Goal: Task Accomplishment & Management: Complete application form

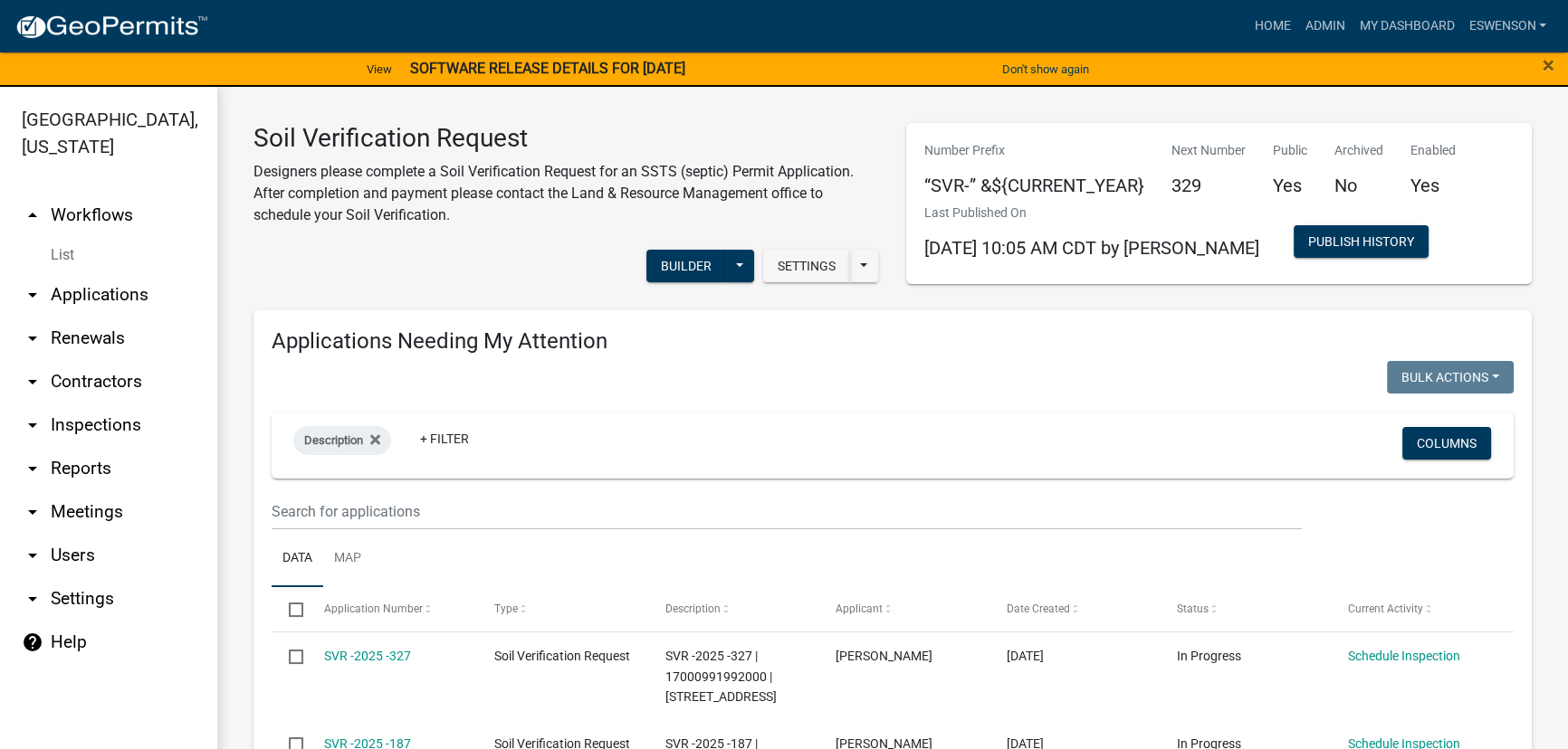
click at [135, 294] on link "arrow_drop_down Applications" at bounding box center [108, 295] width 217 height 44
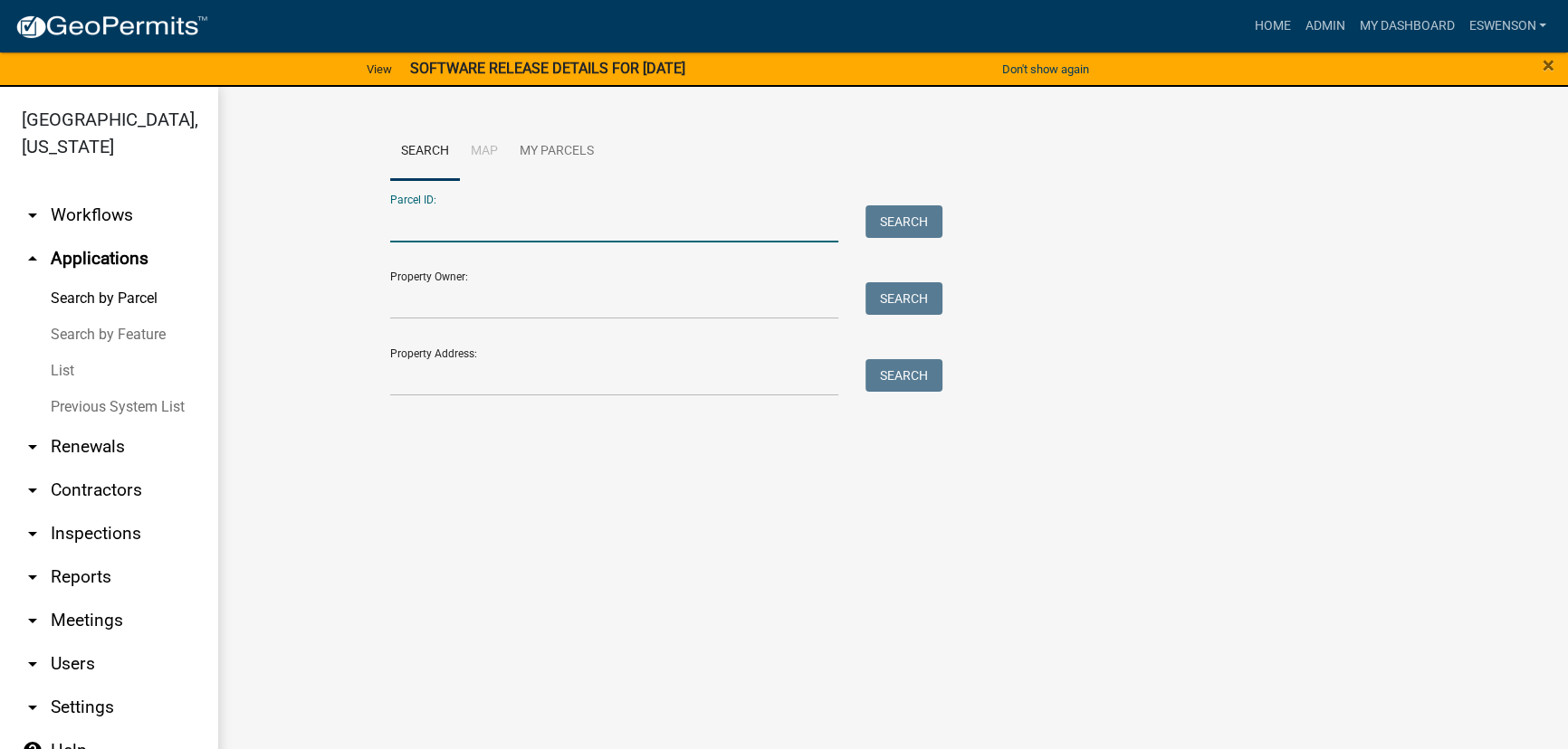
paste input "03000010001002"
type input "03000010001002"
click at [895, 218] on button "Search" at bounding box center [903, 221] width 77 height 32
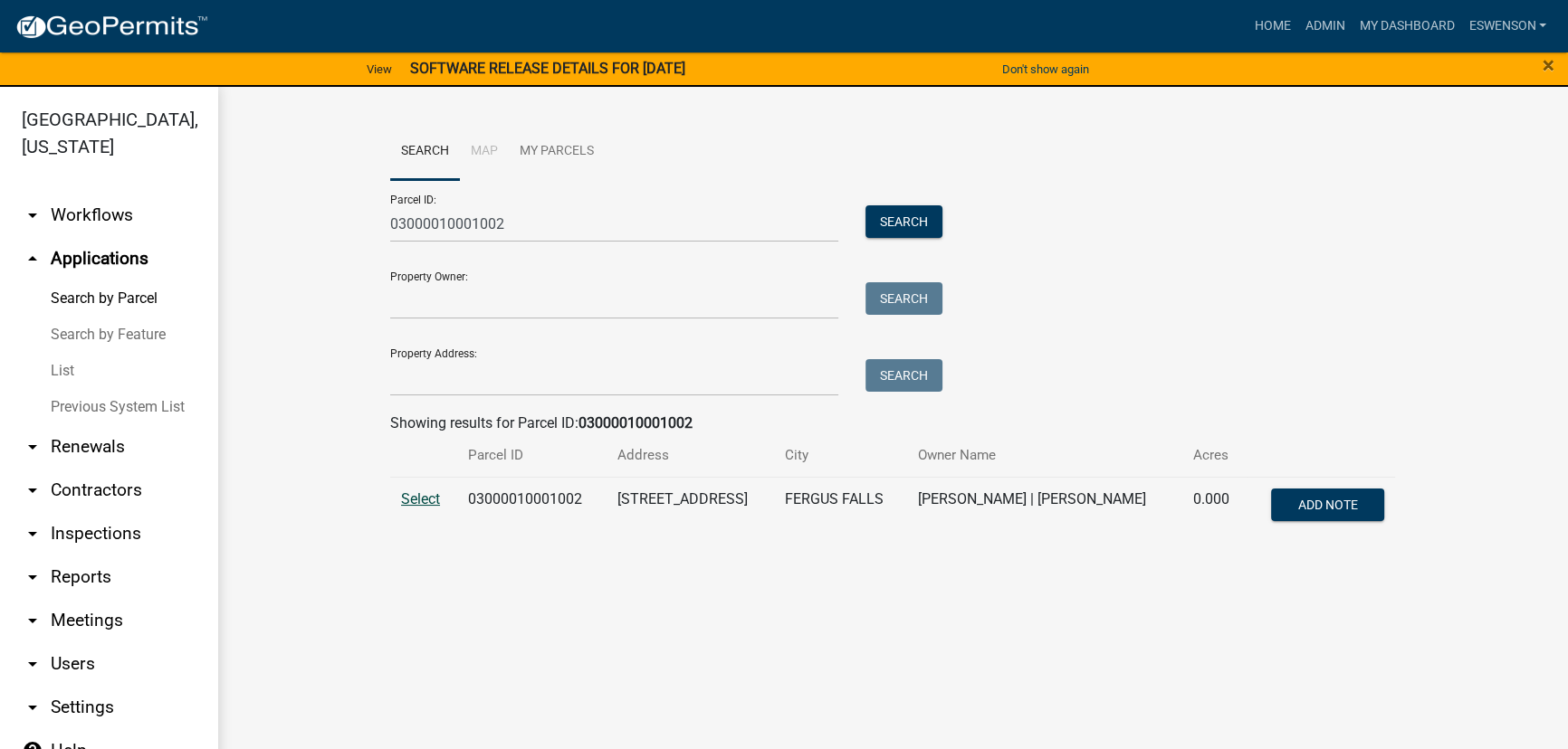
click at [411, 490] on span "Select" at bounding box center [420, 499] width 39 height 18
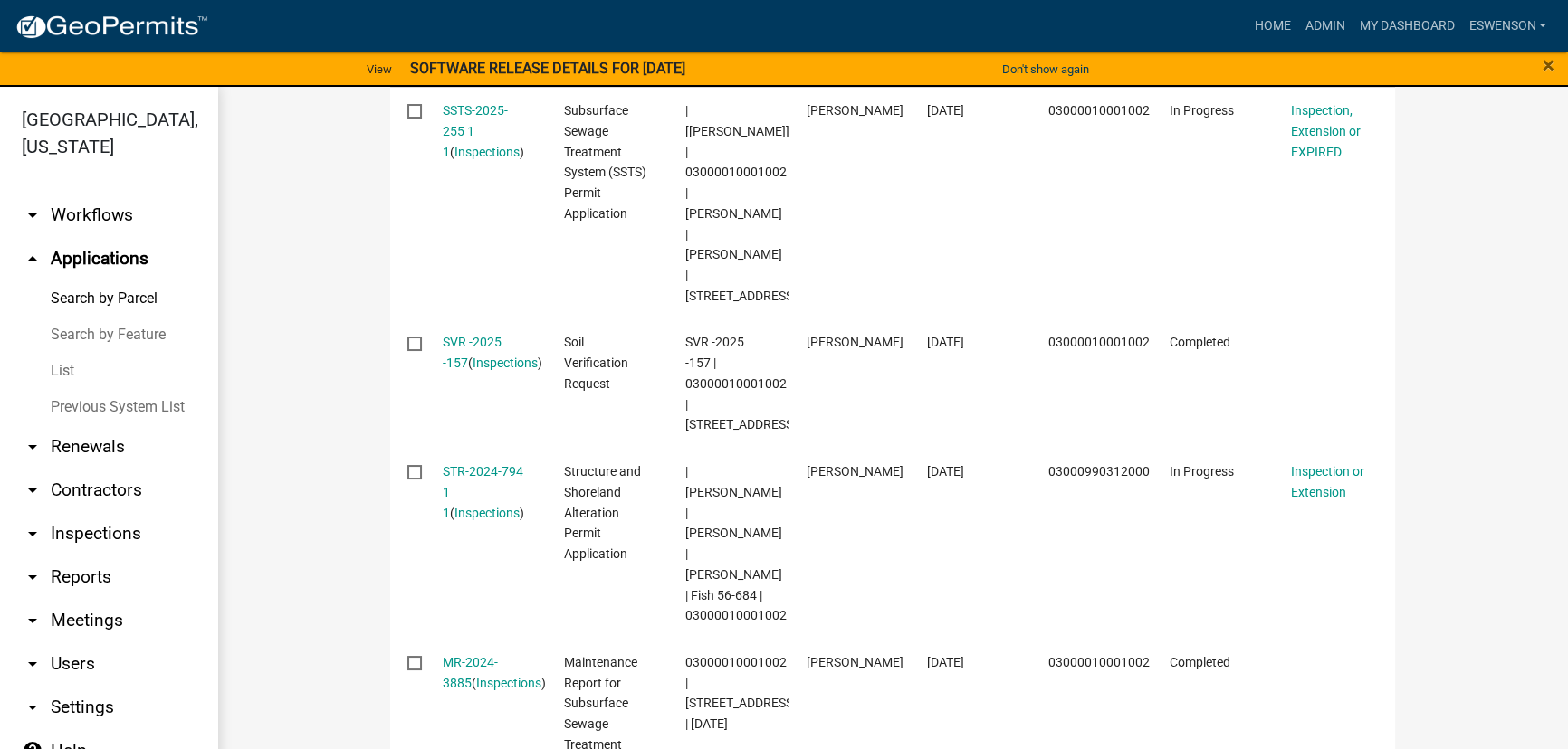
scroll to position [576, 0]
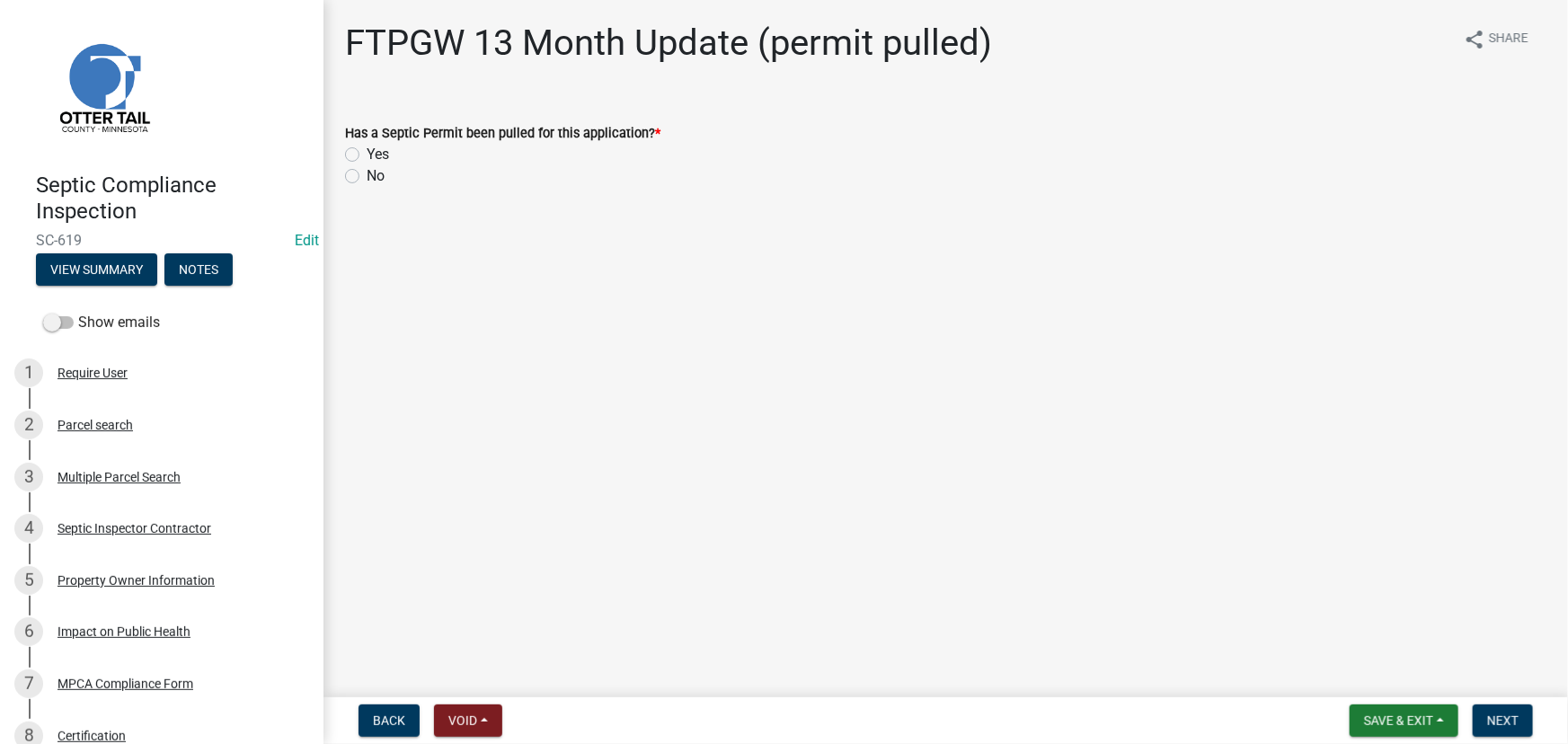
click at [384, 148] on label "Yes" at bounding box center [377, 155] width 22 height 21
click at [378, 148] on input "Yes" at bounding box center [372, 150] width 12 height 12
radio input "true"
click at [1495, 711] on button "Next" at bounding box center [1502, 720] width 60 height 32
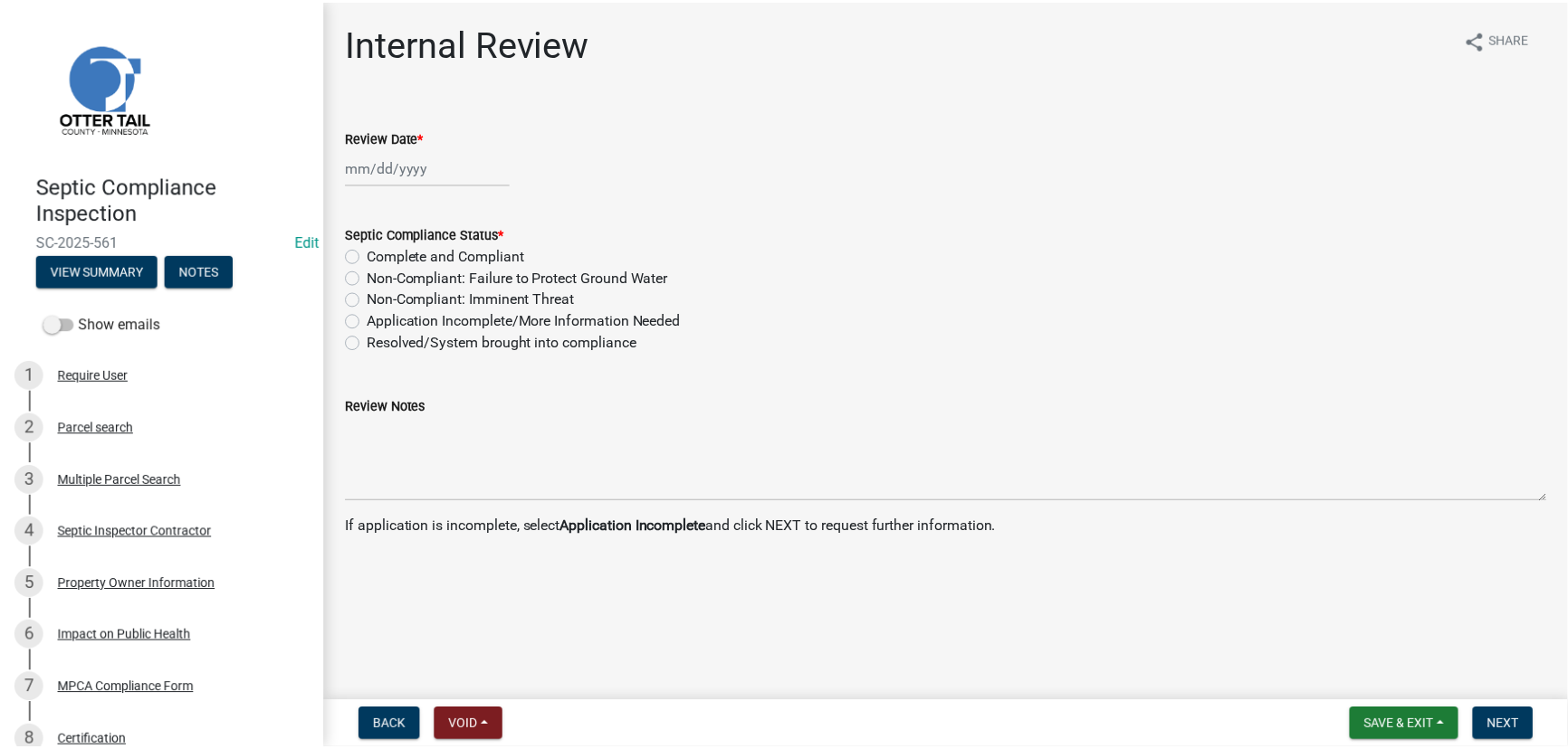
scroll to position [285, 0]
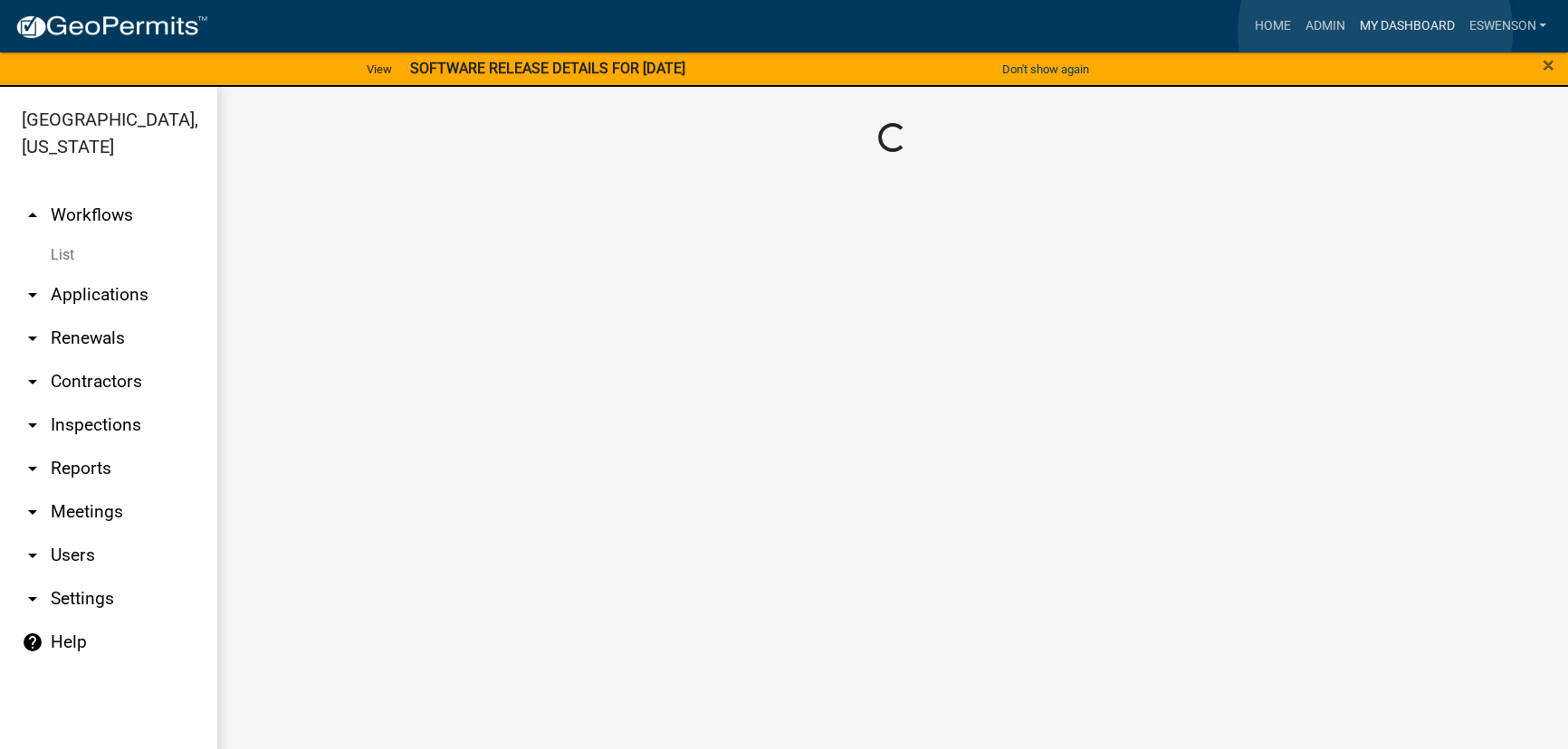
click at [1375, 31] on link "My Dashboard" at bounding box center [1406, 25] width 109 height 34
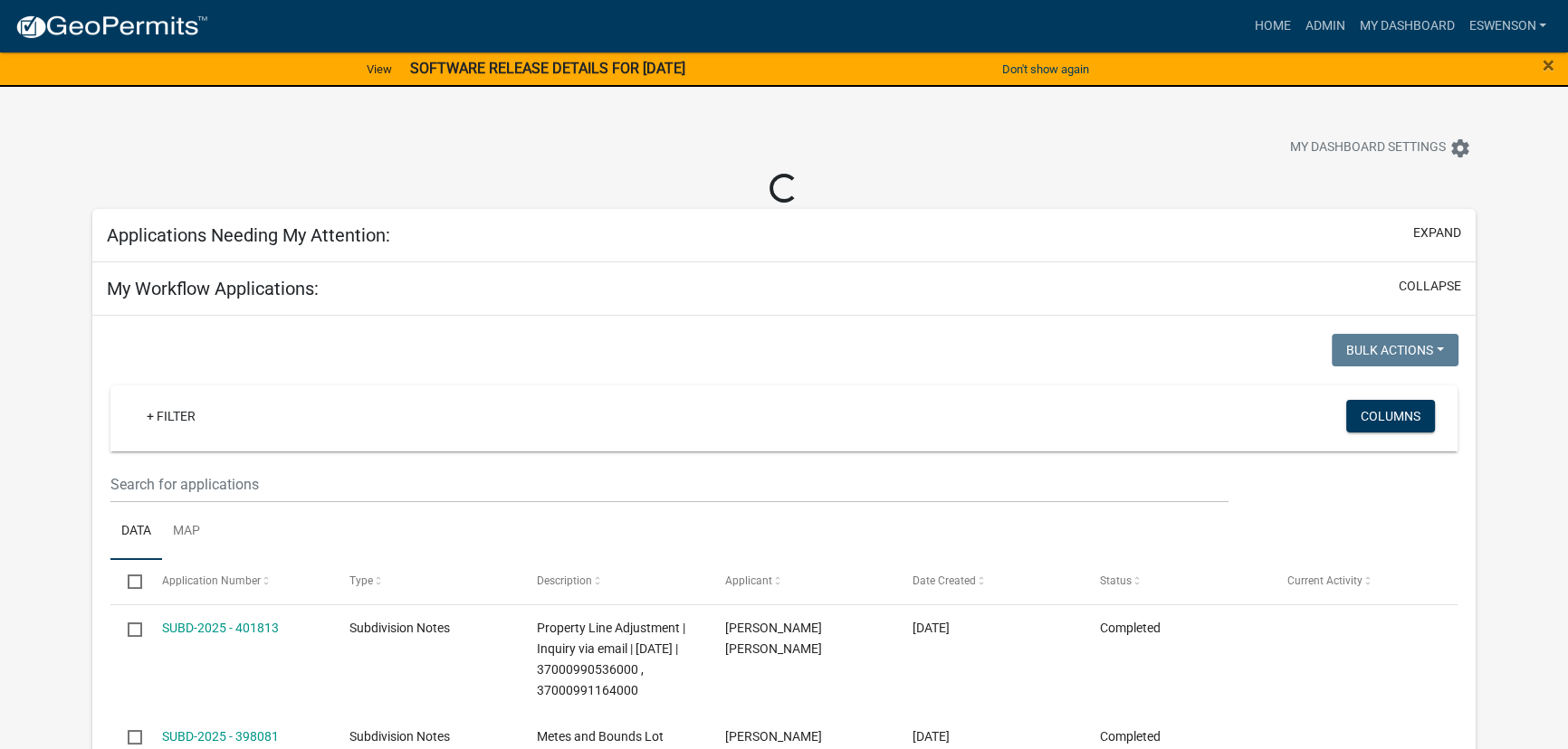
select select "3: 100"
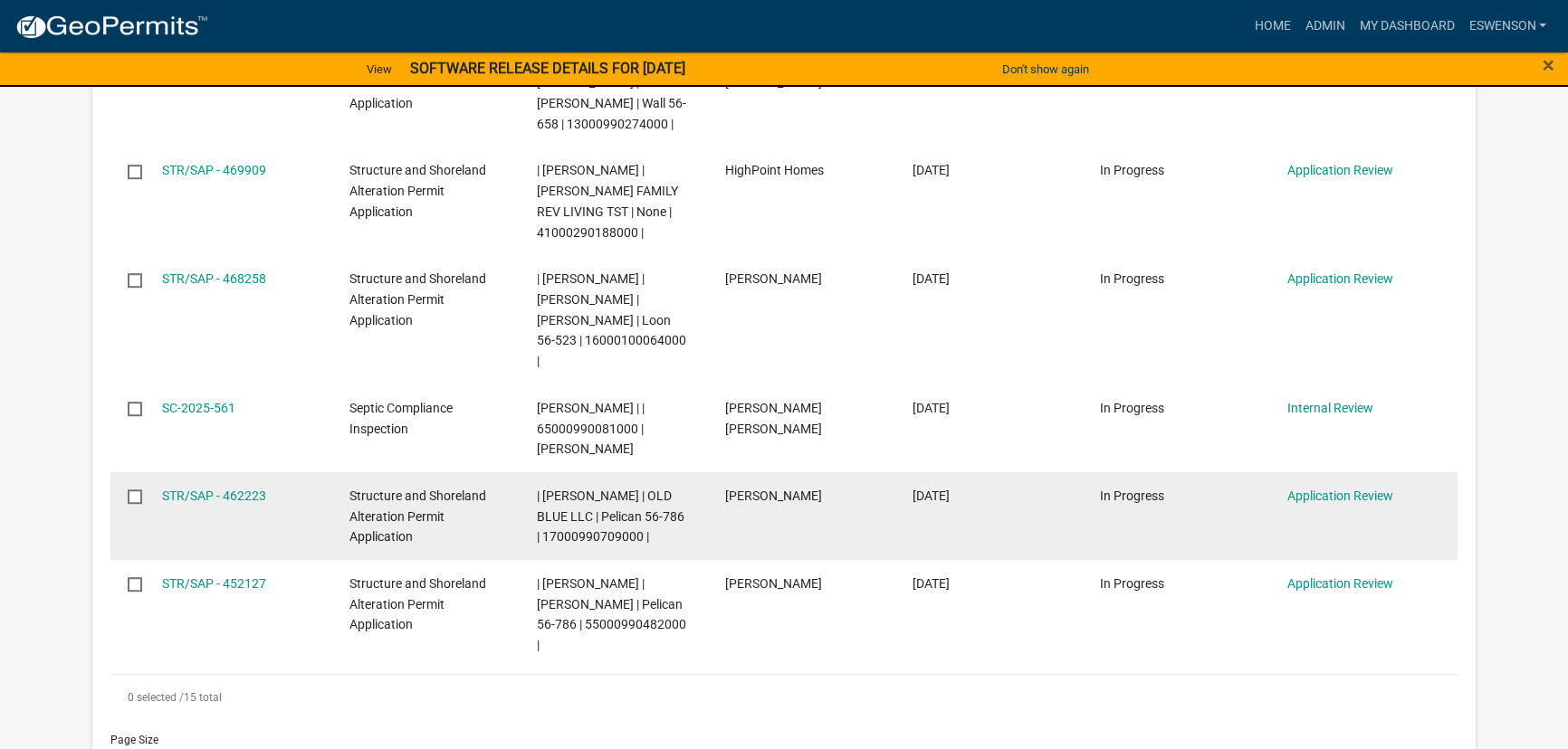
scroll to position [1480, 0]
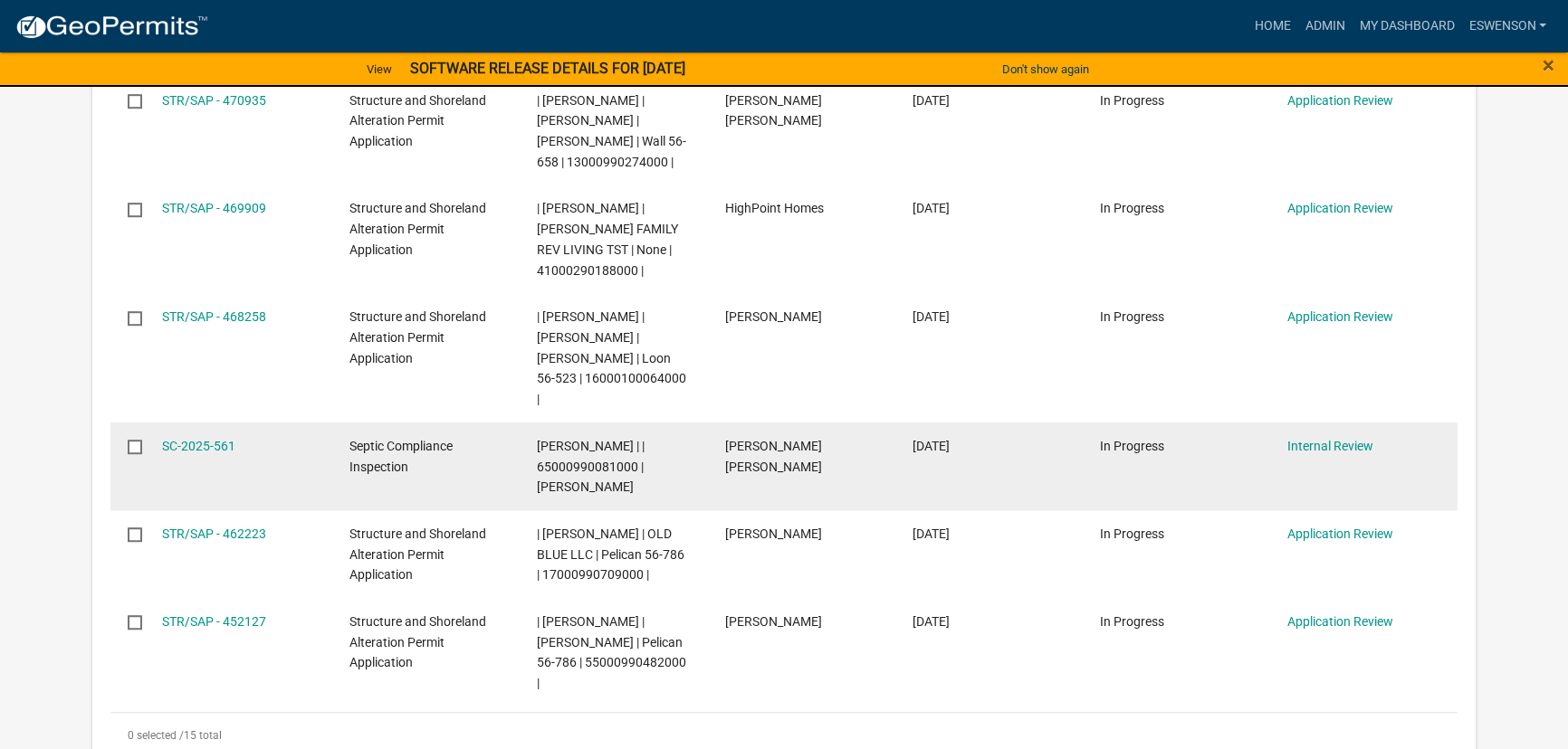
click at [209, 436] on div "SC-2025-561" at bounding box center [238, 446] width 153 height 20
click at [210, 438] on link "SC-2025-561" at bounding box center [198, 445] width 73 height 15
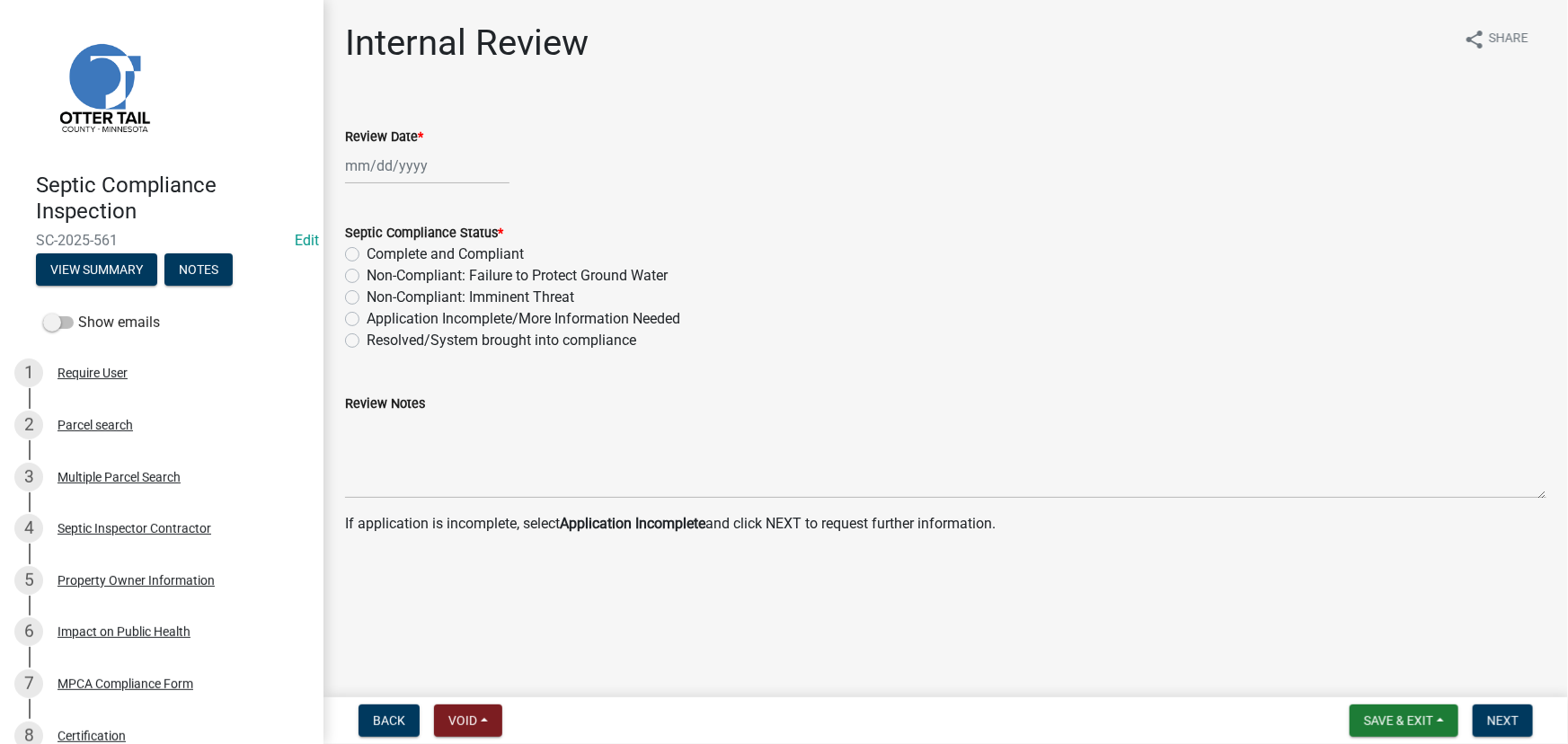
click at [415, 170] on div at bounding box center [428, 165] width 164 height 37
select select "9"
select select "2025"
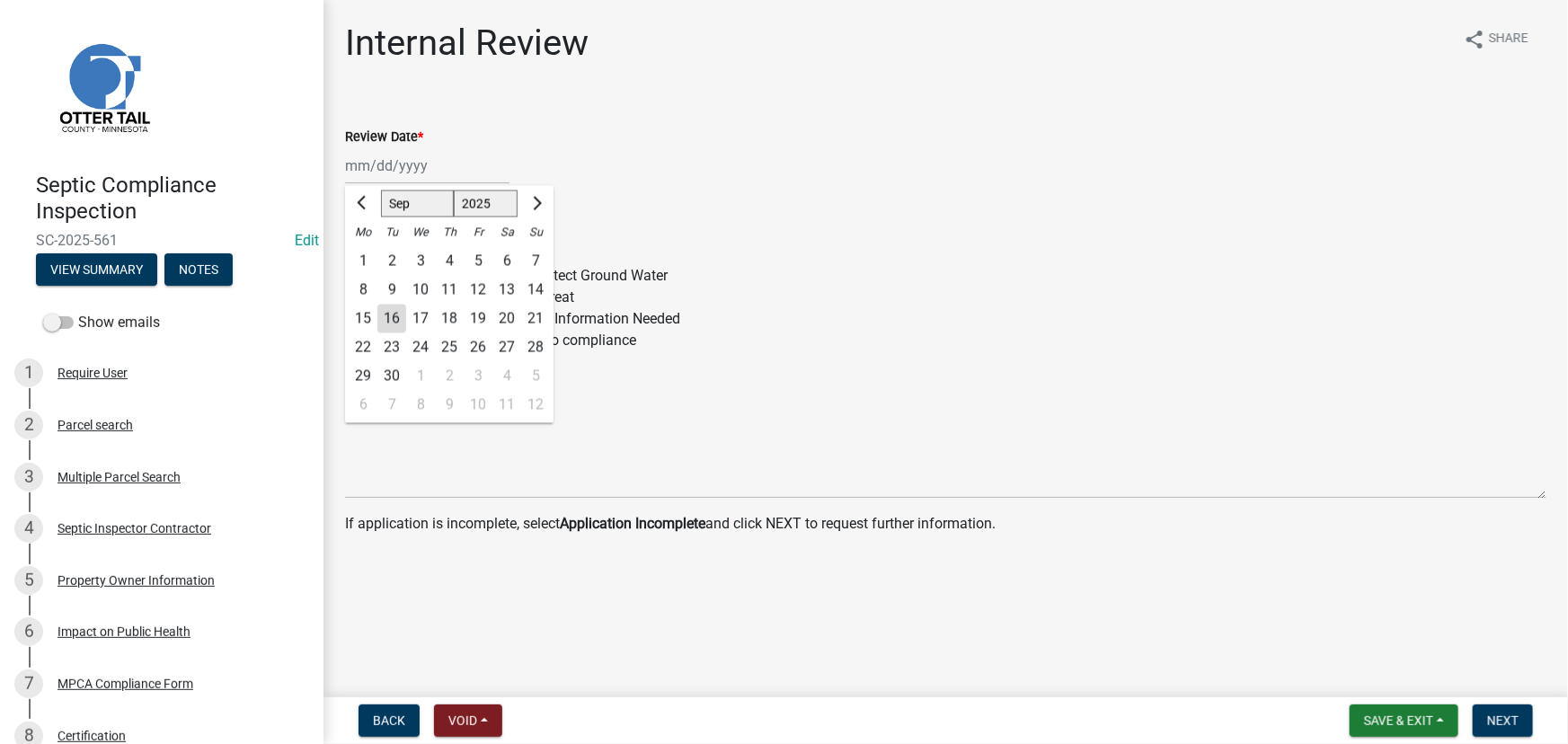
click at [389, 320] on div "16" at bounding box center [392, 319] width 29 height 29
type input "09/16/2025"
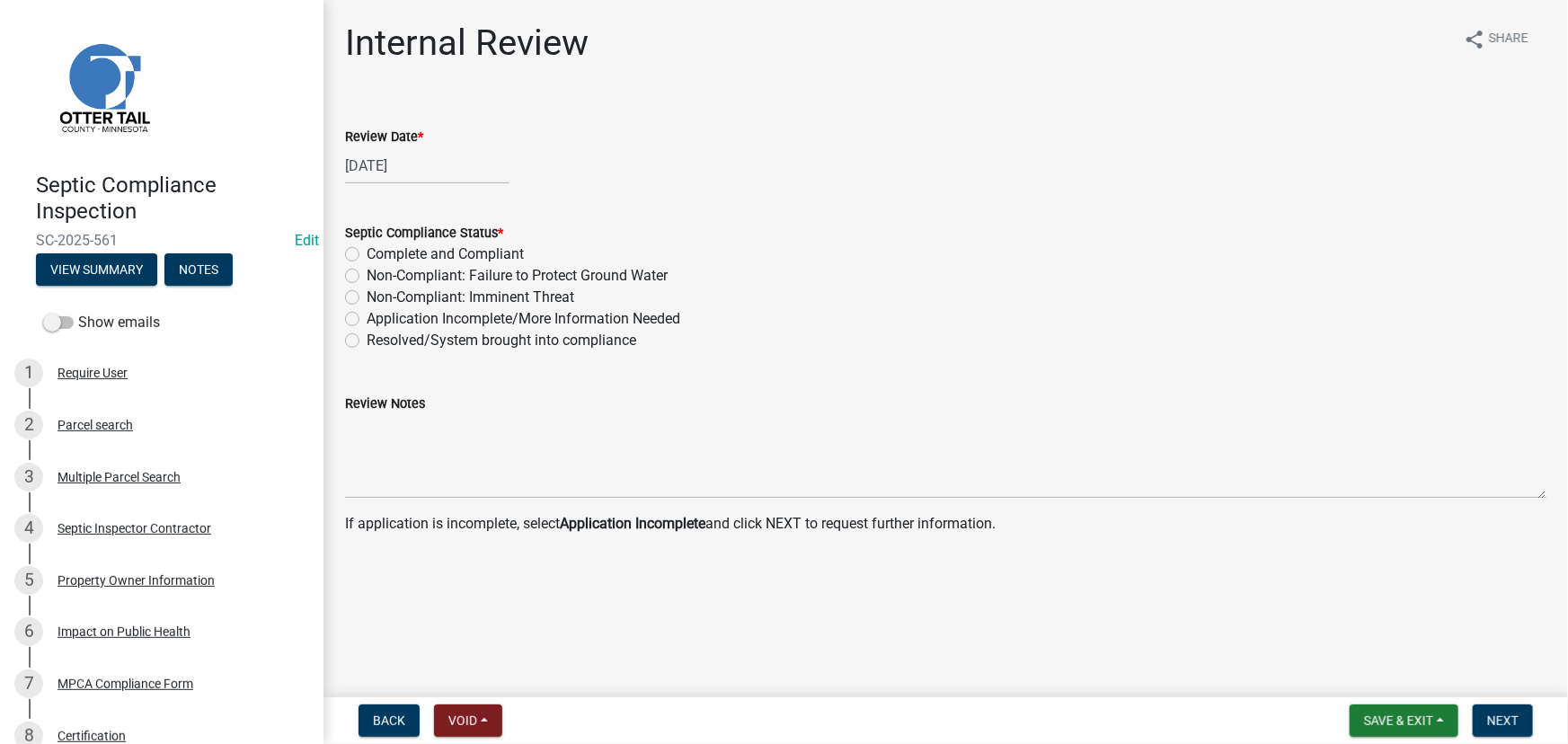
click at [500, 276] on label "Non-Compliant: Failure to Protect Ground Water" at bounding box center [517, 276] width 301 height 21
click at [378, 276] on input "Non-Compliant: Failure to Protect Ground Water" at bounding box center [372, 271] width 12 height 12
radio input "true"
click at [1487, 718] on span "Next" at bounding box center [1502, 720] width 32 height 15
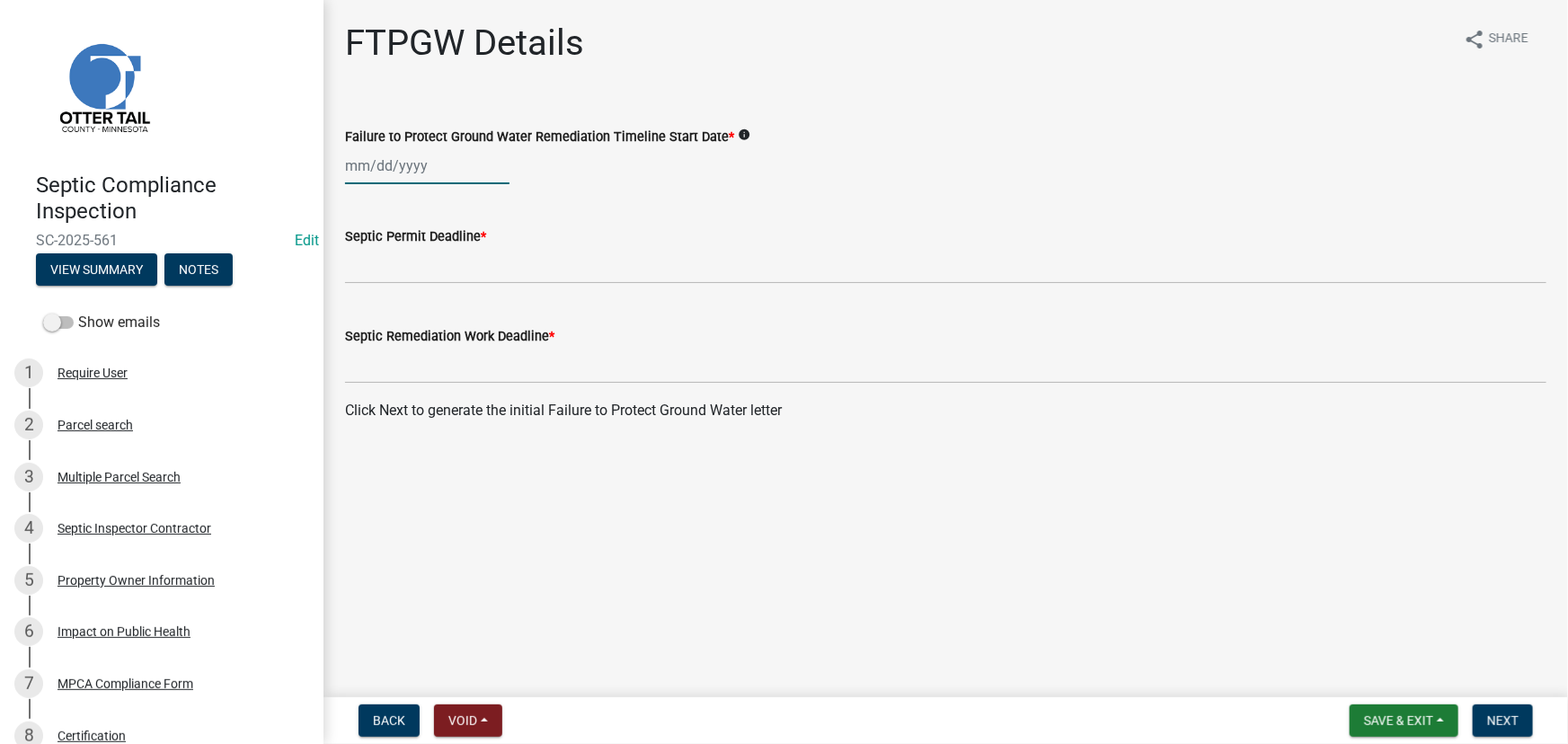
click at [433, 167] on div at bounding box center [428, 165] width 164 height 37
select select "9"
select select "2025"
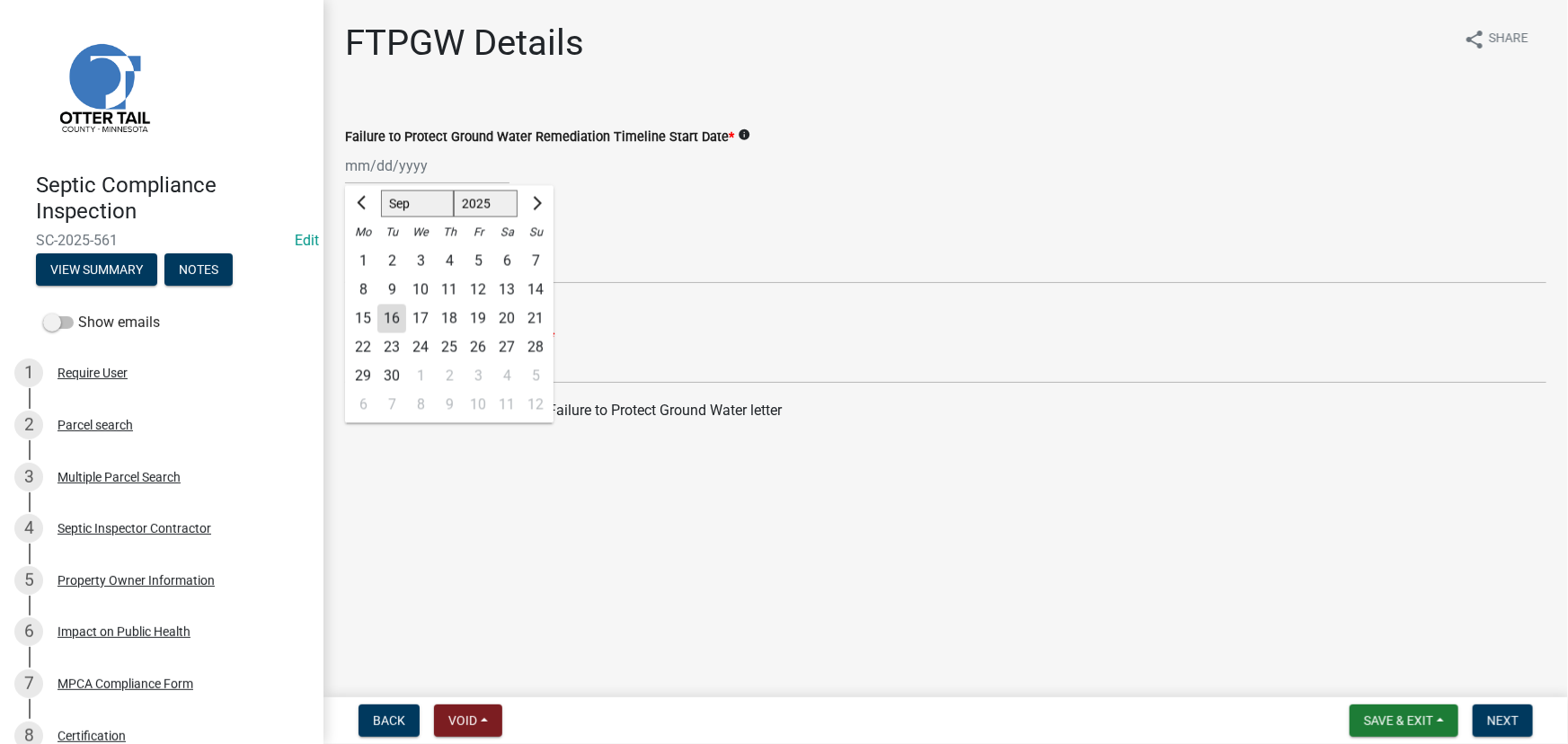
click at [403, 319] on div "16" at bounding box center [392, 319] width 29 height 29
type input "09/16/2025"
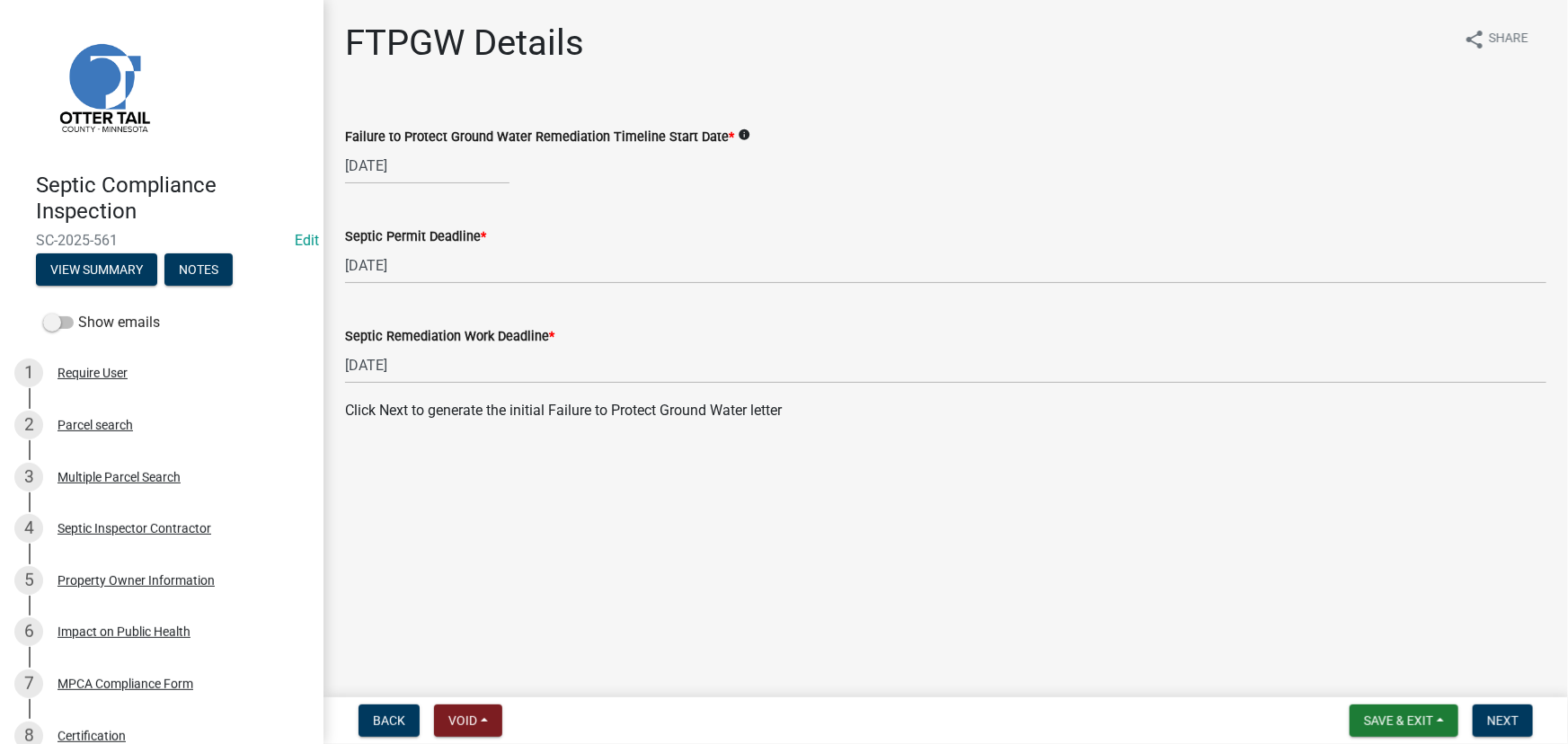
click at [1557, 723] on nav "Back Void Withdraw Lock Expire Void Save & Exit Save Save & Exit Next" at bounding box center [945, 721] width 1244 height 46
click at [1499, 725] on span "Next" at bounding box center [1502, 720] width 32 height 15
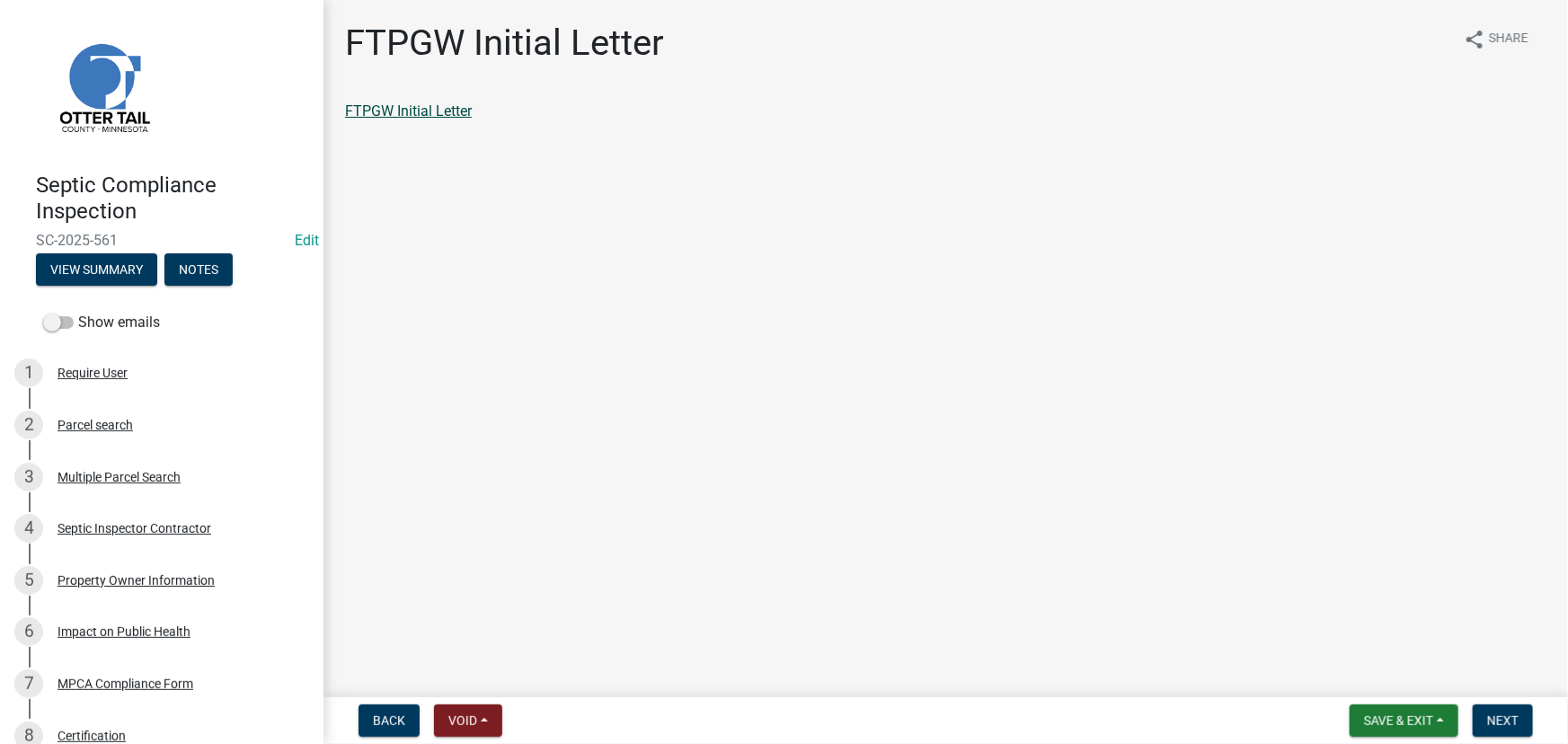
click at [396, 104] on link "FTPGW Initial Letter" at bounding box center [408, 111] width 127 height 17
click at [1495, 714] on span "Next" at bounding box center [1502, 720] width 32 height 15
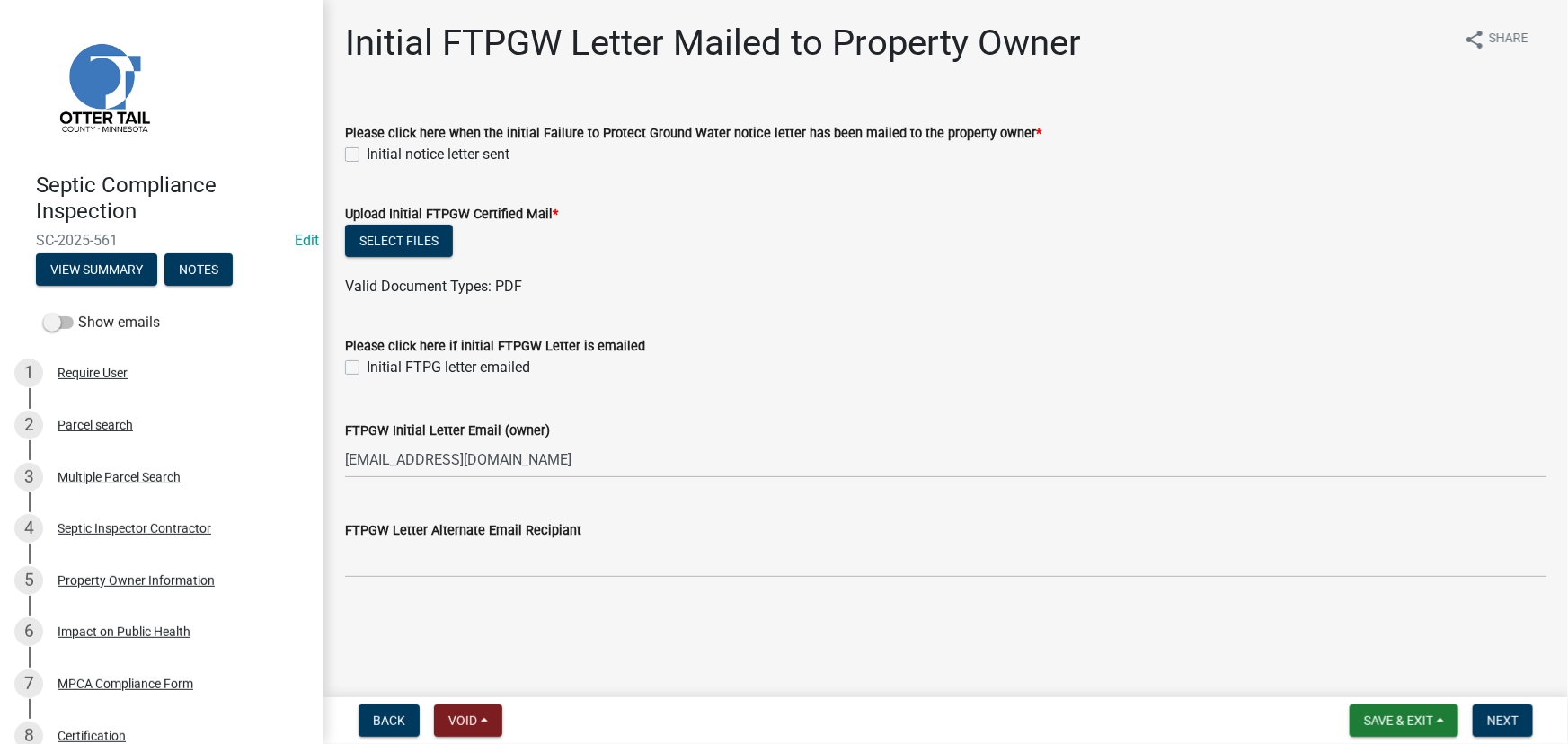
click at [452, 145] on label "Initial notice letter sent" at bounding box center [438, 155] width 143 height 21
click at [378, 145] on input "Initial notice letter sent" at bounding box center [372, 150] width 12 height 12
checkbox input "true"
click at [393, 233] on button "Select files" at bounding box center [399, 240] width 107 height 32
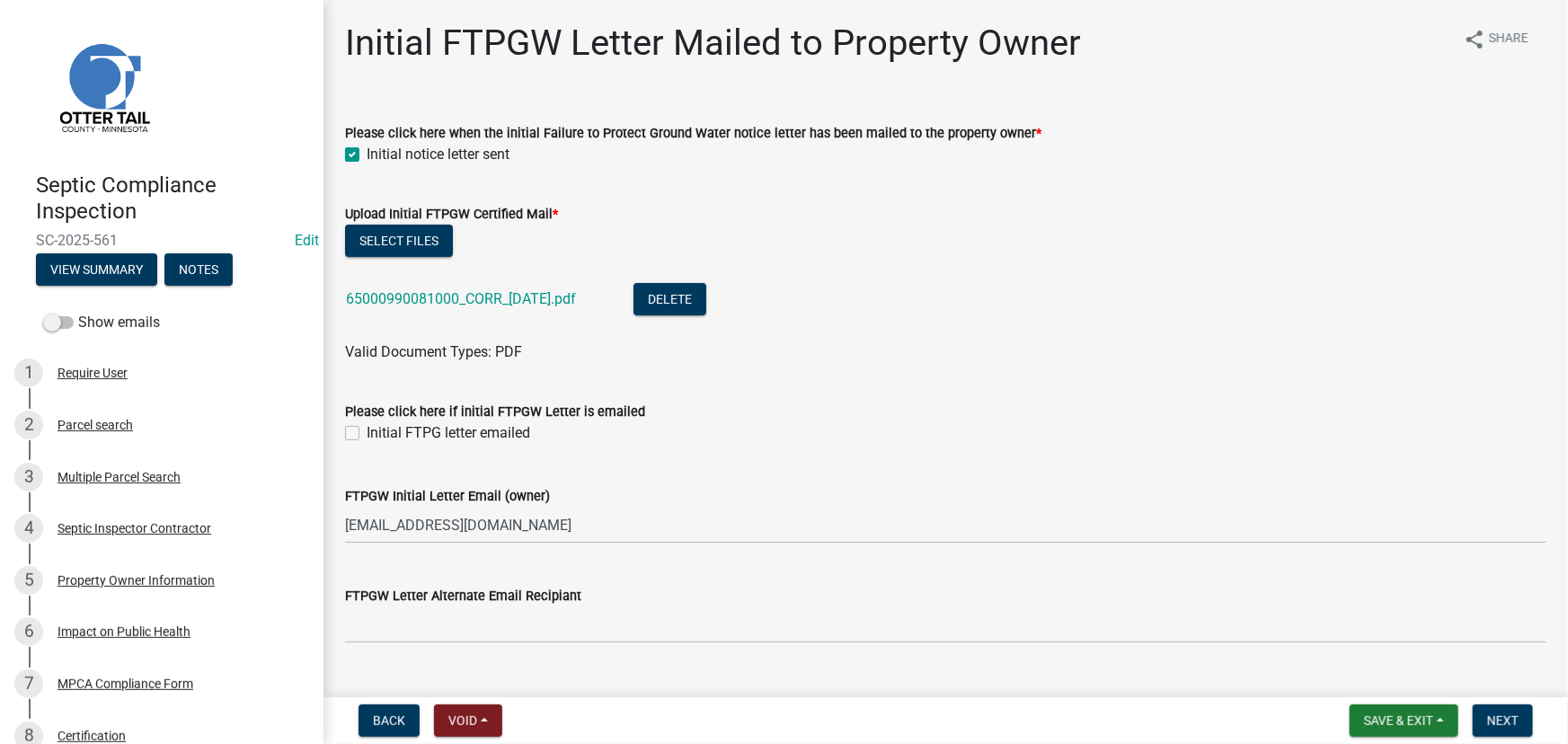
click at [474, 436] on label "Initial FTPG letter emailed" at bounding box center [448, 433] width 163 height 21
click at [378, 434] on input "Initial FTPG letter emailed" at bounding box center [372, 429] width 12 height 12
checkbox input "true"
click at [1500, 722] on span "Next" at bounding box center [1502, 720] width 32 height 15
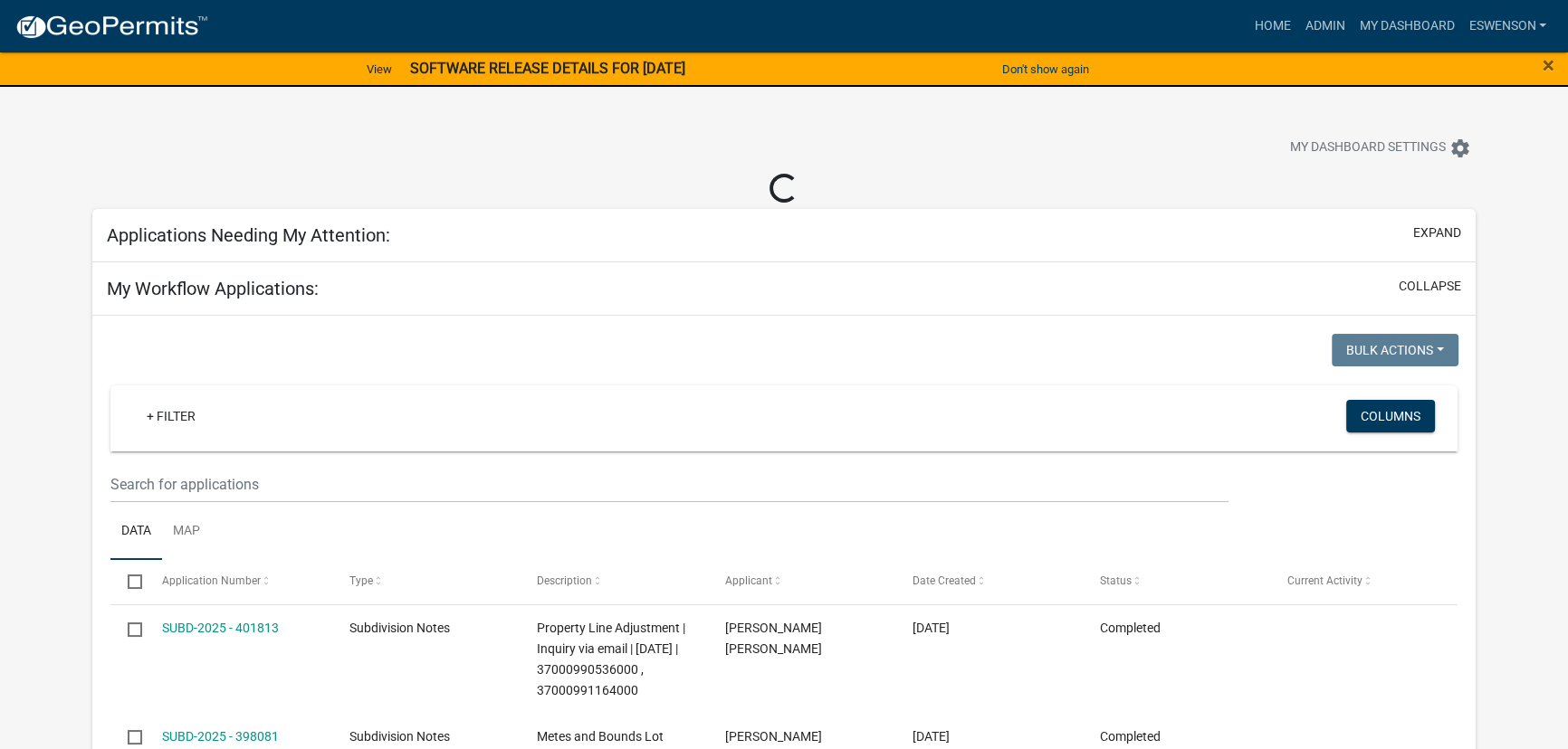
select select "3: 100"
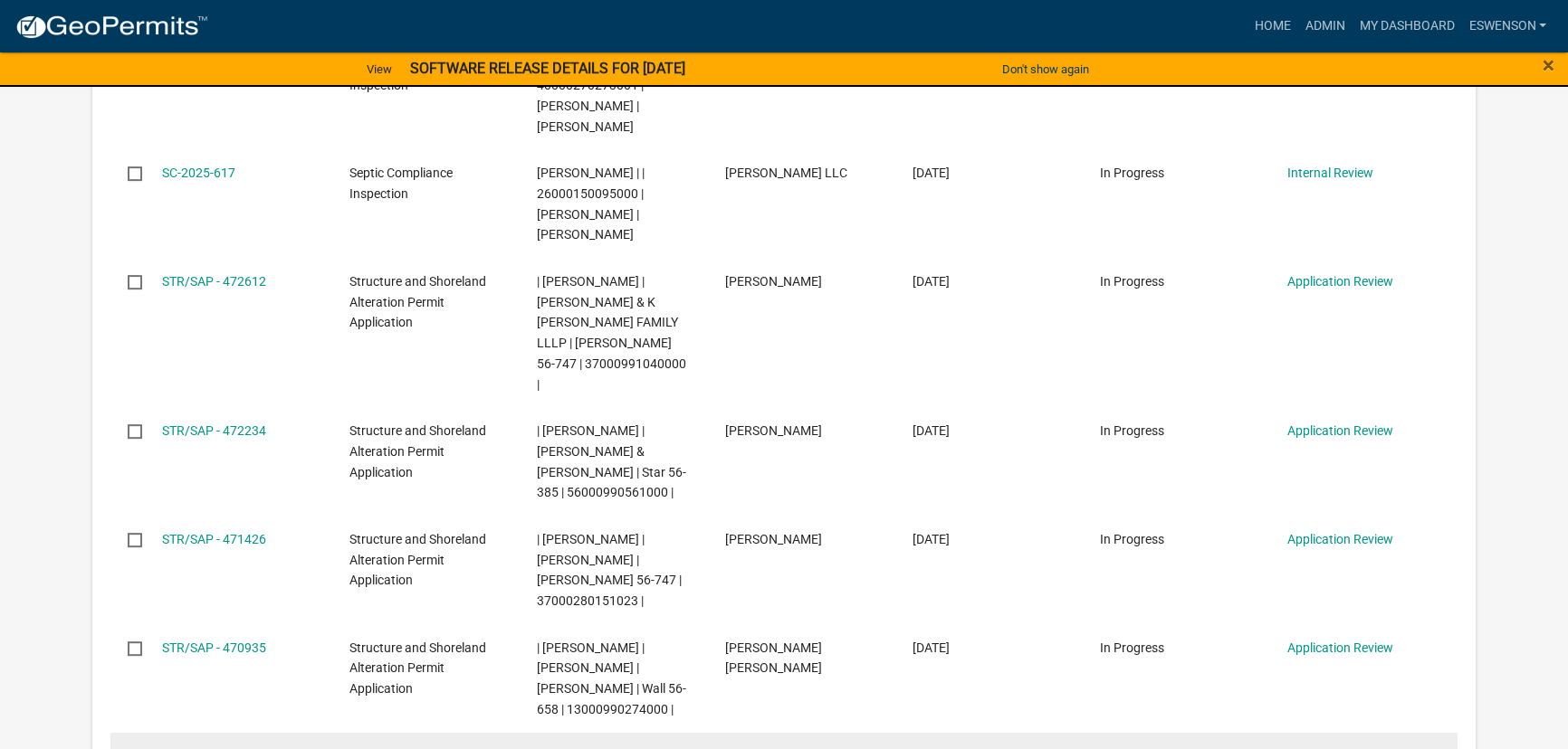
scroll to position [657, 0]
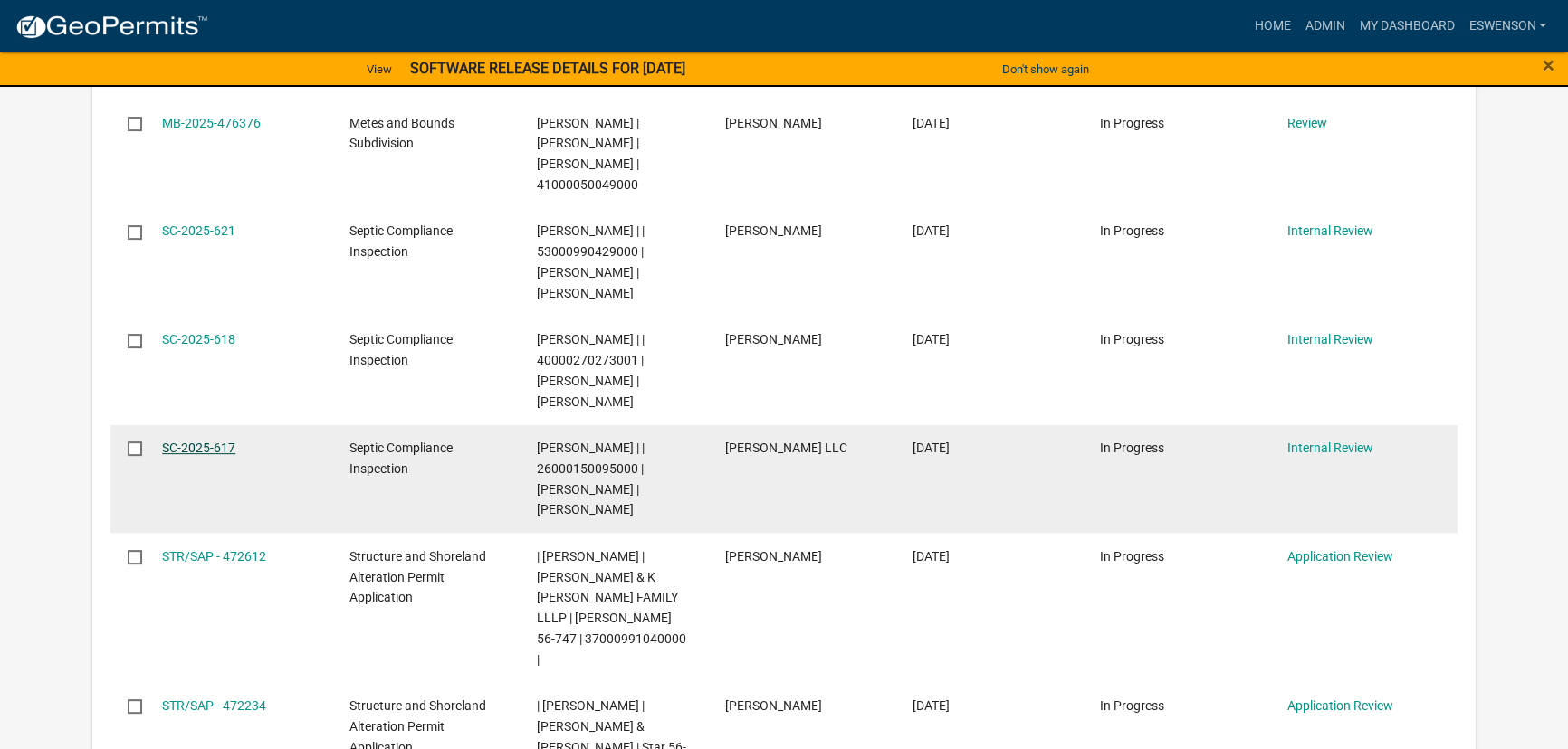
click at [173, 440] on link "SC-2025-617" at bounding box center [198, 447] width 73 height 15
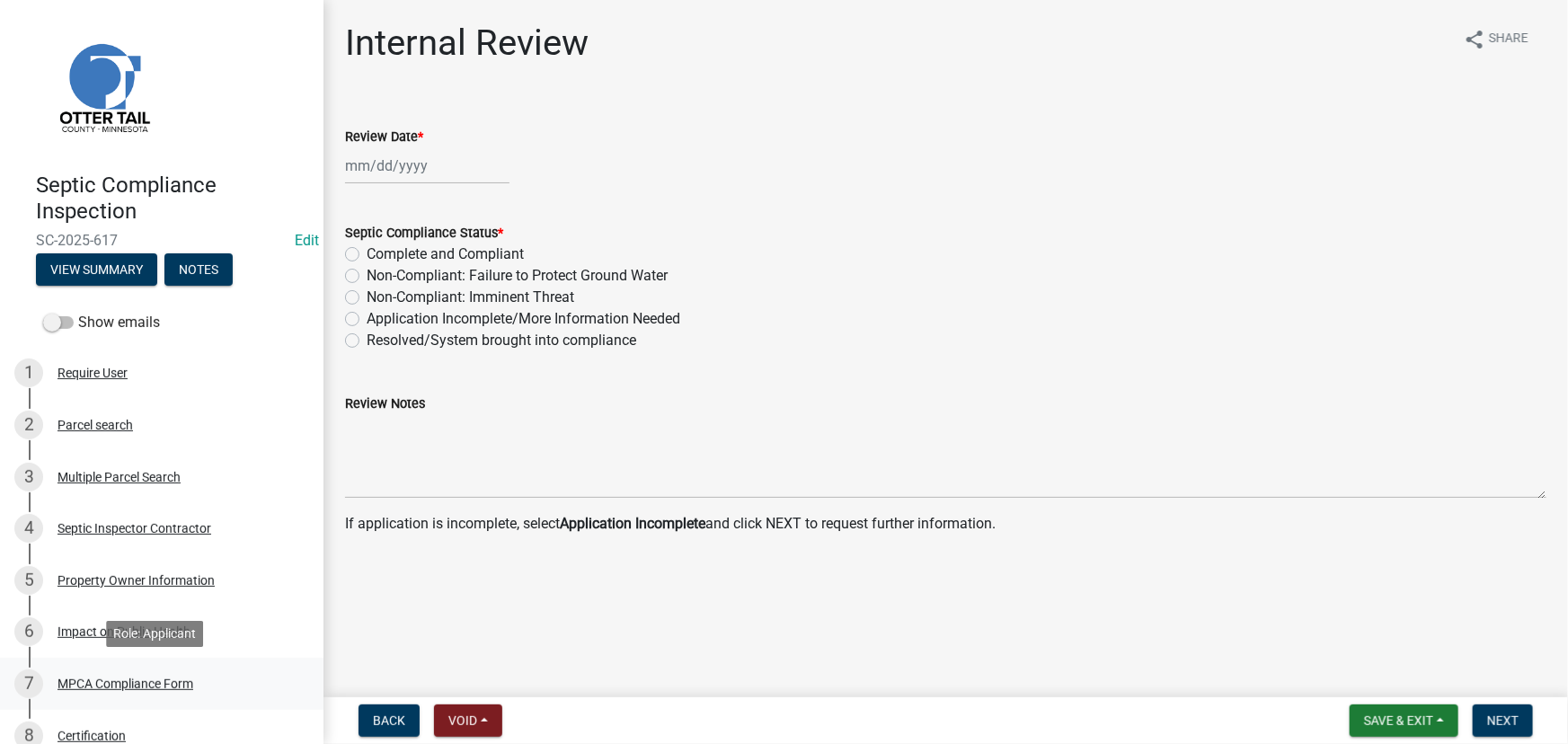
click at [139, 674] on div "7 MPCA Compliance Form" at bounding box center [155, 684] width 281 height 29
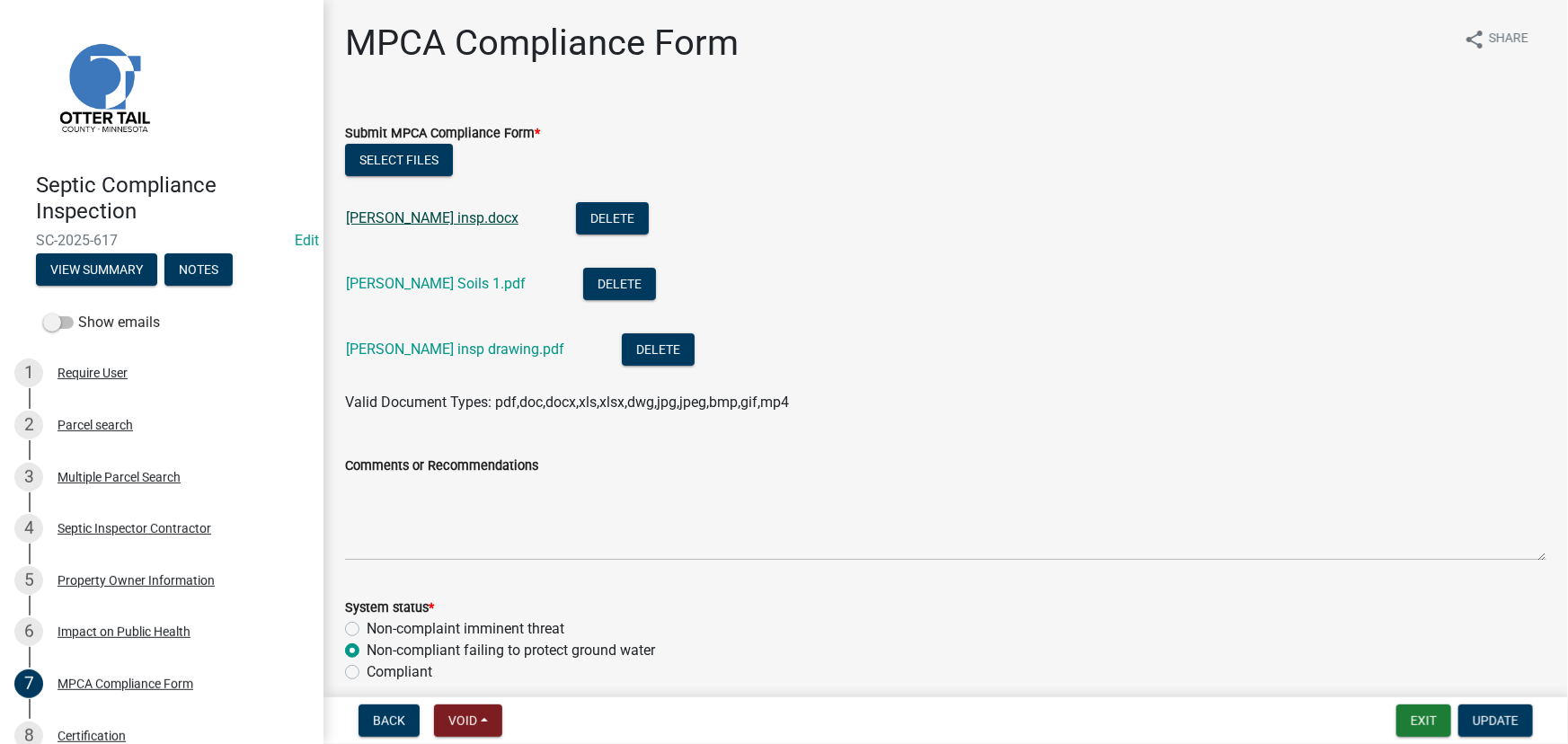
click at [422, 215] on link "McGinnis insp.docx" at bounding box center [432, 218] width 172 height 17
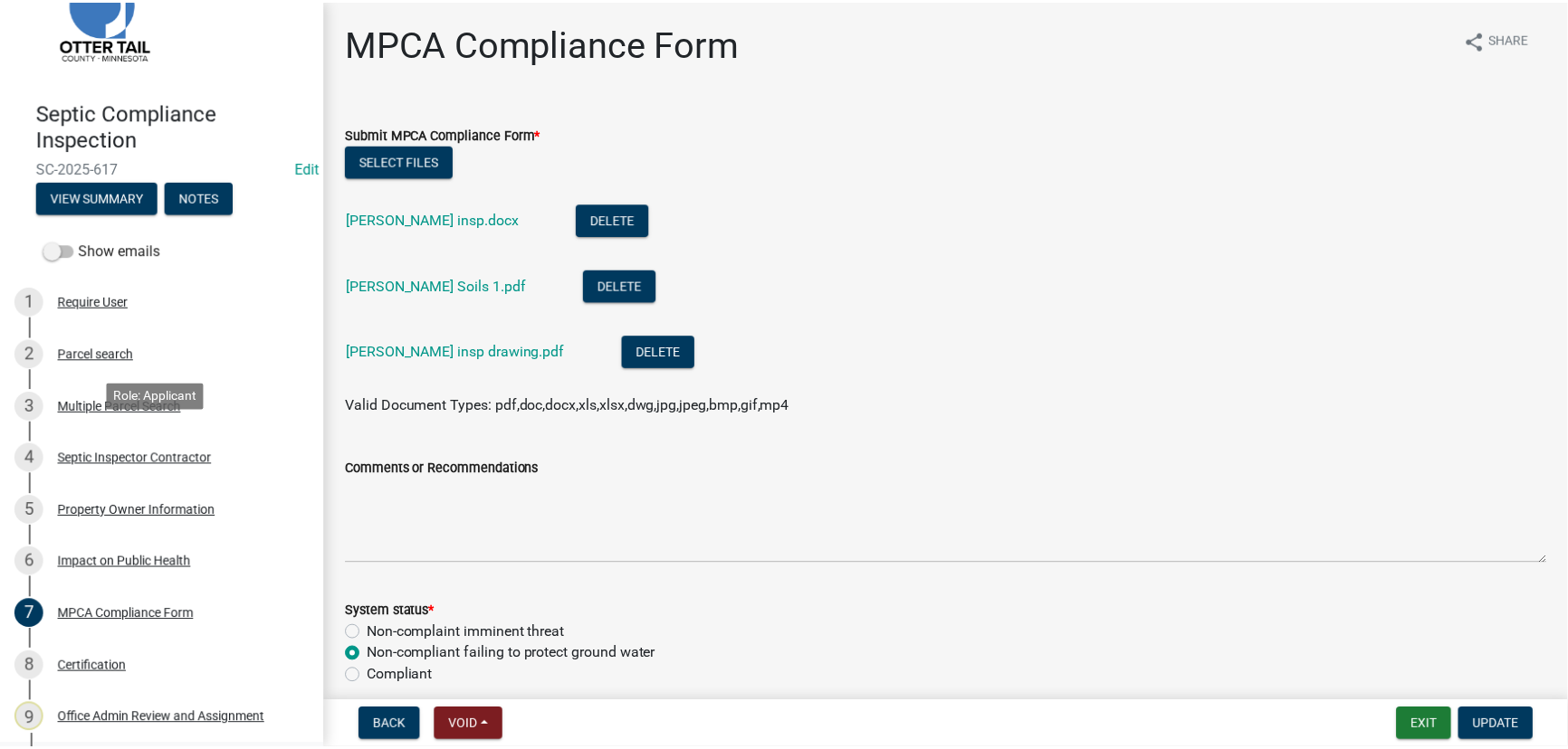
scroll to position [164, 0]
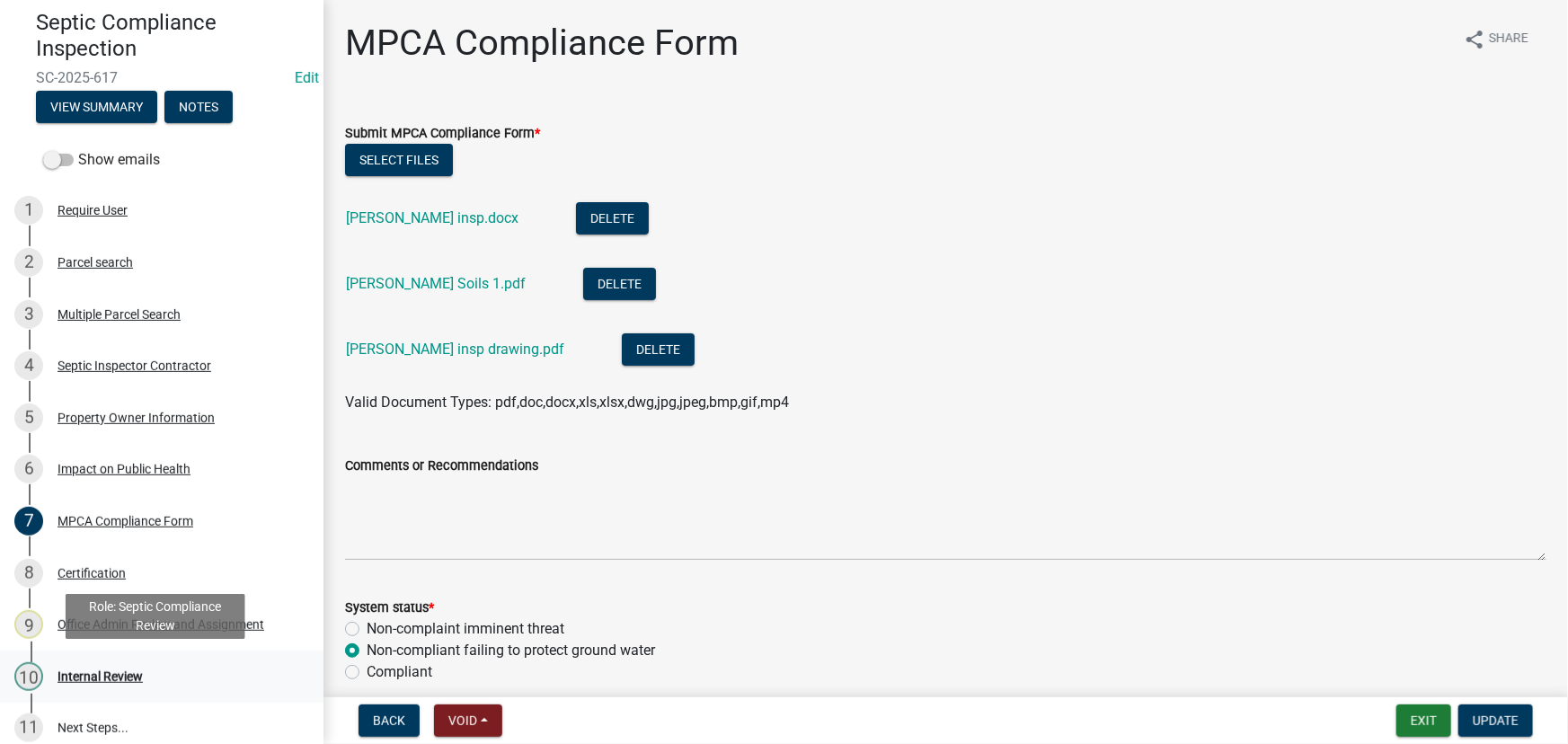
click at [110, 687] on div "10 Internal Review" at bounding box center [155, 677] width 281 height 29
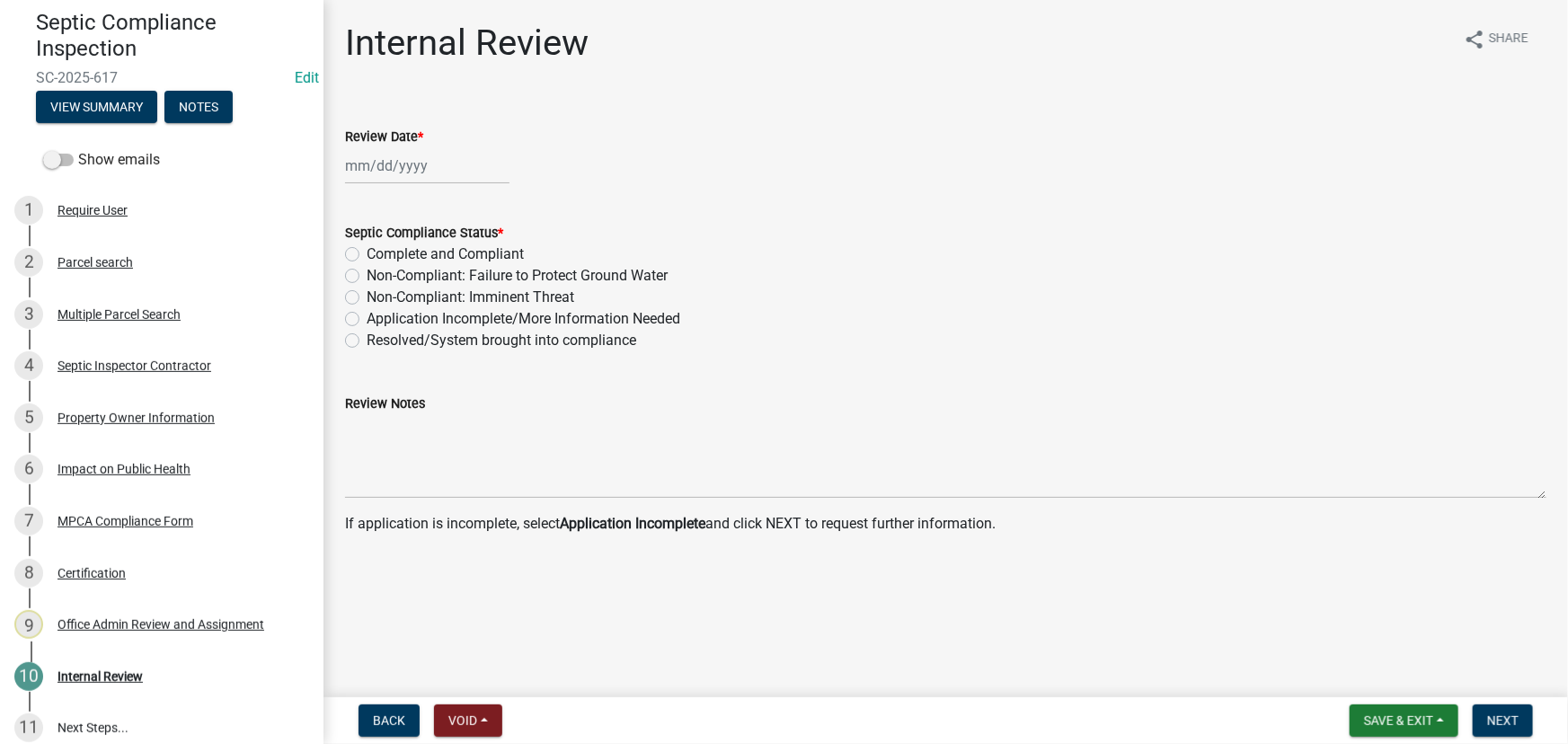
click at [385, 164] on div at bounding box center [428, 165] width 164 height 37
select select "9"
select select "2025"
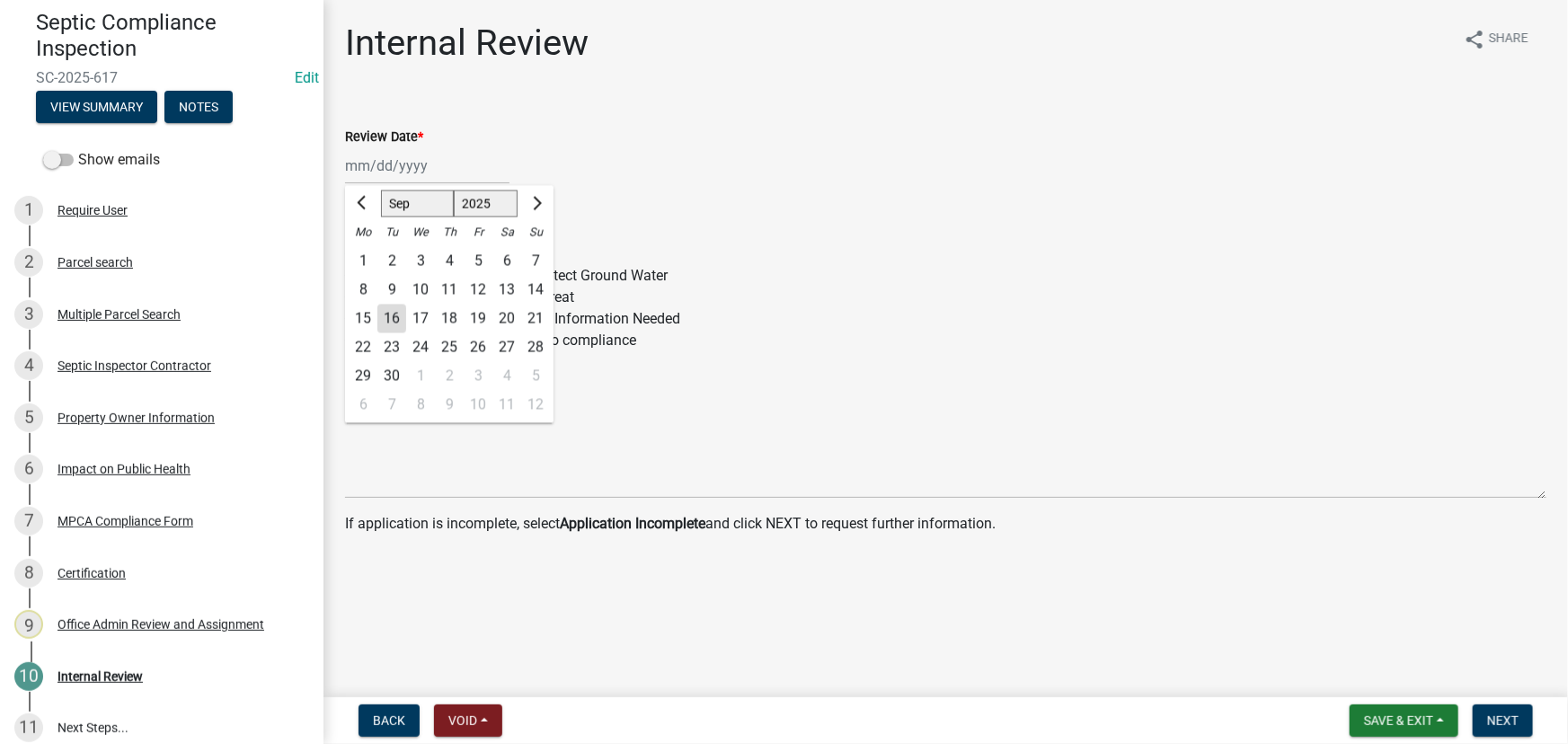
click at [395, 322] on div "16" at bounding box center [392, 319] width 29 height 29
type input "09/16/2025"
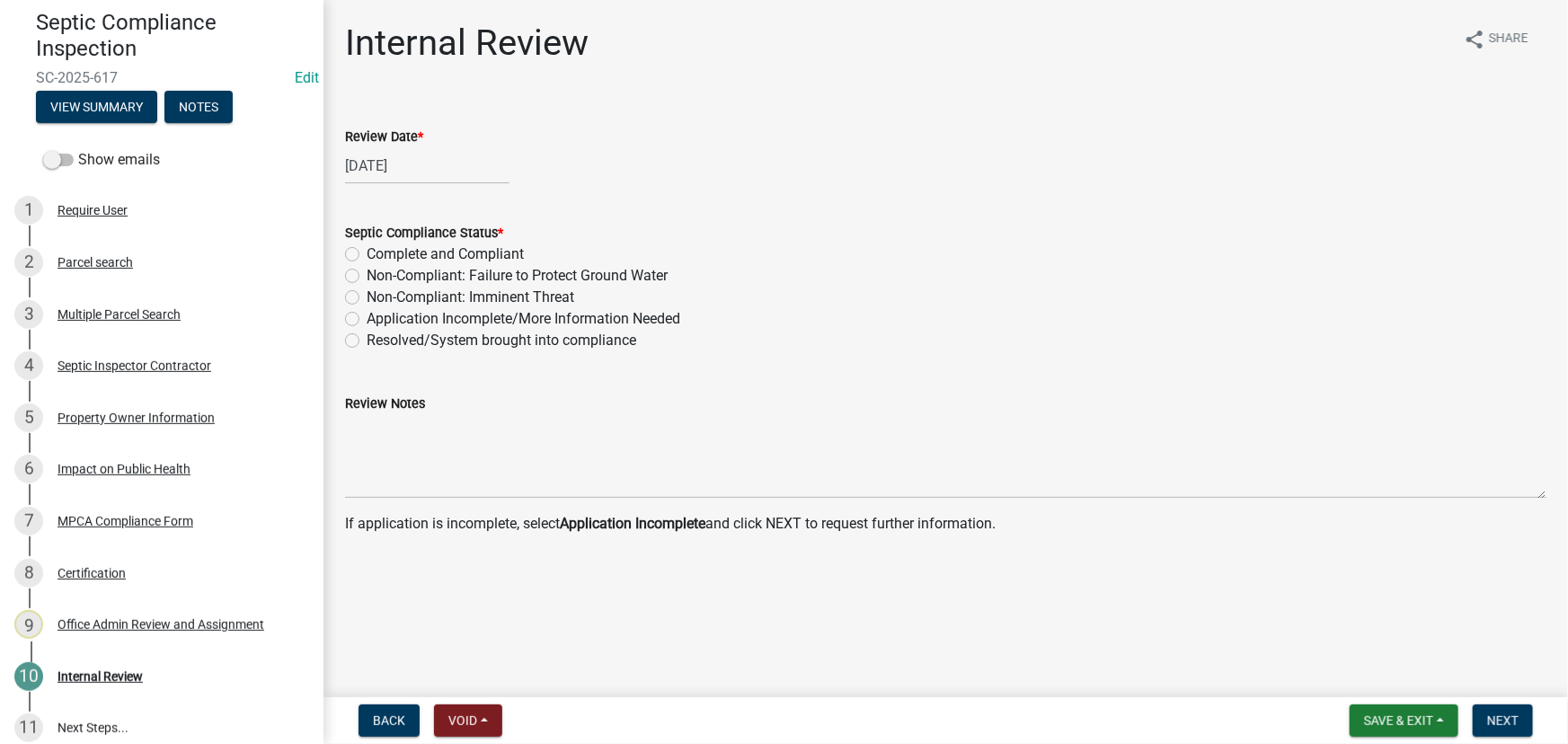
click at [447, 275] on label "Non-Compliant: Failure to Protect Ground Water" at bounding box center [517, 276] width 301 height 21
click at [378, 275] on input "Non-Compliant: Failure to Protect Ground Water" at bounding box center [372, 271] width 12 height 12
radio input "true"
click at [1482, 717] on button "Next" at bounding box center [1502, 720] width 60 height 32
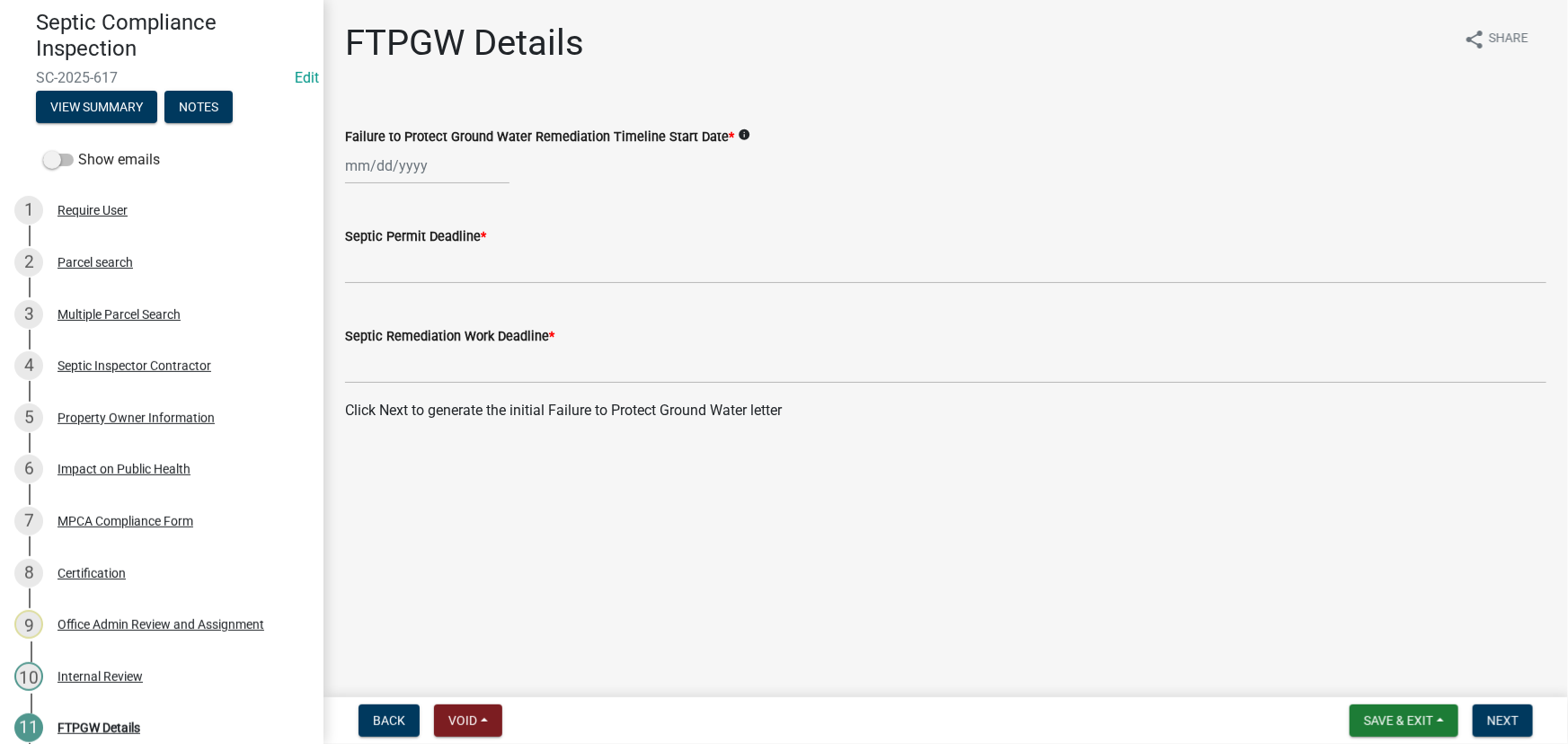
select select "9"
select select "2025"
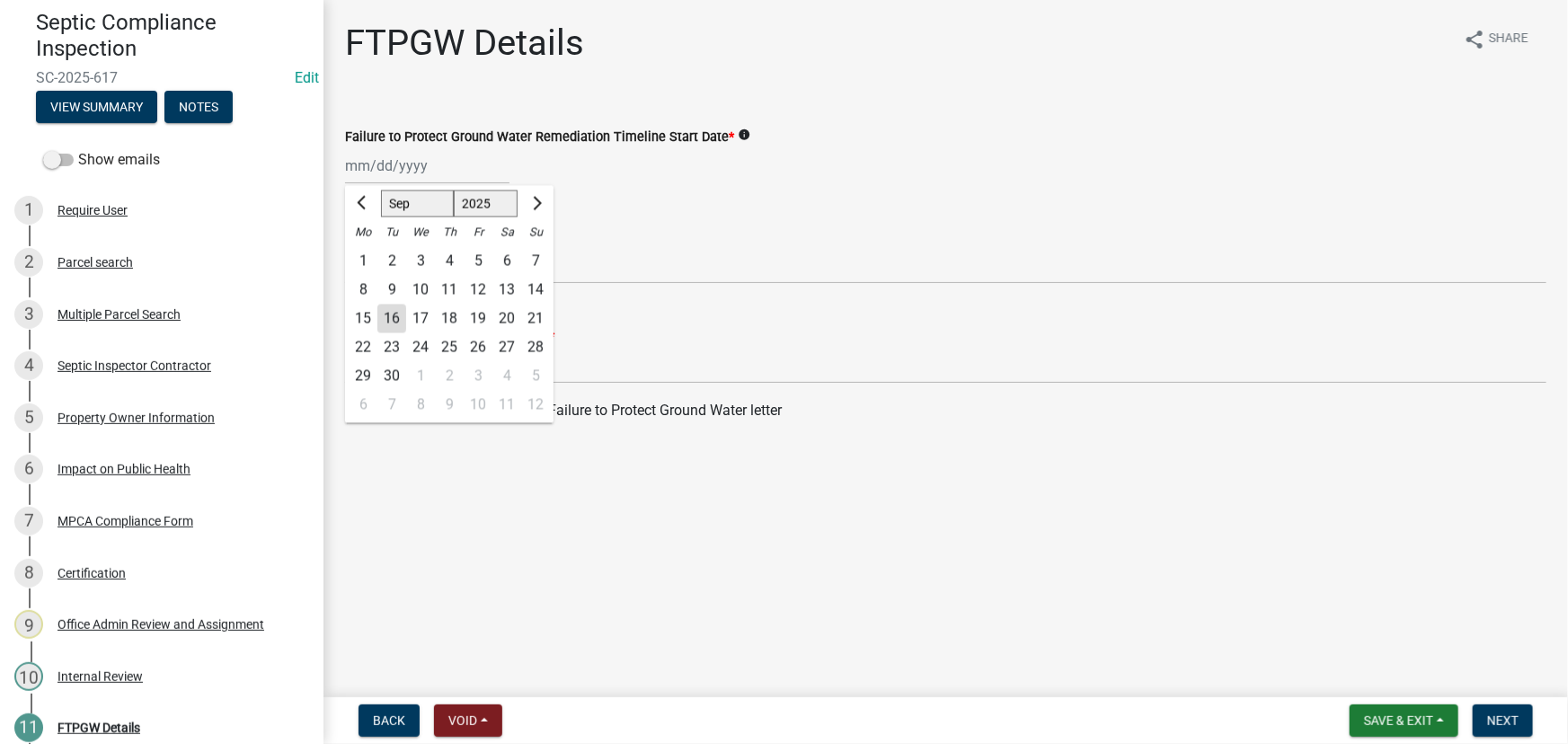
click at [403, 153] on div "Jan Feb Mar Apr May Jun Jul Aug Sep Oct Nov Dec 1525 1526 1527 1528 1529 1530 1…" at bounding box center [428, 165] width 164 height 37
drag, startPoint x: 397, startPoint y: 326, endPoint x: 590, endPoint y: 431, distance: 219.7
click at [397, 327] on div "16" at bounding box center [392, 319] width 29 height 29
type input "09/16/2025"
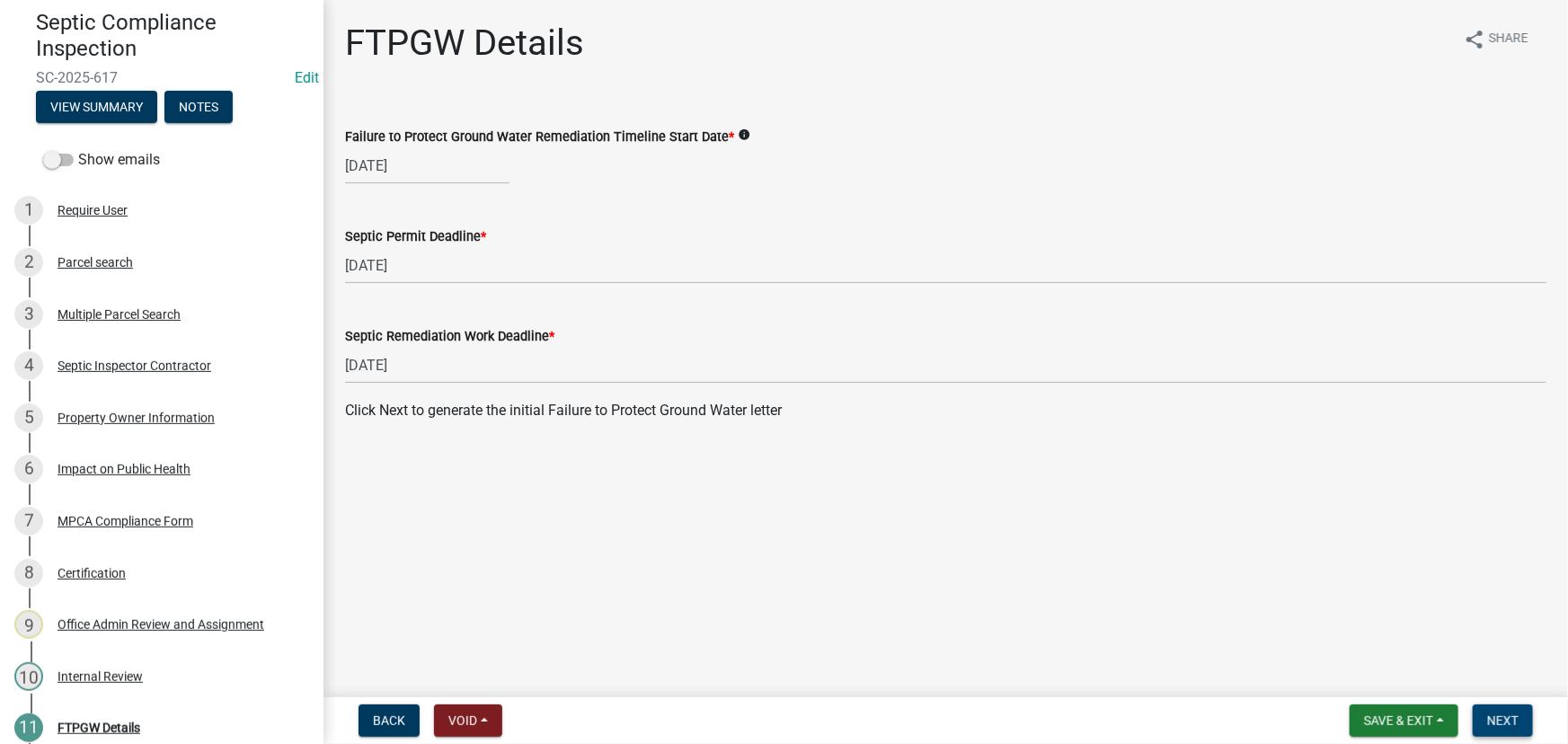
click at [1489, 714] on span "Next" at bounding box center [1502, 720] width 32 height 15
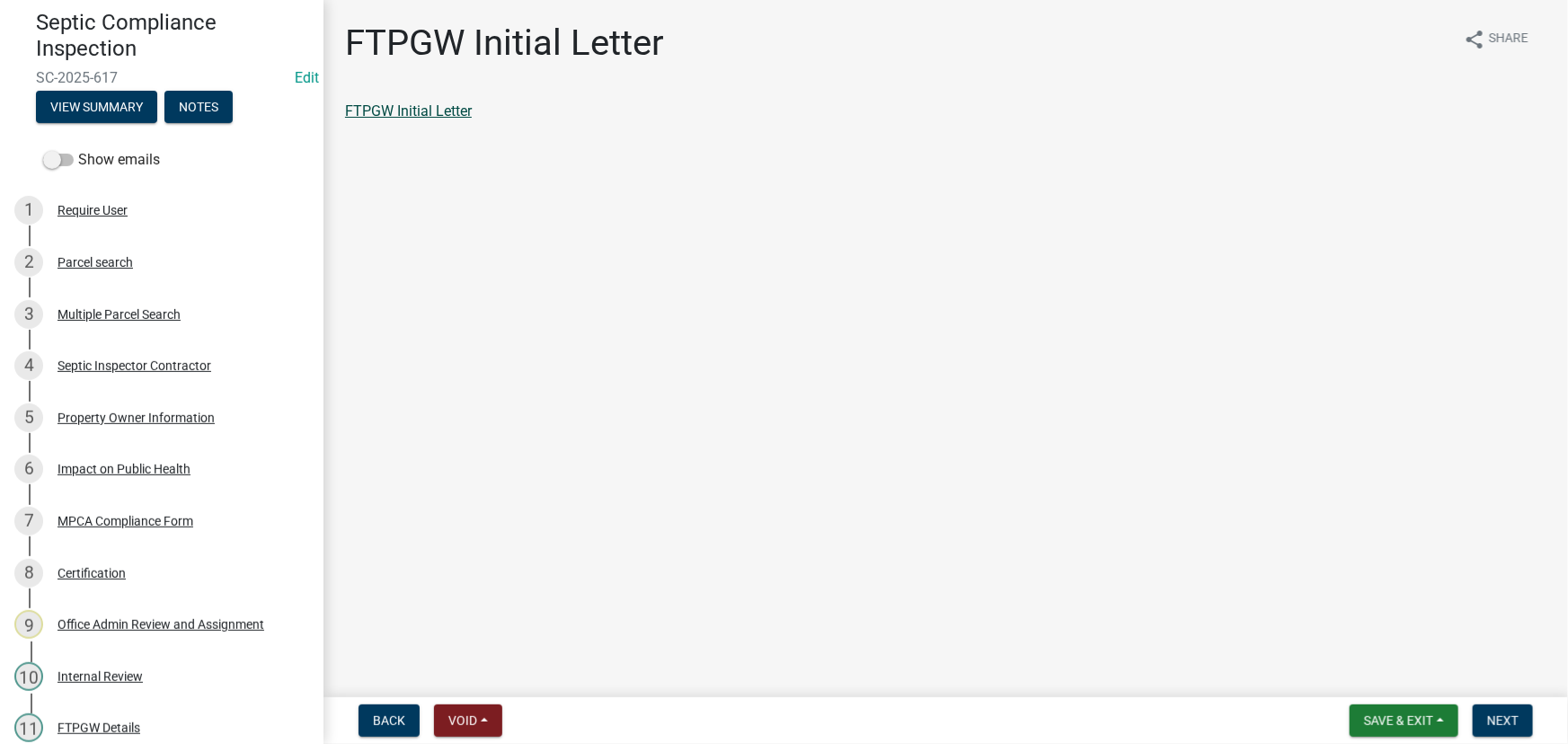
click at [432, 109] on link "FTPGW Initial Letter" at bounding box center [408, 111] width 127 height 17
click at [1518, 727] on span "Next" at bounding box center [1502, 720] width 32 height 15
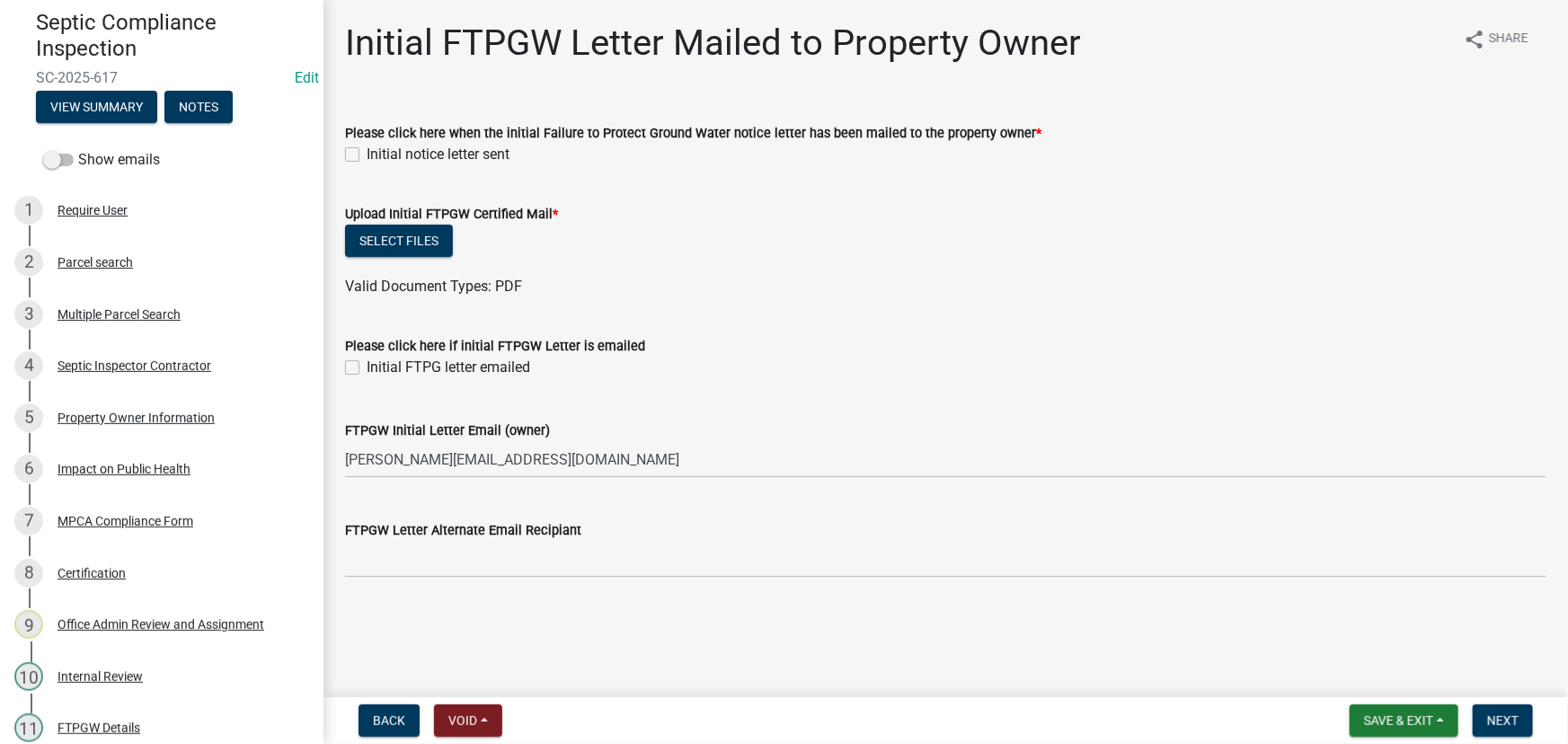
click at [463, 157] on label "Initial notice letter sent" at bounding box center [438, 155] width 143 height 21
click at [378, 156] on input "Initial notice letter sent" at bounding box center [372, 150] width 12 height 12
checkbox input "true"
click at [412, 241] on button "Select files" at bounding box center [399, 240] width 107 height 32
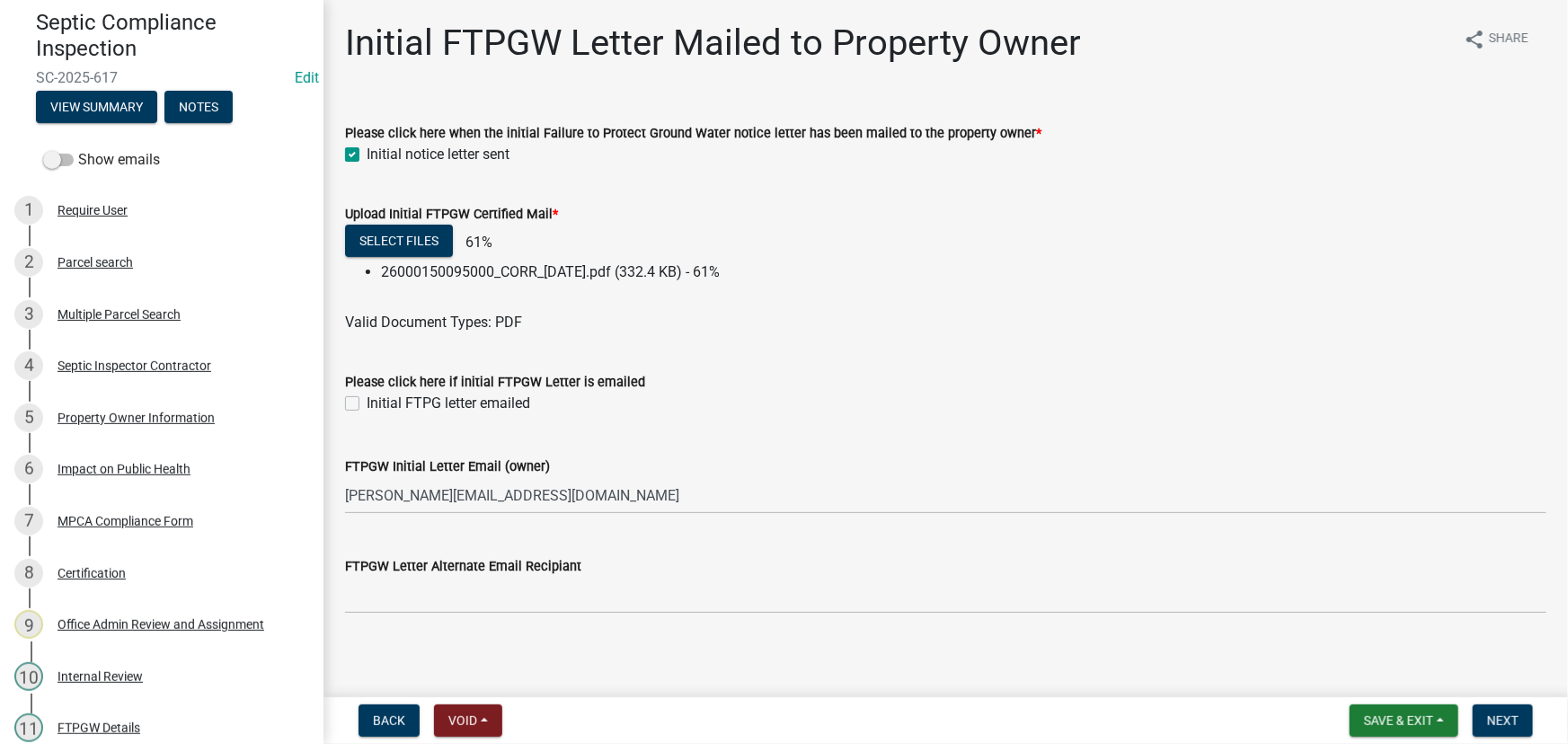
click at [400, 393] on div "Please click here if initial FTPGW Letter is emailed" at bounding box center [946, 382] width 1201 height 21
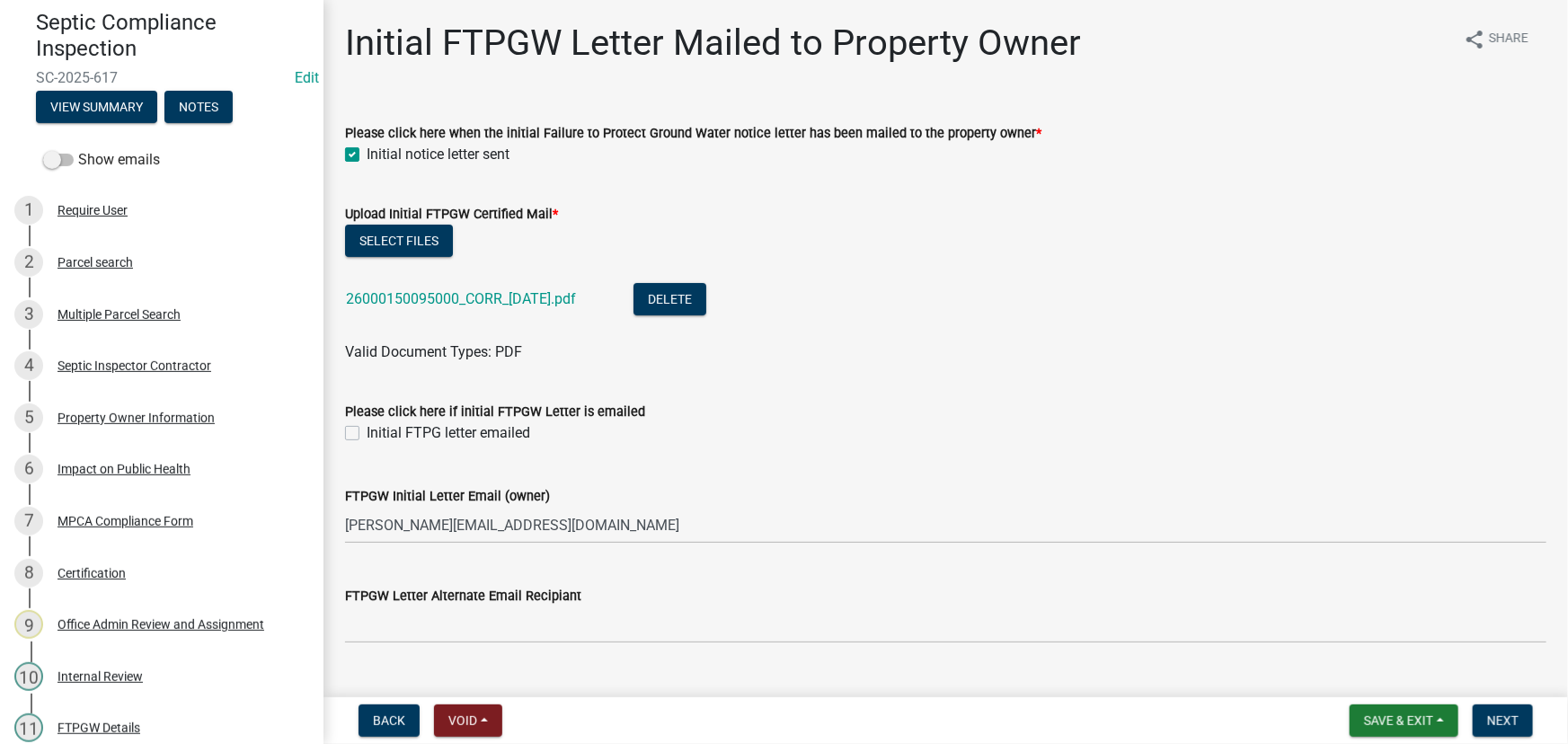
click at [425, 430] on label "Initial FTPG letter emailed" at bounding box center [448, 433] width 163 height 21
click at [378, 430] on input "Initial FTPG letter emailed" at bounding box center [372, 429] width 12 height 12
checkbox input "true"
click at [1491, 720] on span "Next" at bounding box center [1502, 720] width 32 height 15
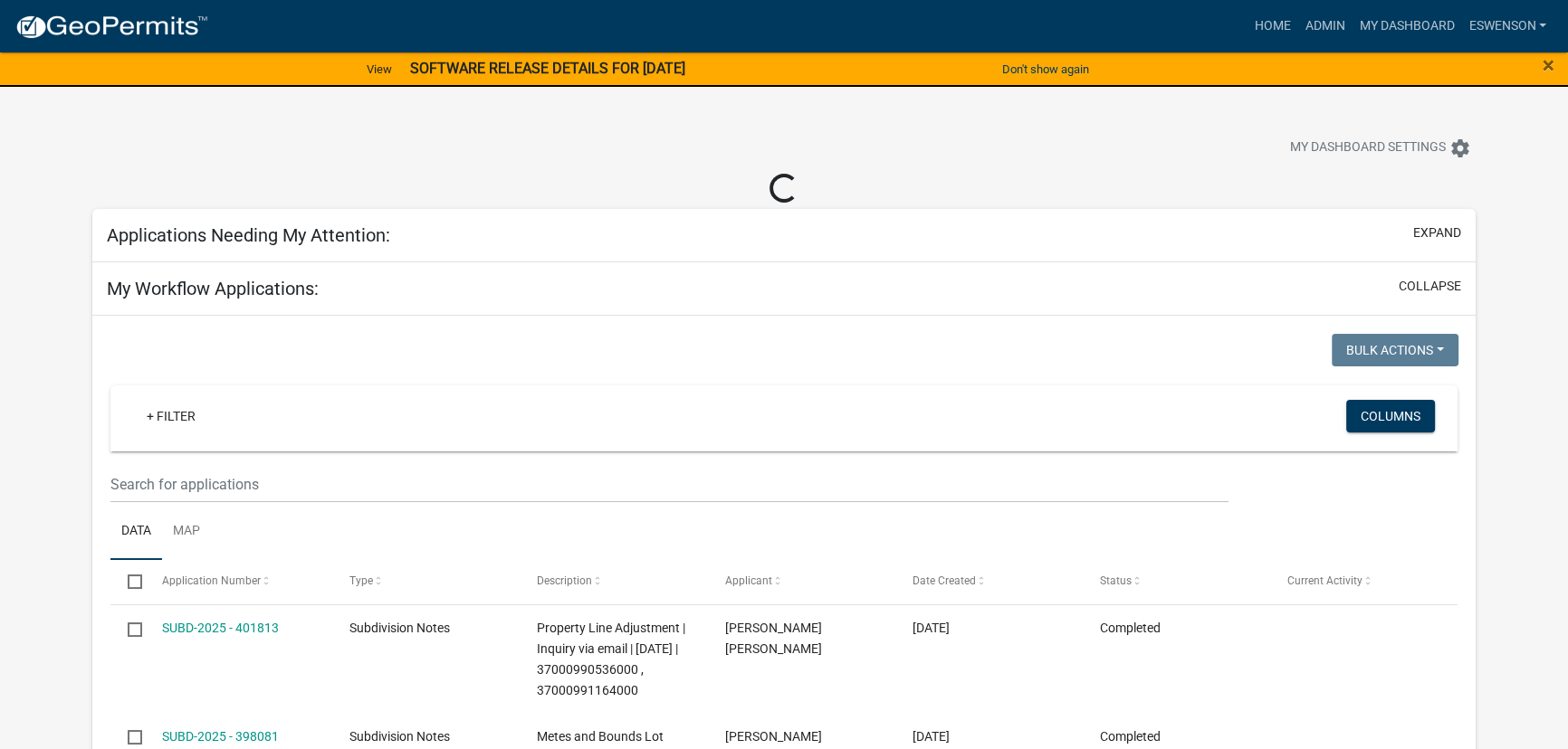
select select "3: 100"
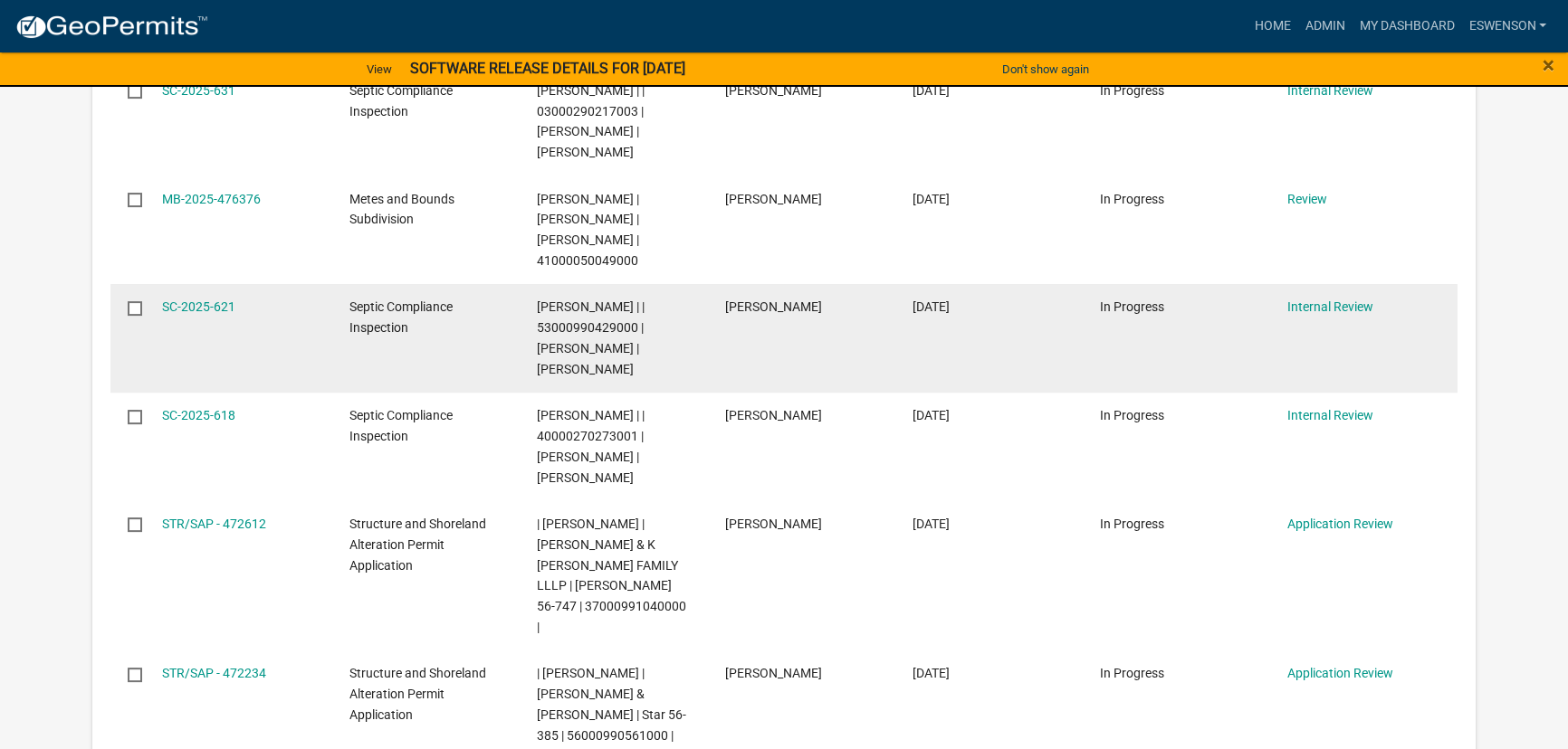
scroll to position [576, 0]
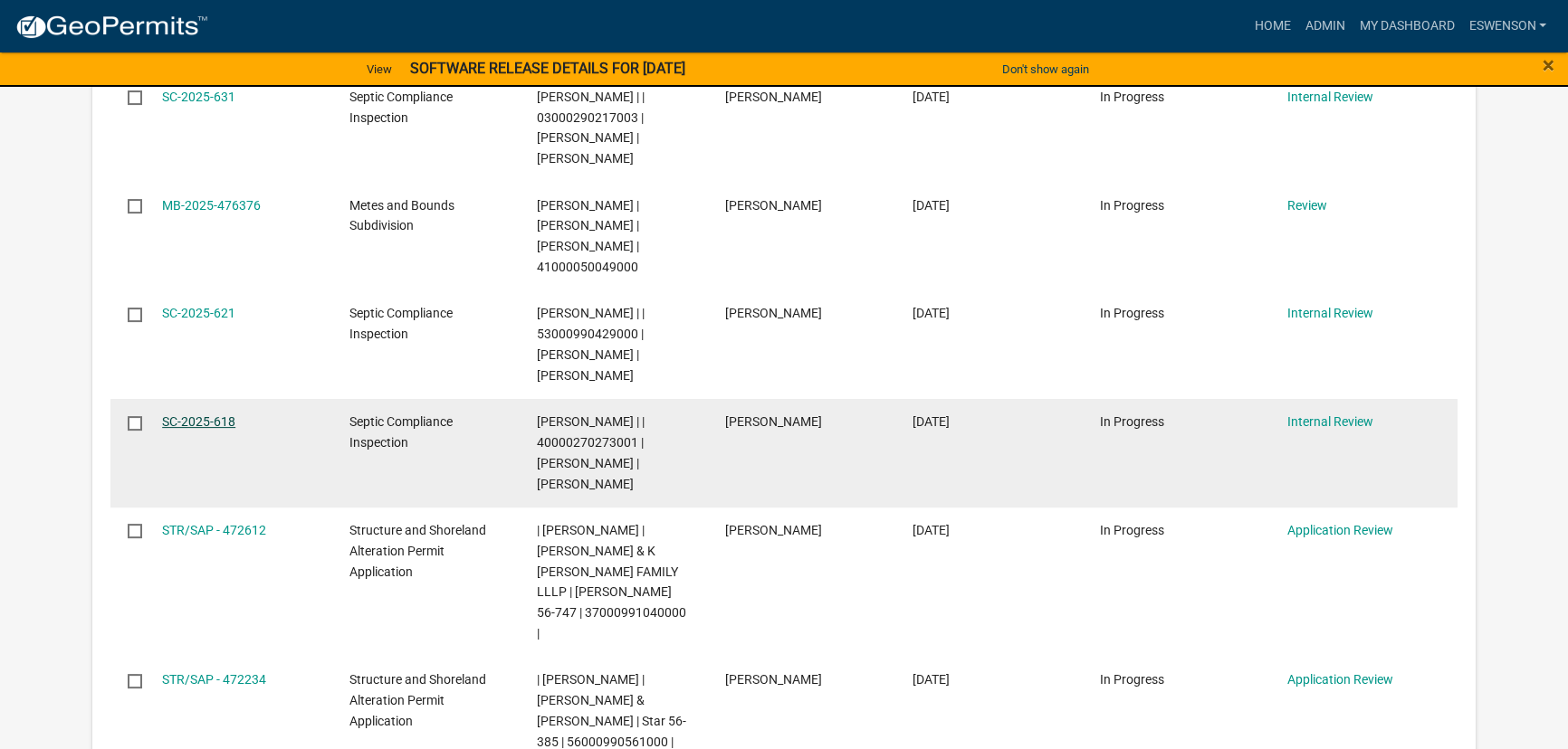
click at [193, 414] on link "SC-2025-618" at bounding box center [198, 421] width 73 height 15
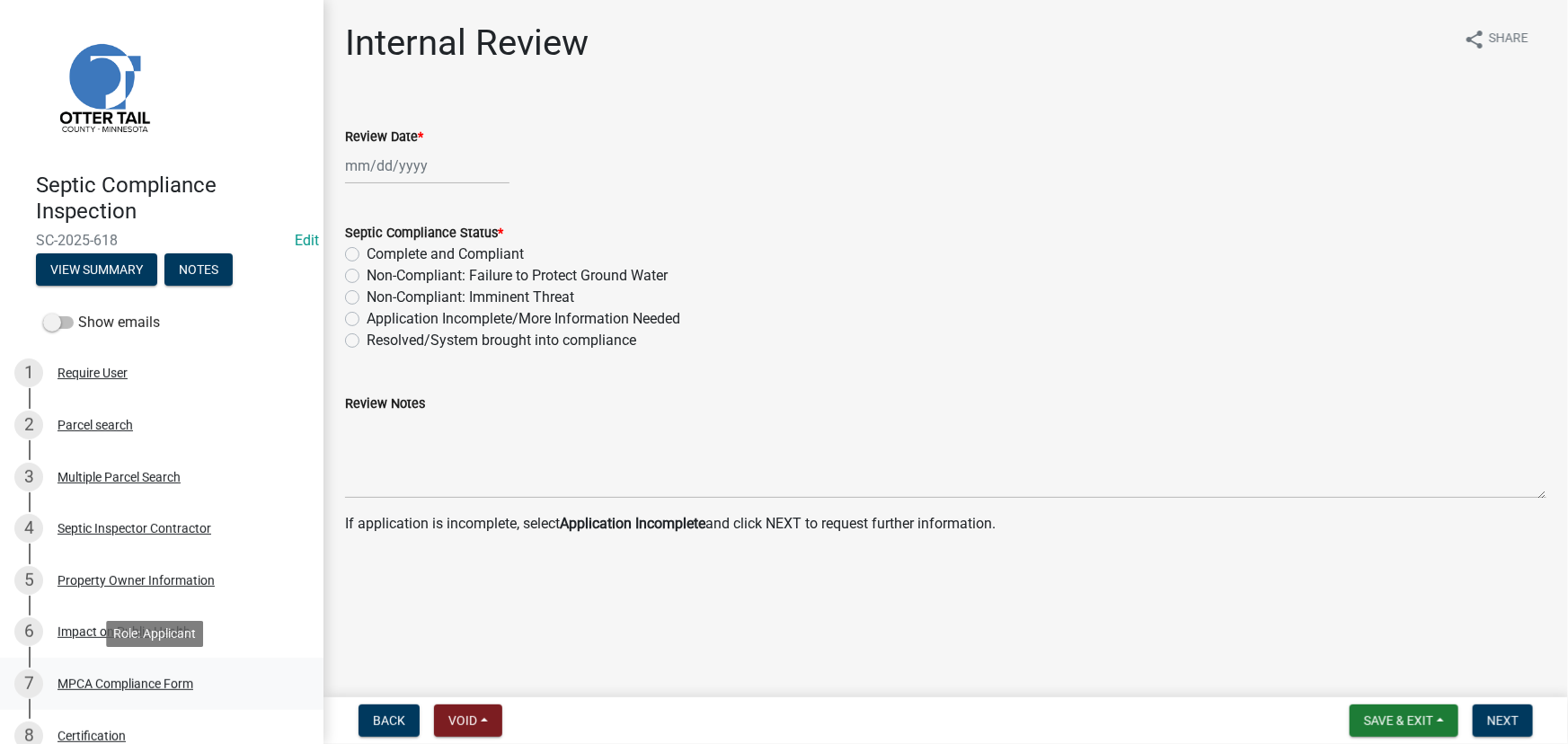
click at [133, 677] on div "MPCA Compliance Form" at bounding box center [125, 683] width 135 height 13
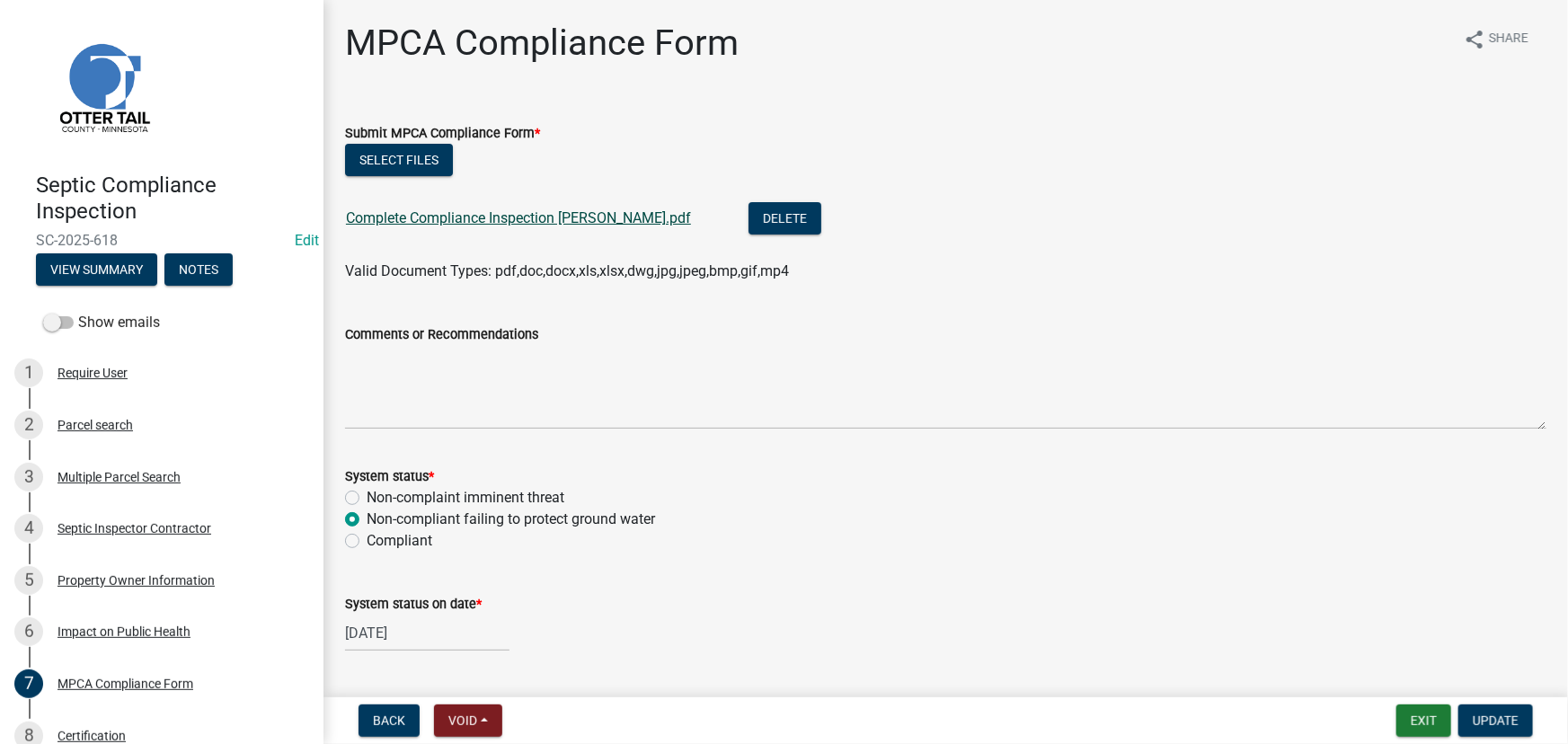
click at [508, 222] on link "Complete Compliance Inspection Weller.pdf" at bounding box center [518, 218] width 345 height 17
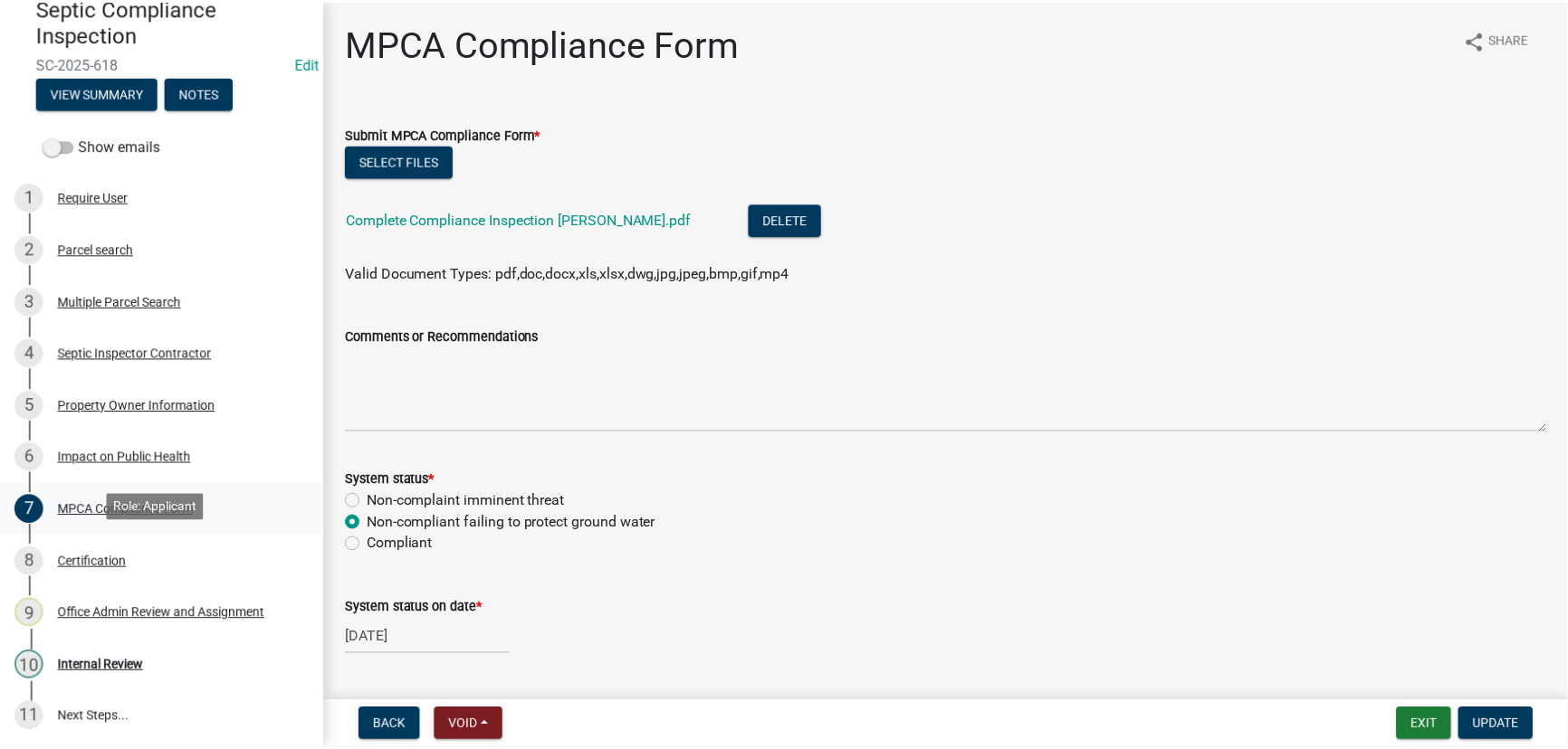
scroll to position [181, 0]
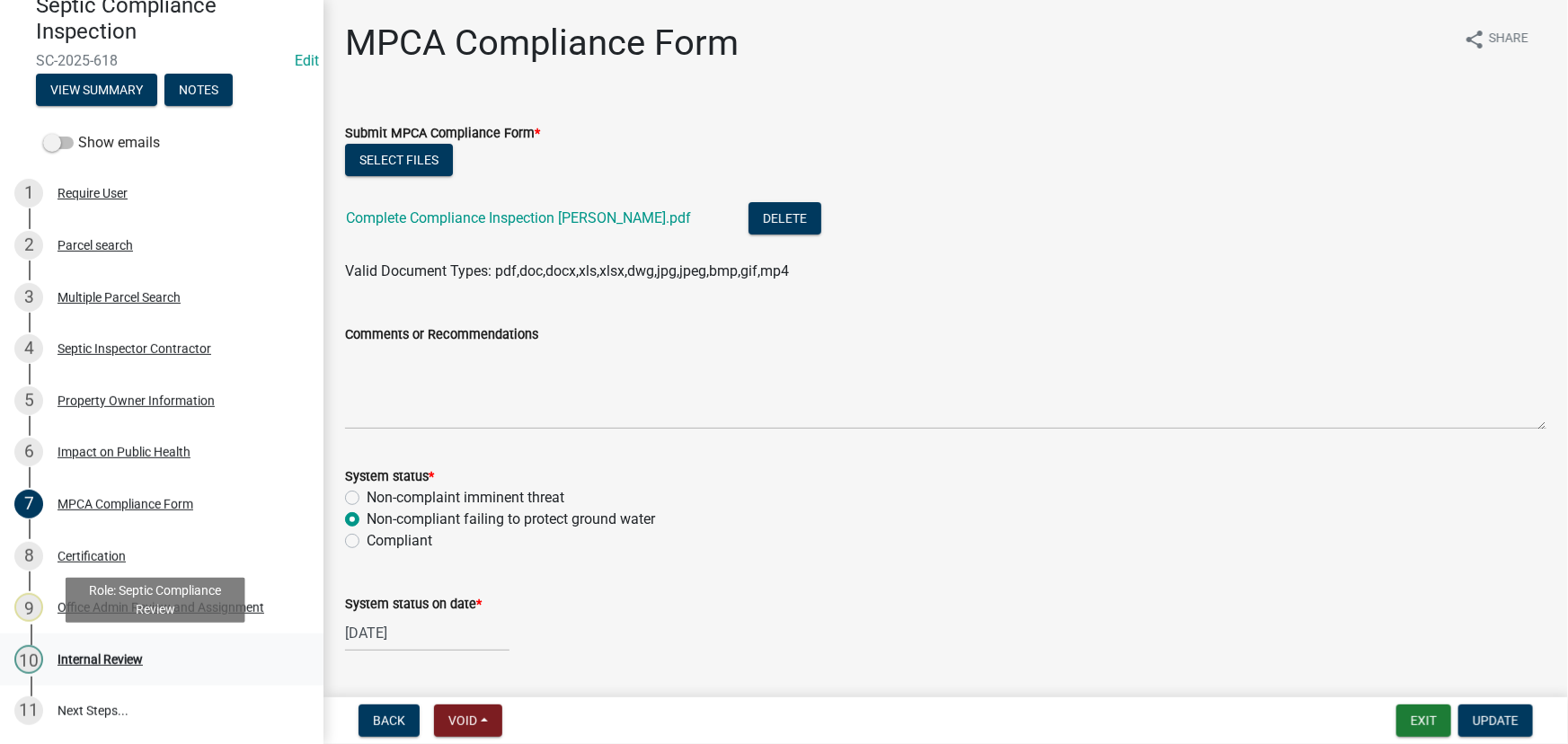
click at [120, 663] on div "Internal Review" at bounding box center [100, 659] width 85 height 13
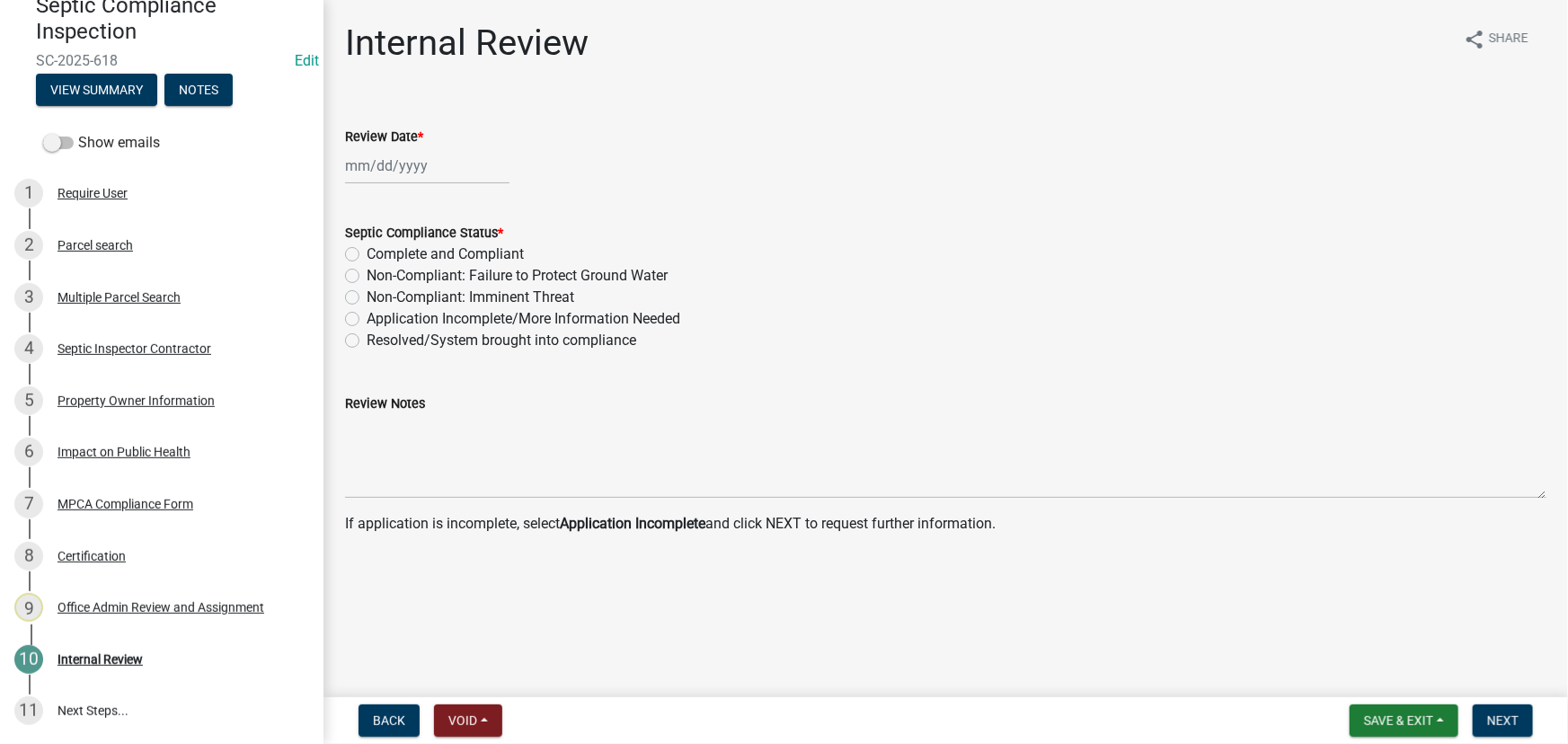
select select "9"
select select "2025"
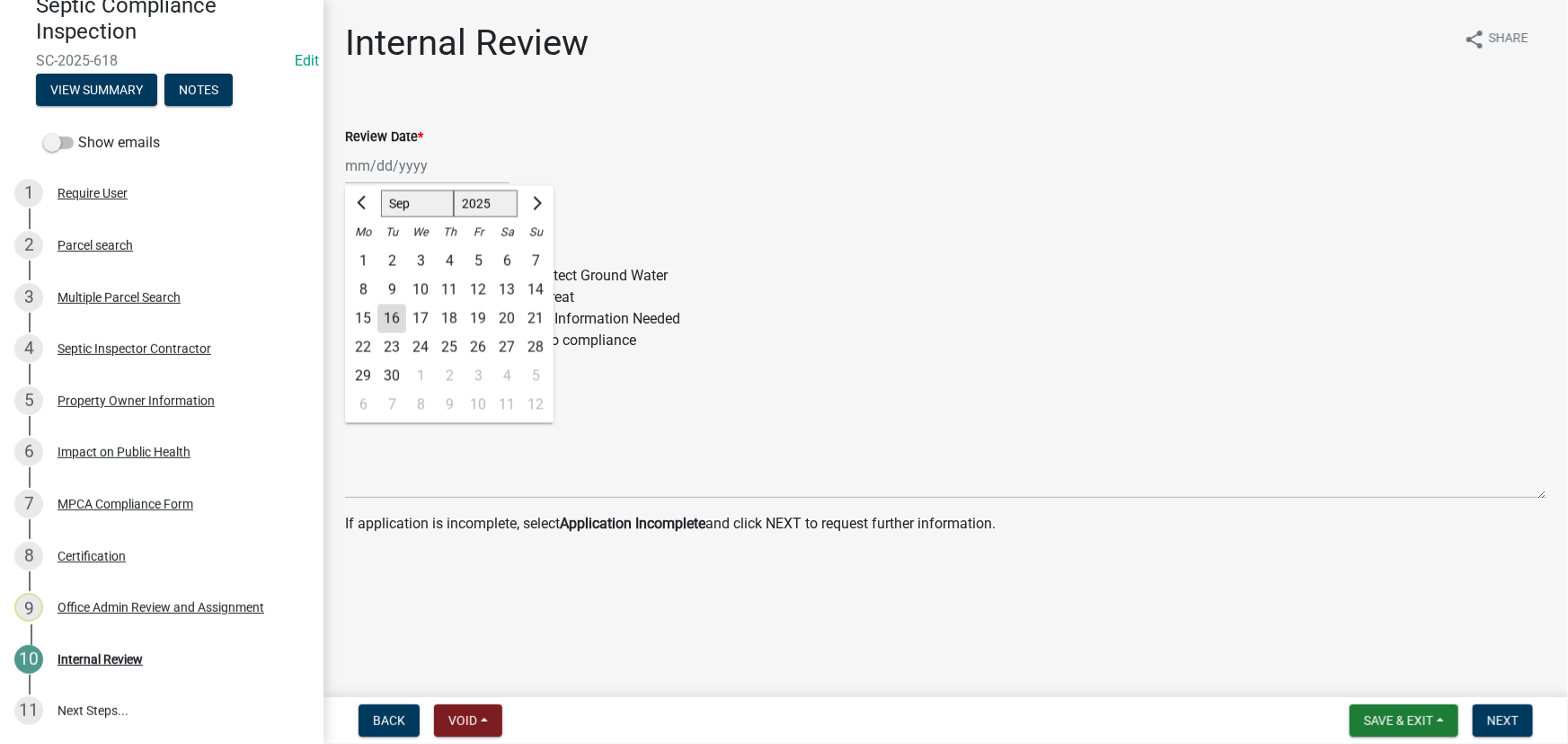
drag, startPoint x: 415, startPoint y: 180, endPoint x: 429, endPoint y: 183, distance: 14.3
click at [415, 180] on div "Jan Feb Mar Apr May Jun Jul Aug Sep Oct Nov Dec 1525 1526 1527 1528 1529 1530 1…" at bounding box center [428, 165] width 164 height 37
click at [390, 317] on div "16" at bounding box center [392, 319] width 29 height 29
type input "09/16/2025"
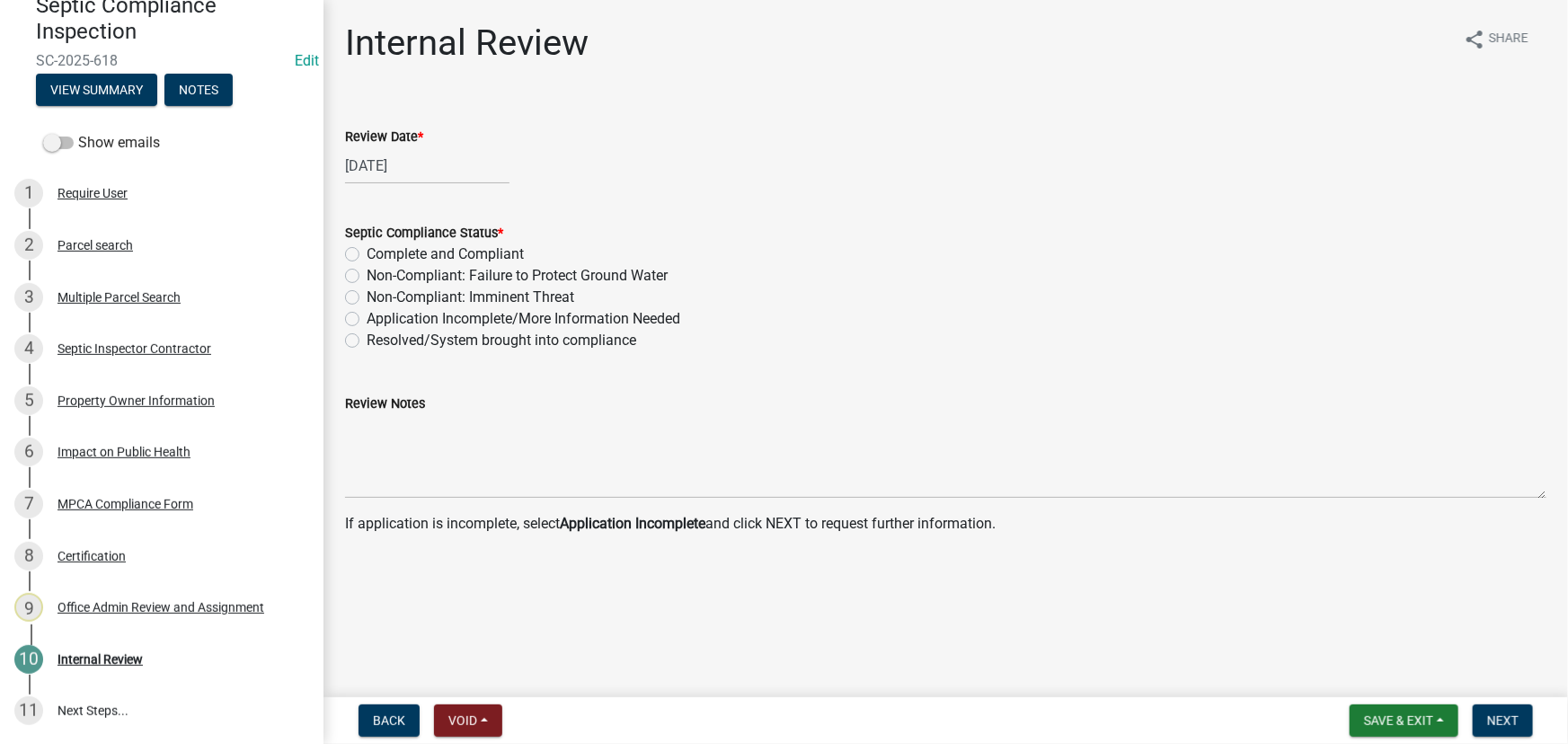
click at [473, 265] on label "Non-Compliant: Failure to Protect Ground Water" at bounding box center [517, 276] width 301 height 21
click at [378, 265] on input "Non-Compliant: Failure to Protect Ground Water" at bounding box center [372, 271] width 12 height 12
radio input "true"
click at [1512, 707] on button "Next" at bounding box center [1502, 720] width 60 height 32
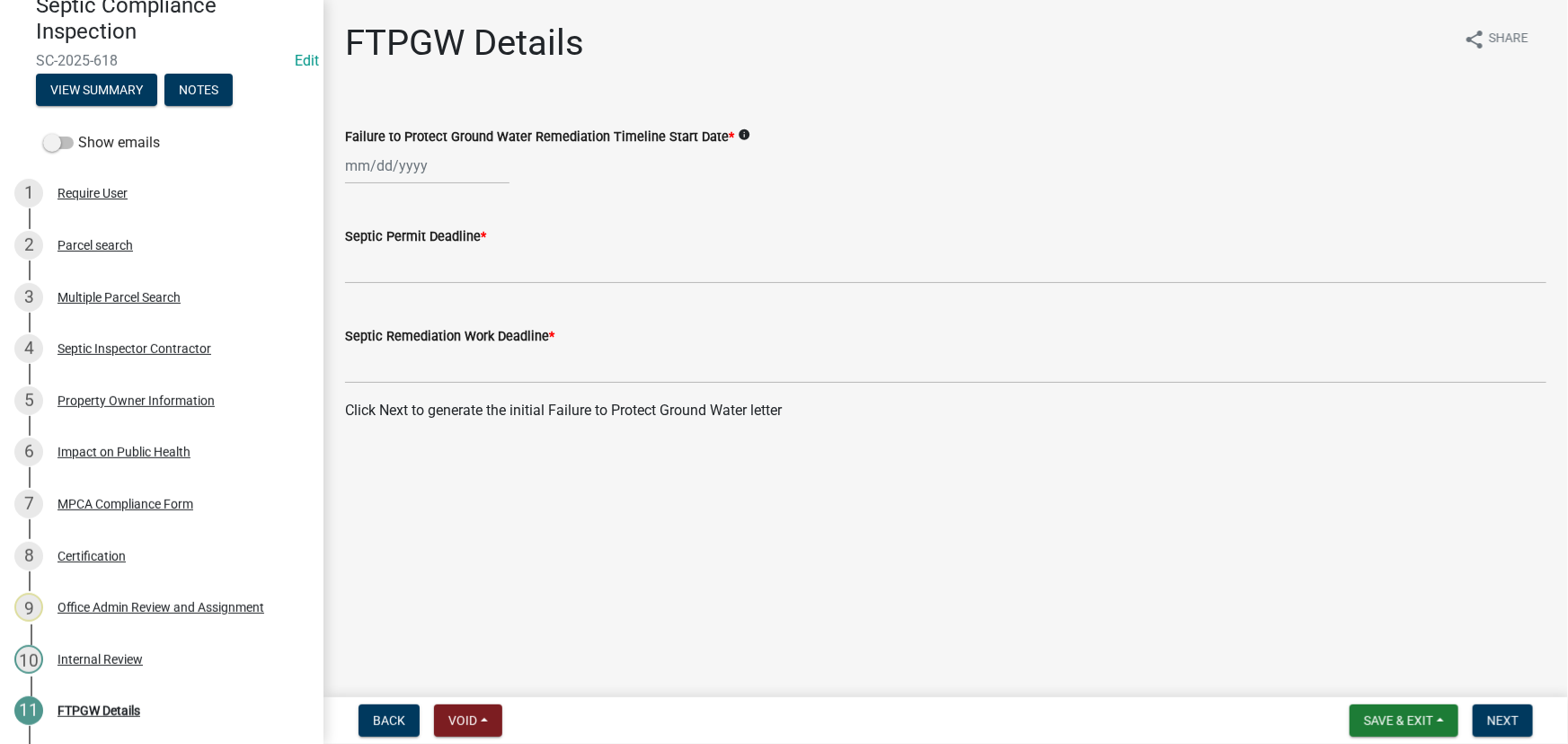
select select "9"
select select "2025"
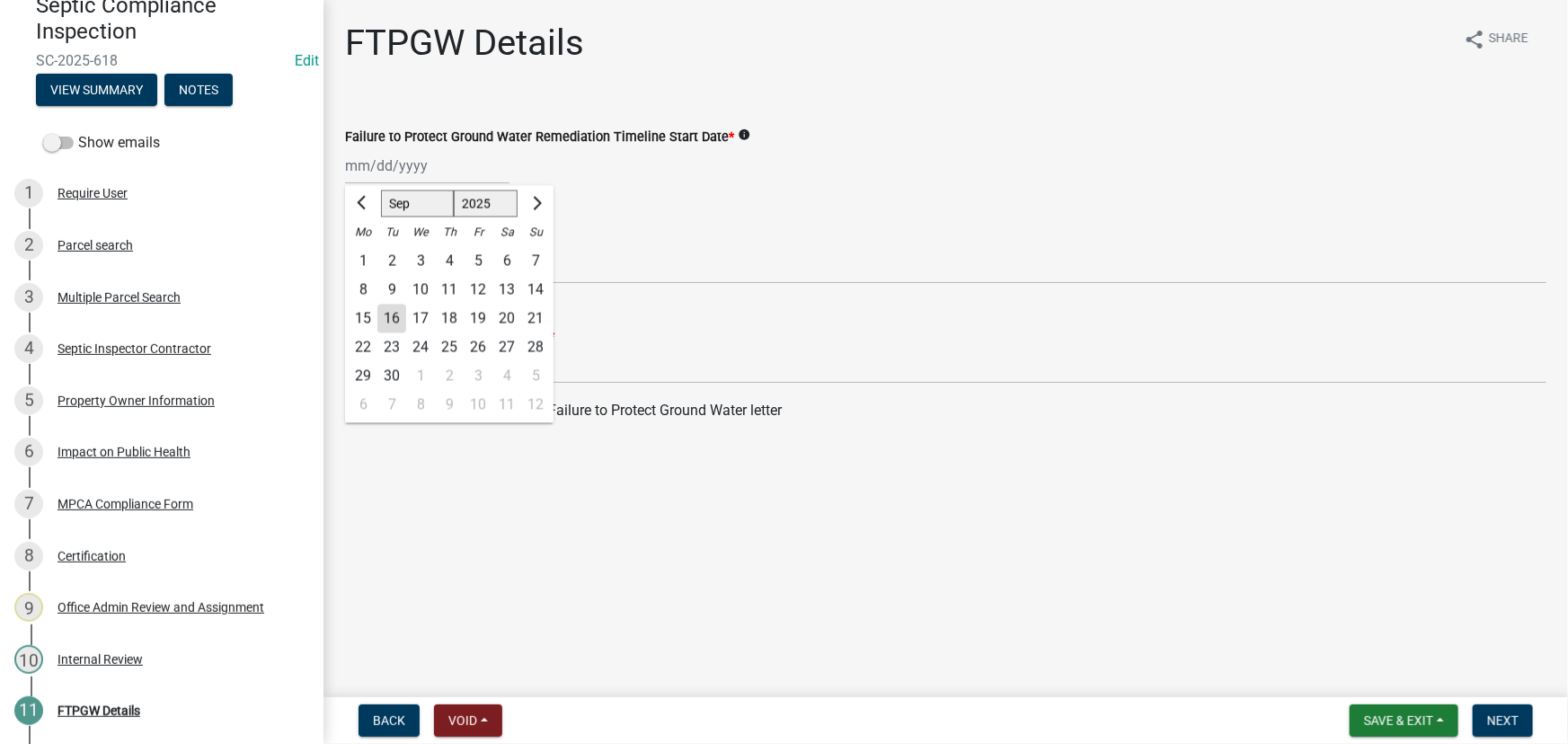
click at [432, 177] on div "Jan Feb Mar Apr May Jun Jul Aug Sep Oct Nov Dec 1525 1526 1527 1528 1529 1530 1…" at bounding box center [428, 165] width 164 height 37
click at [392, 322] on div "16" at bounding box center [392, 319] width 29 height 29
type input "09/16/2025"
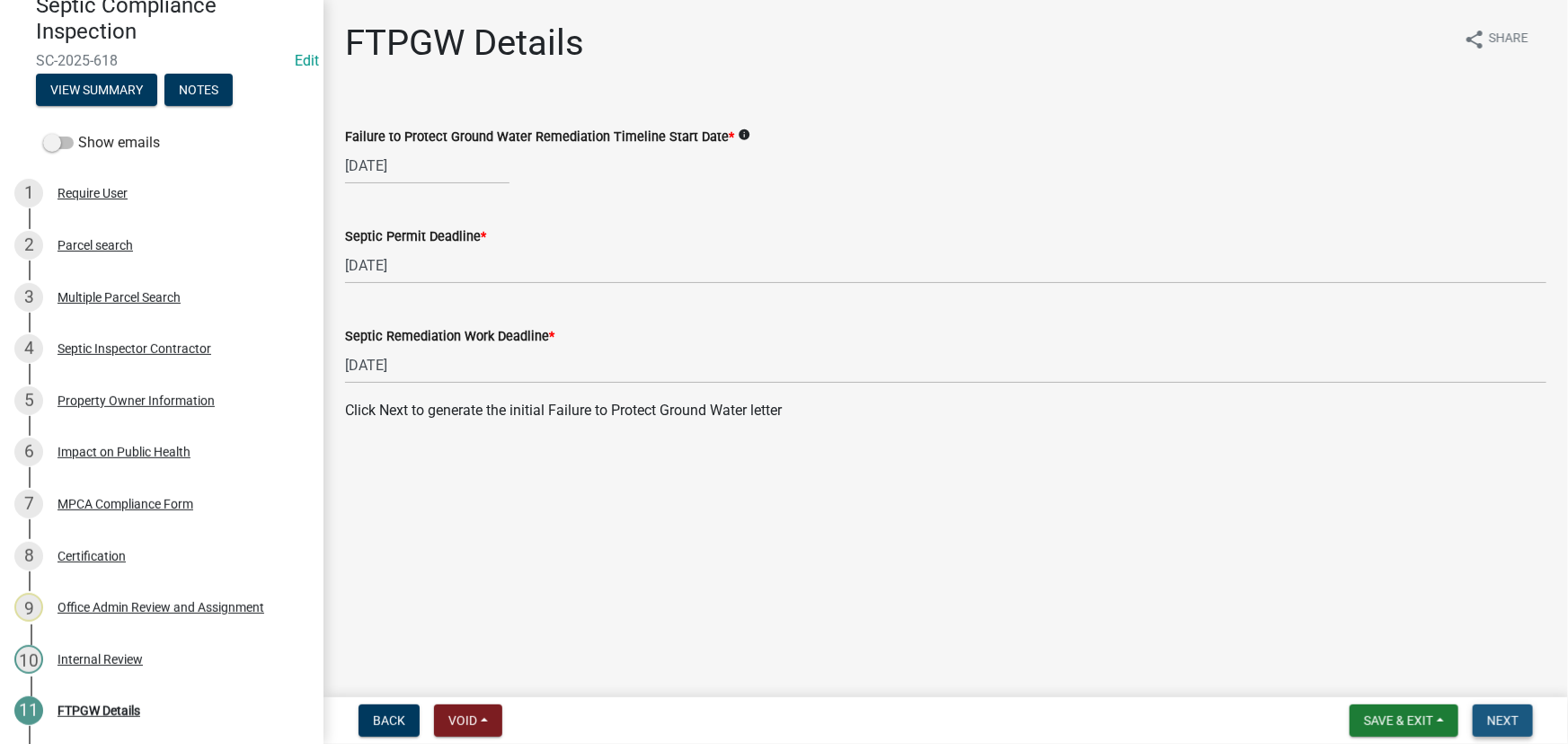
click at [1488, 717] on span "Next" at bounding box center [1502, 720] width 32 height 15
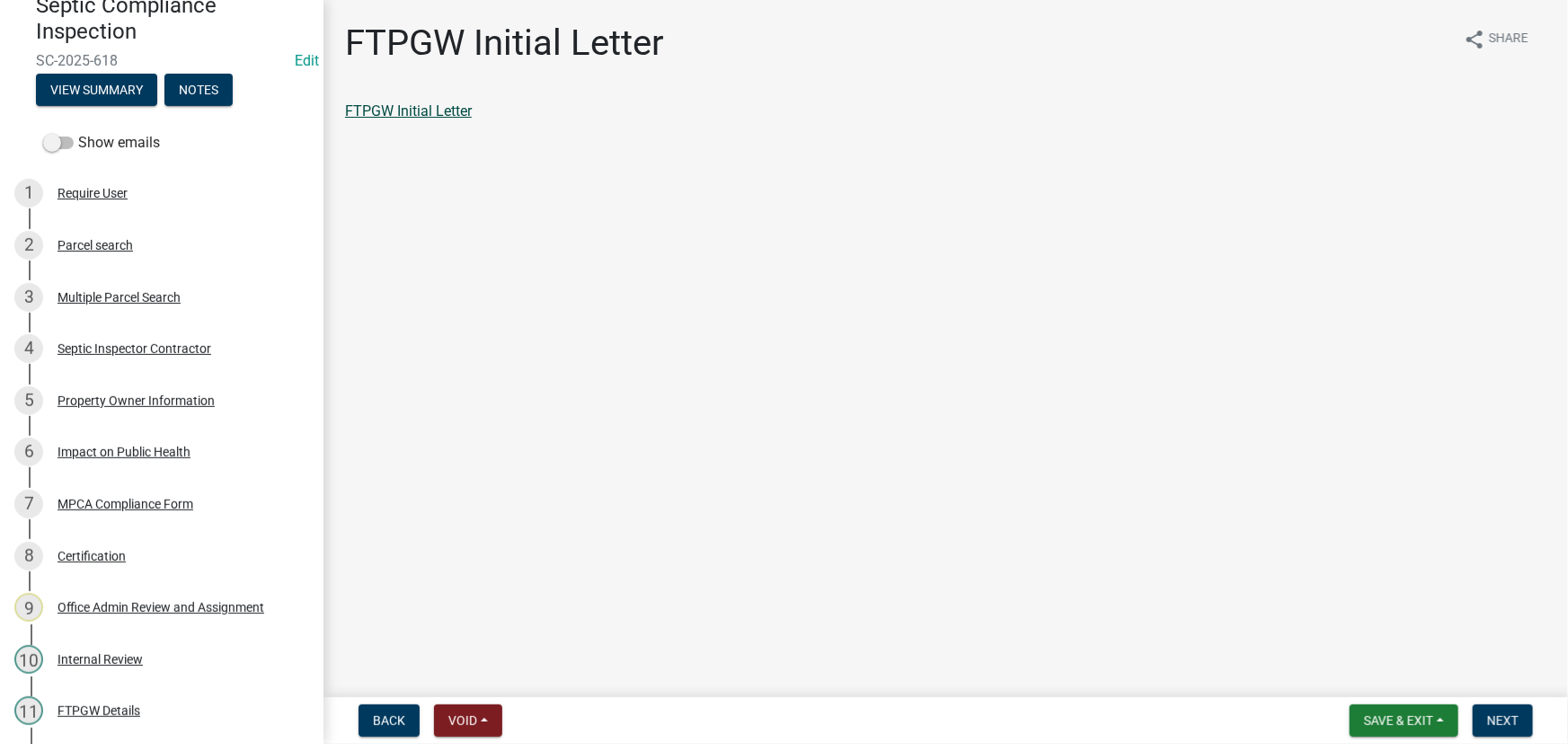
click at [422, 111] on link "FTPGW Initial Letter" at bounding box center [408, 111] width 127 height 17
click at [386, 106] on link "FTPGW Initial Letter" at bounding box center [408, 111] width 127 height 17
click at [1506, 717] on span "Next" at bounding box center [1502, 720] width 32 height 15
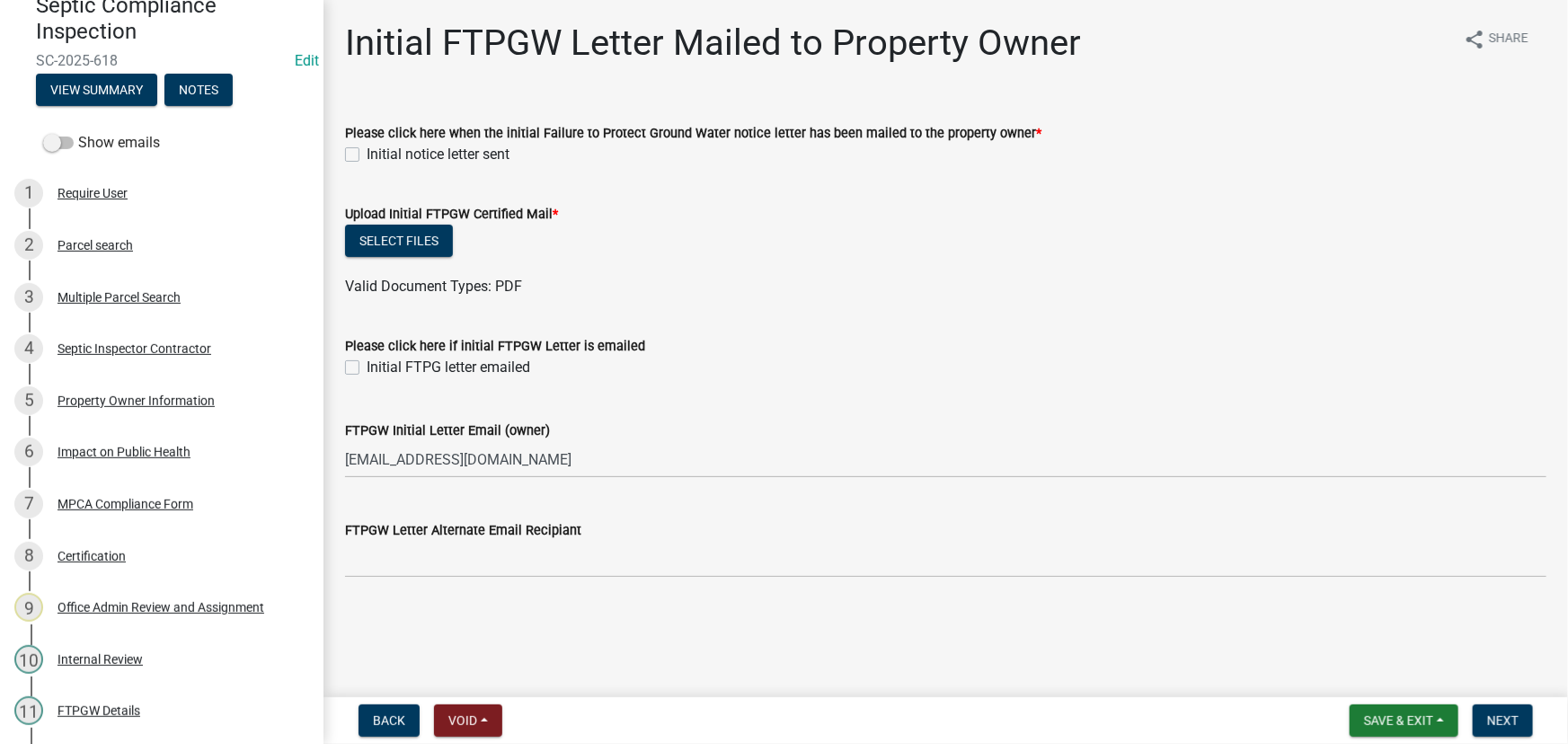
click at [466, 150] on label "Initial notice letter sent" at bounding box center [438, 155] width 143 height 21
click at [378, 150] on input "Initial notice letter sent" at bounding box center [372, 150] width 12 height 12
checkbox input "true"
click at [413, 255] on button "Select files" at bounding box center [399, 240] width 107 height 32
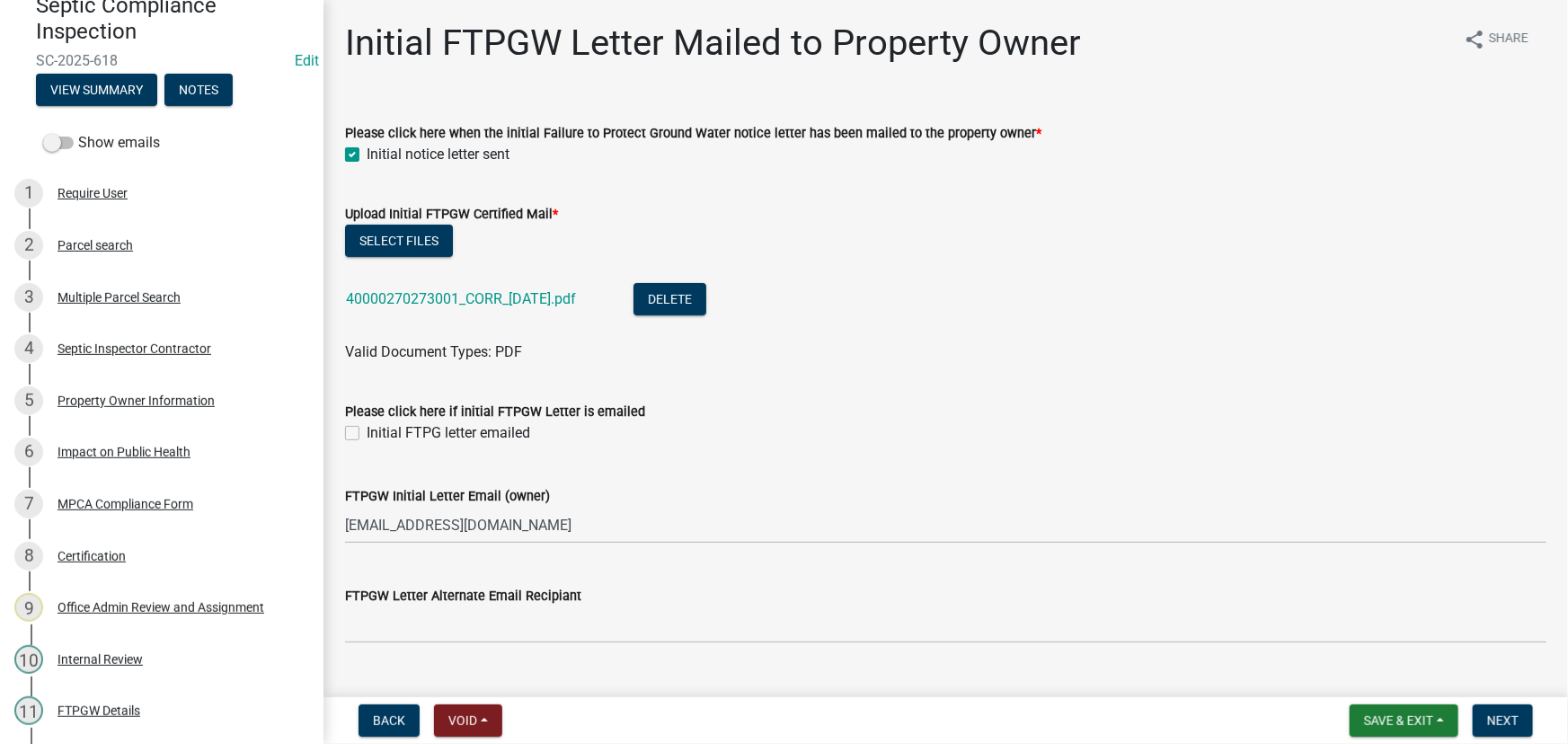
click at [426, 429] on label "Initial FTPG letter emailed" at bounding box center [448, 433] width 163 height 21
click at [378, 429] on input "Initial FTPG letter emailed" at bounding box center [372, 429] width 12 height 12
click at [473, 434] on label "Initial FTPG letter emailed" at bounding box center [448, 433] width 163 height 21
click at [378, 434] on input "Initial FTPG letter emailed" at bounding box center [372, 429] width 12 height 12
checkbox input "false"
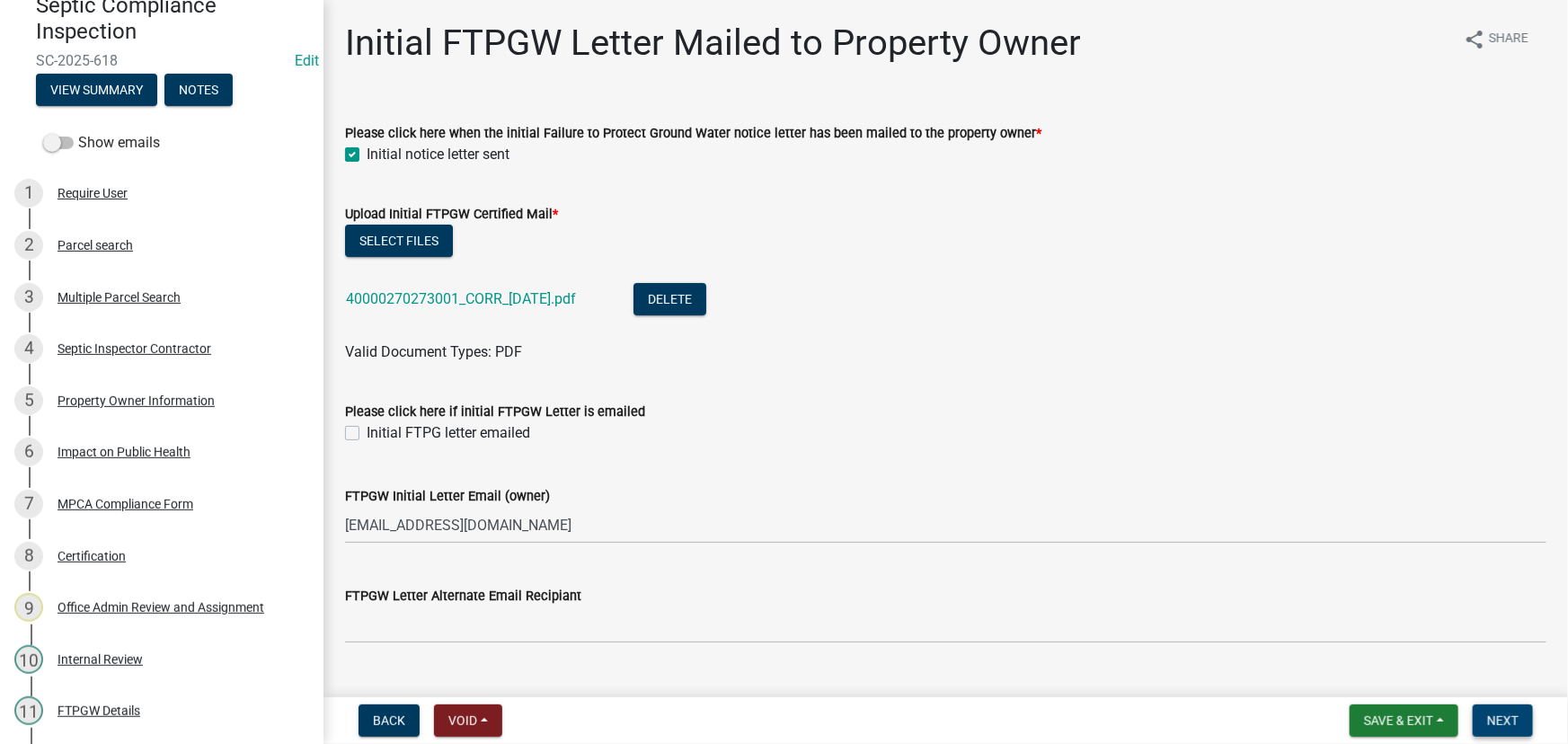
click at [1484, 728] on button "Next" at bounding box center [1502, 720] width 60 height 32
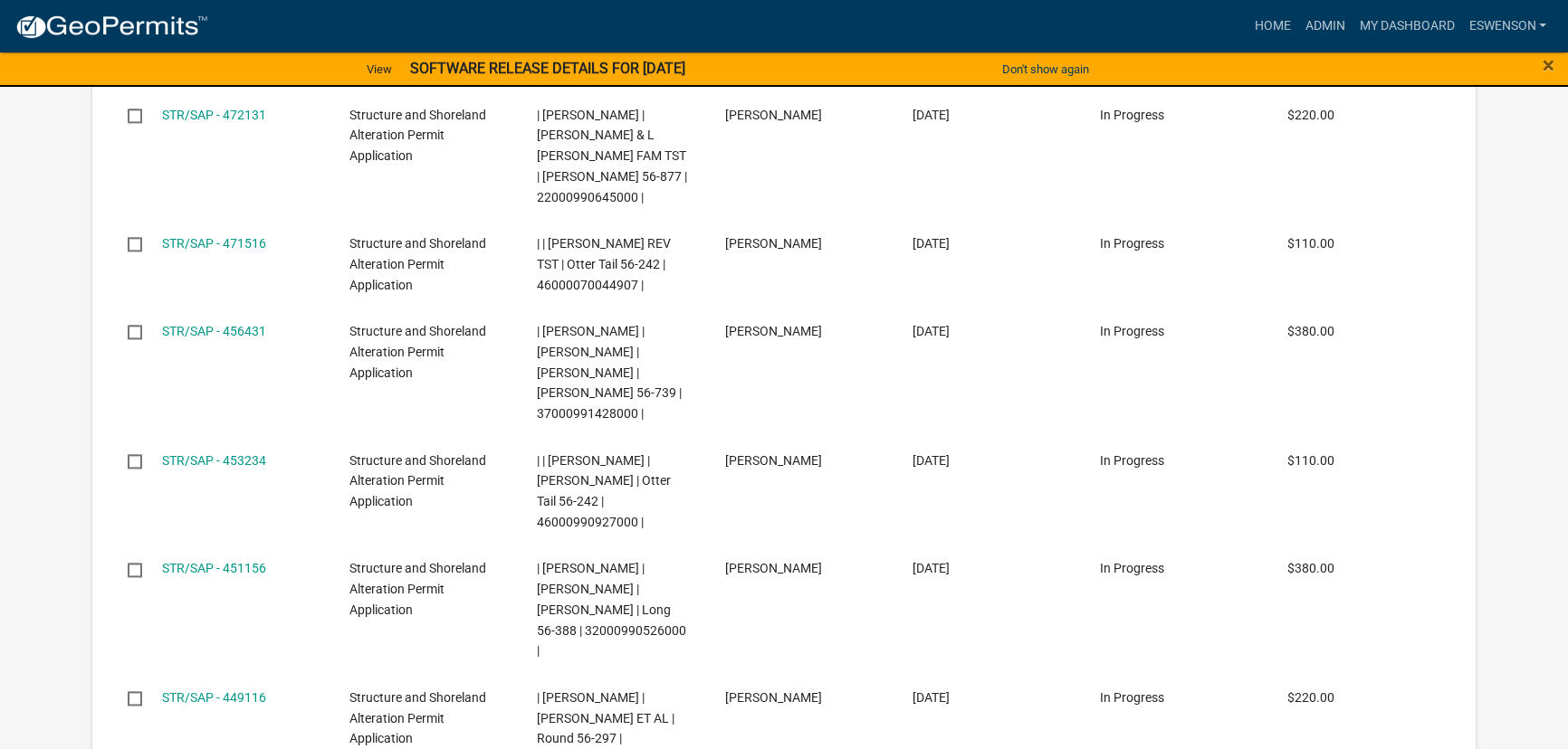
select select "3: 100"
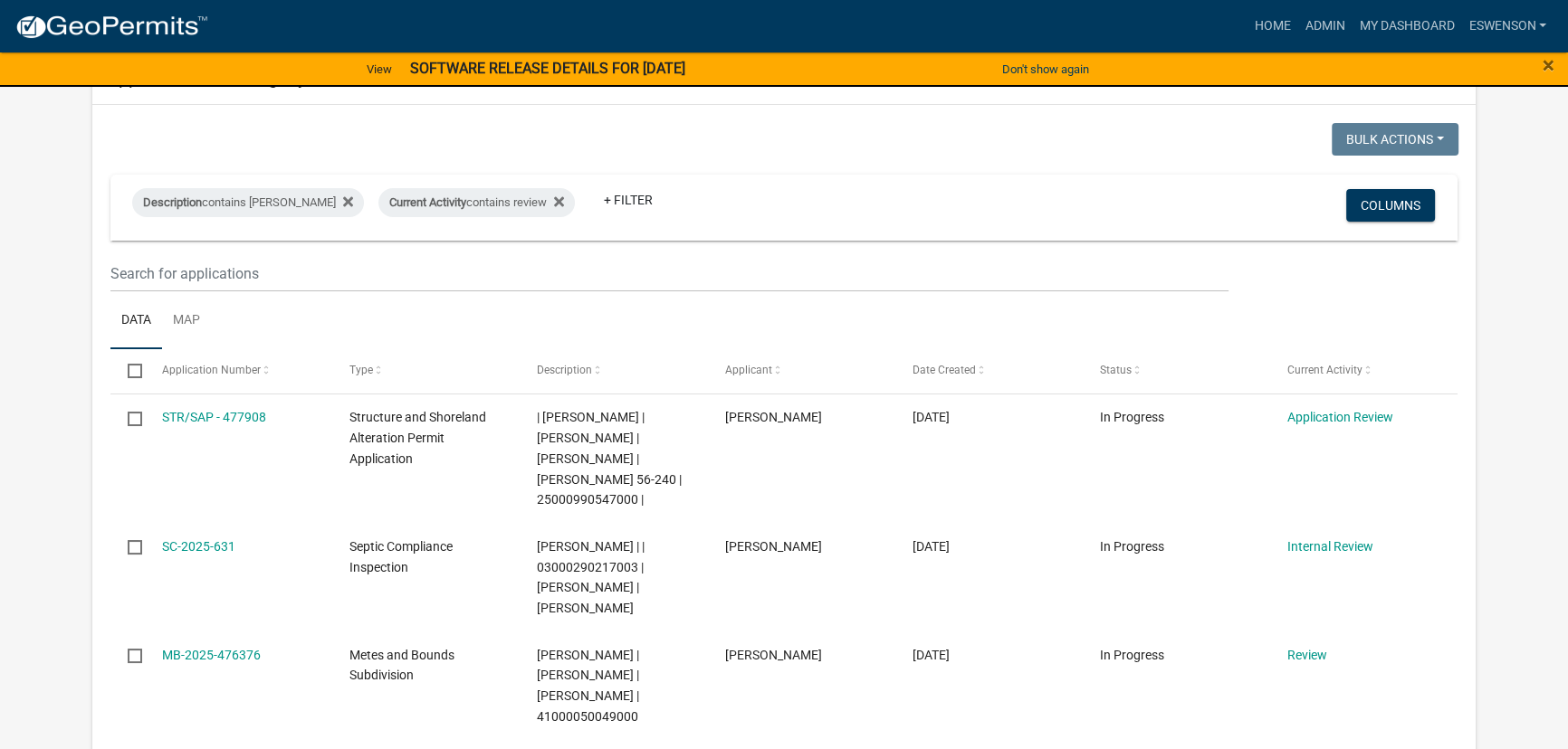
scroll to position [328, 0]
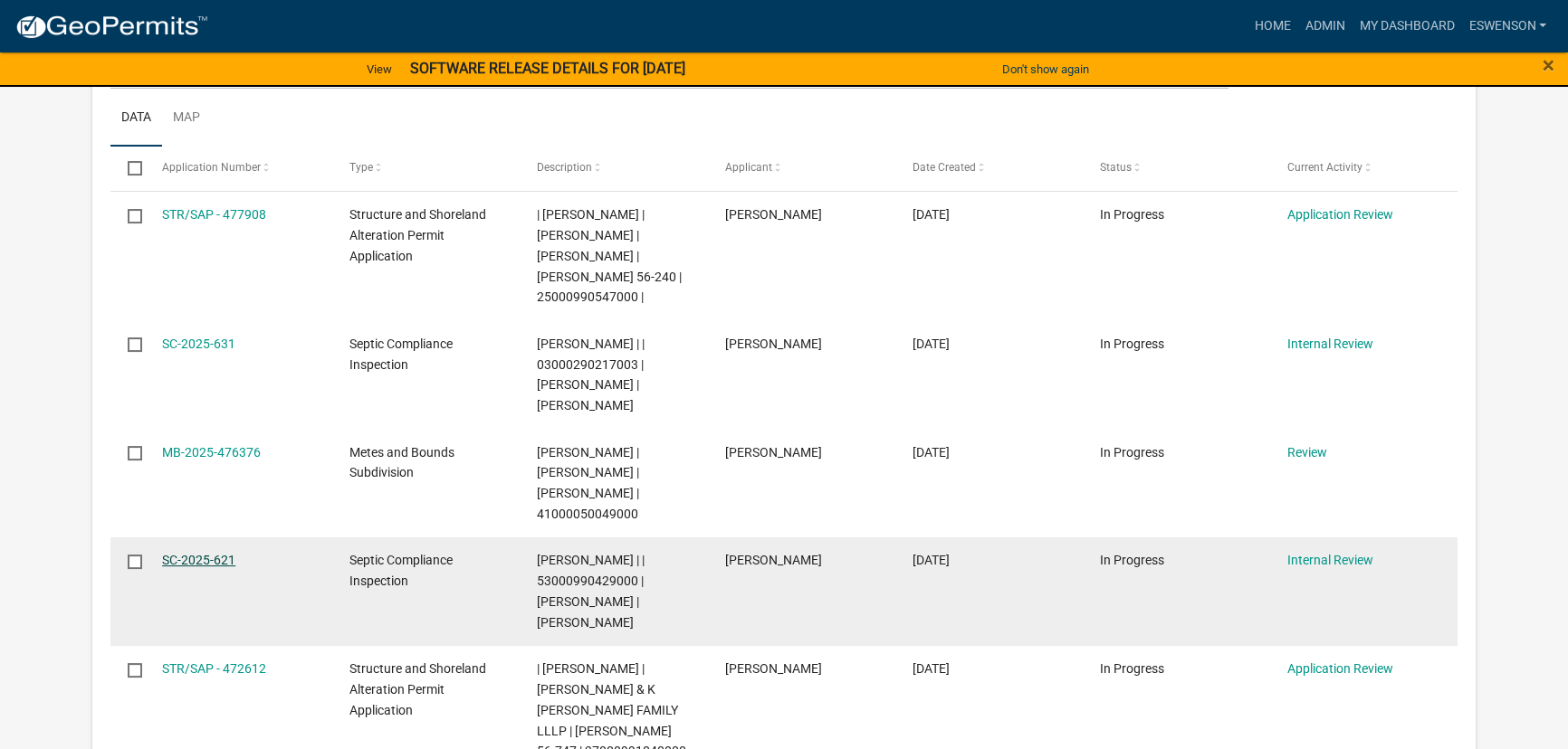
click at [214, 553] on link "SC-2025-621" at bounding box center [198, 560] width 73 height 15
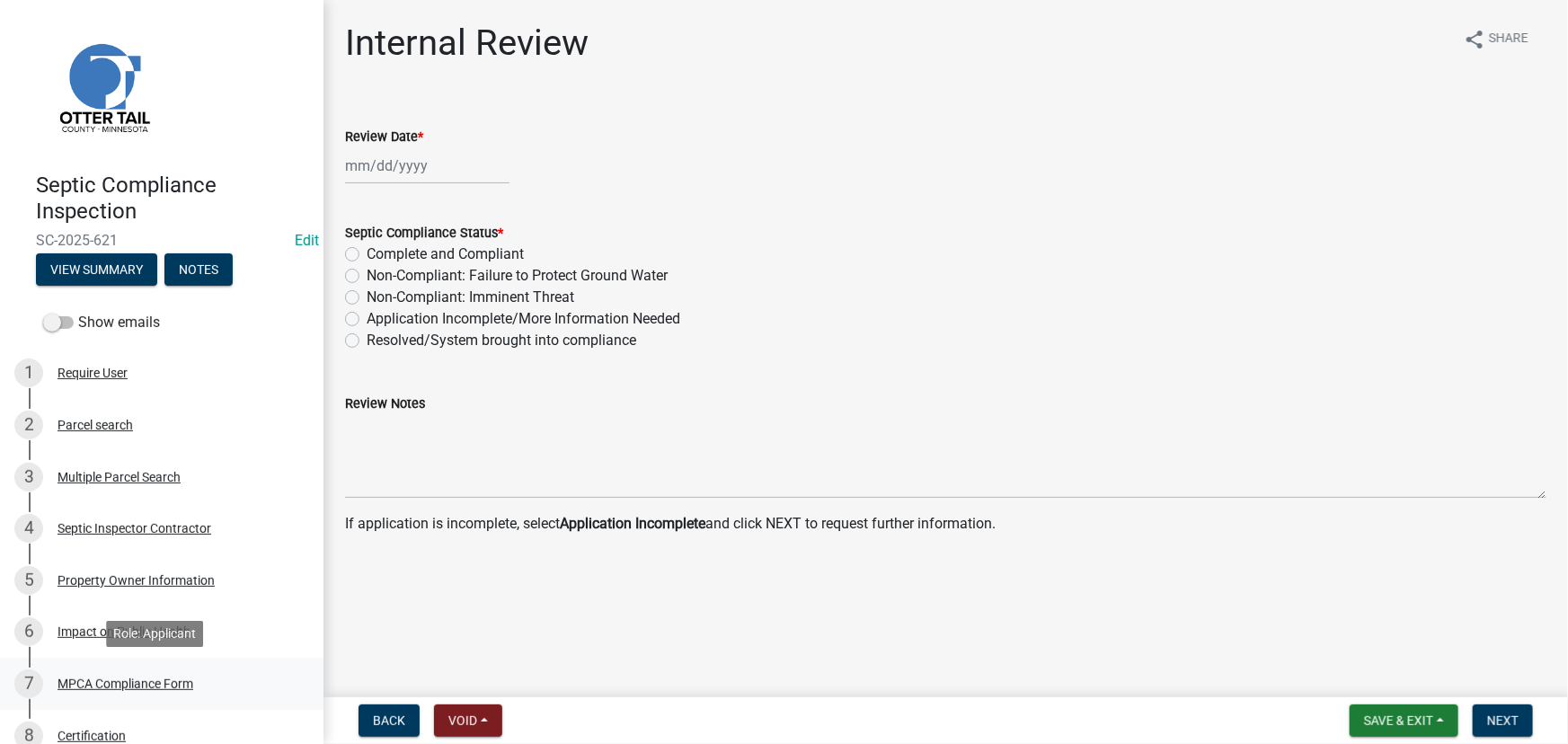
click at [133, 685] on div "MPCA Compliance Form" at bounding box center [125, 683] width 135 height 13
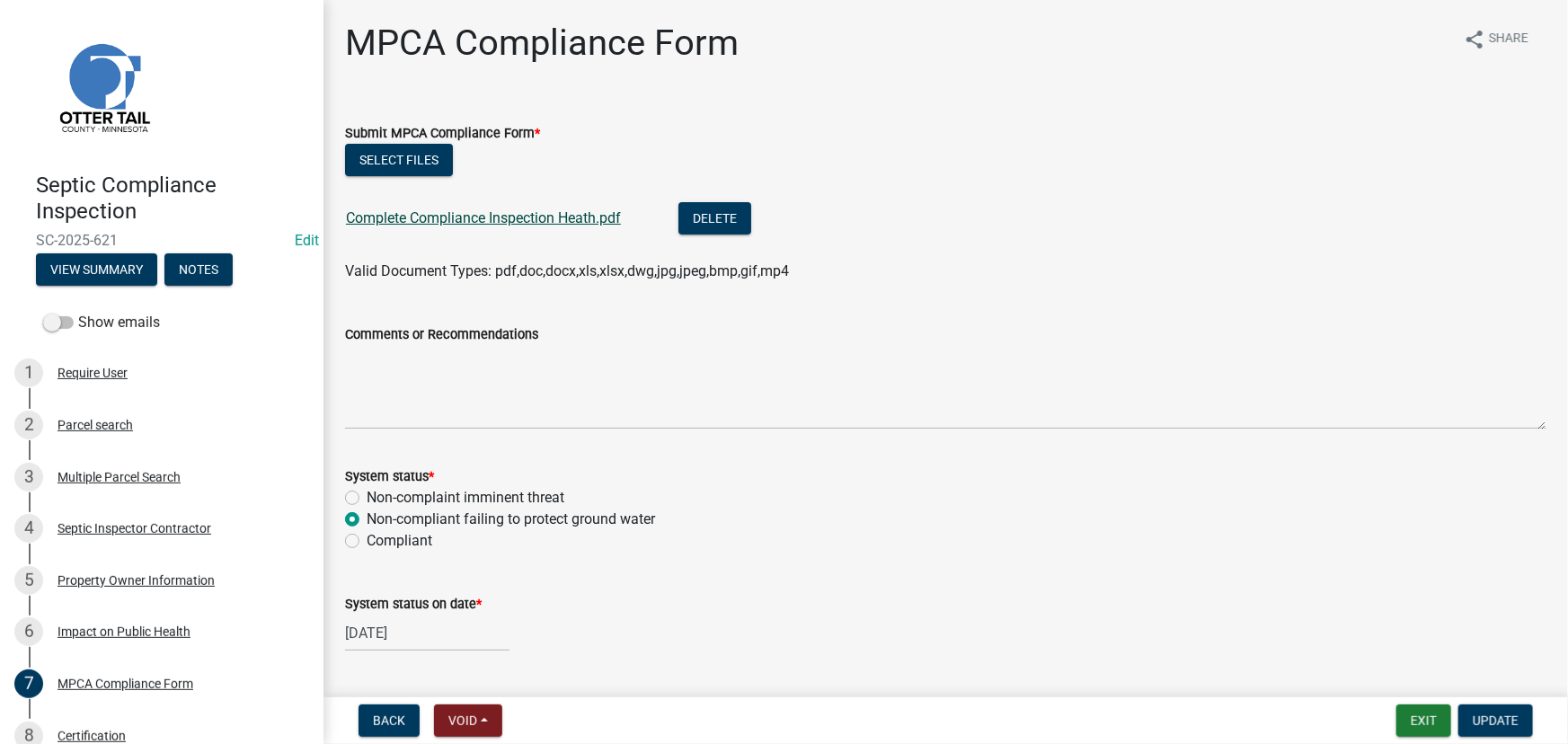
click at [466, 215] on link "Complete Compliance Inspection Heath.pdf" at bounding box center [484, 218] width 275 height 17
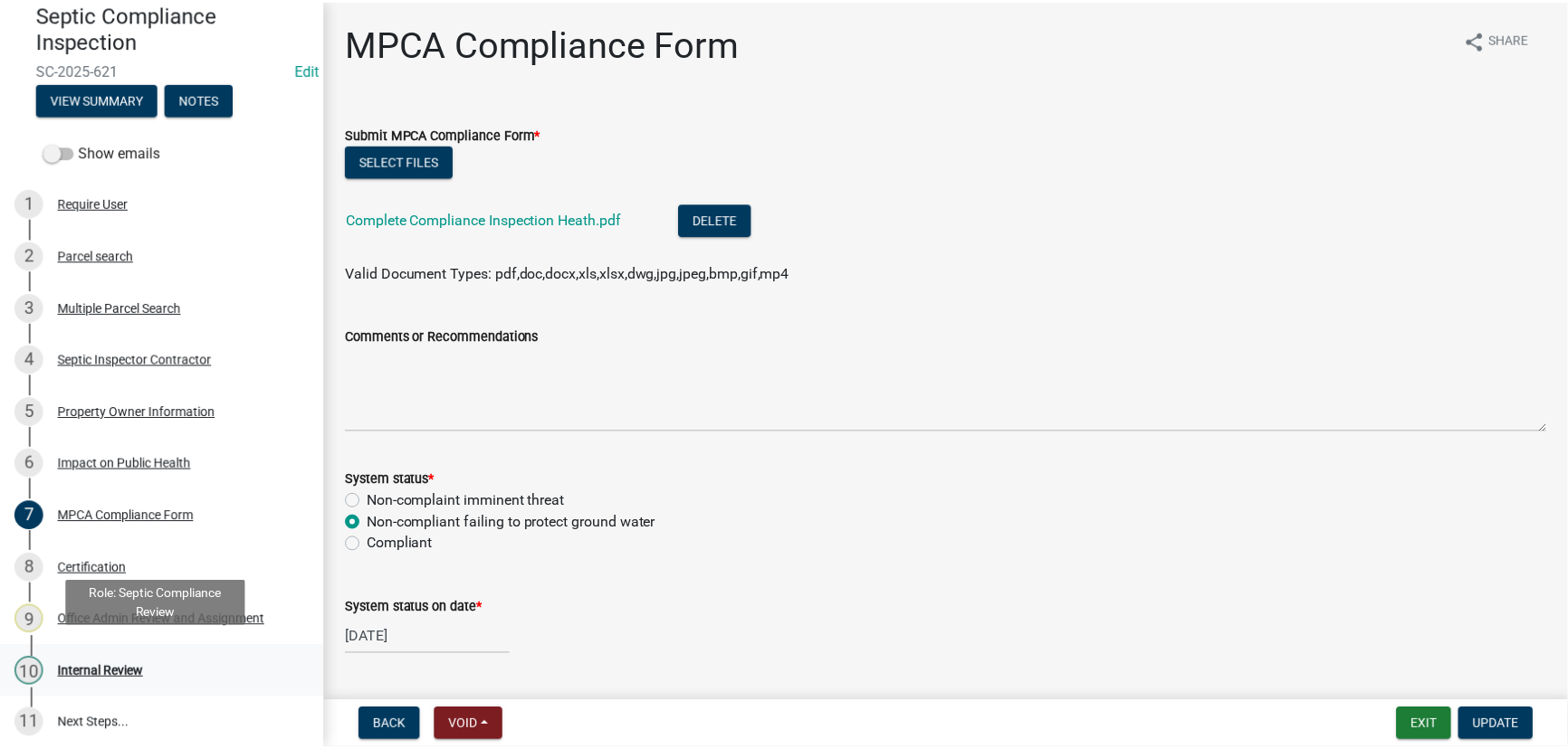
scroll to position [181, 0]
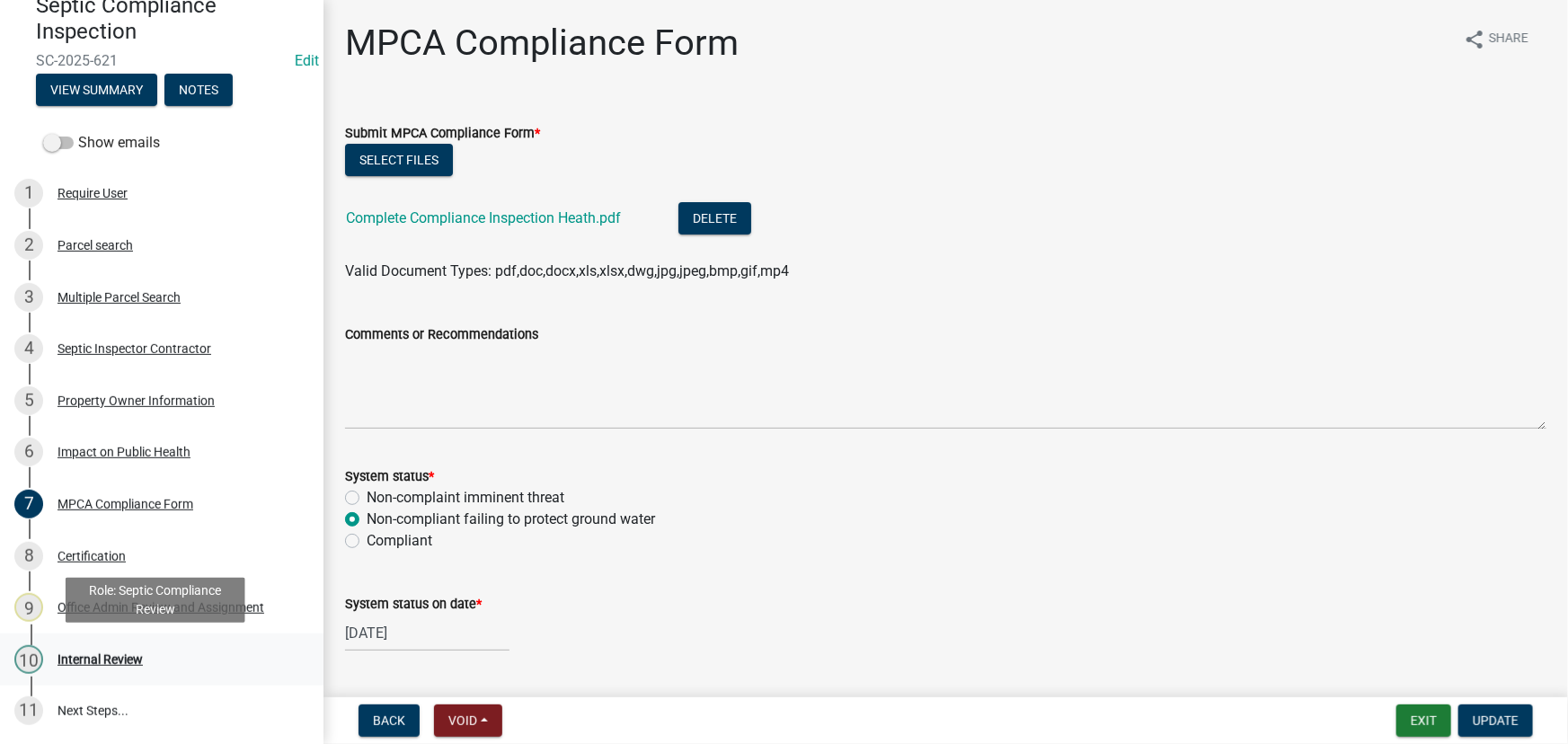
click at [104, 661] on div "Internal Review" at bounding box center [100, 659] width 85 height 13
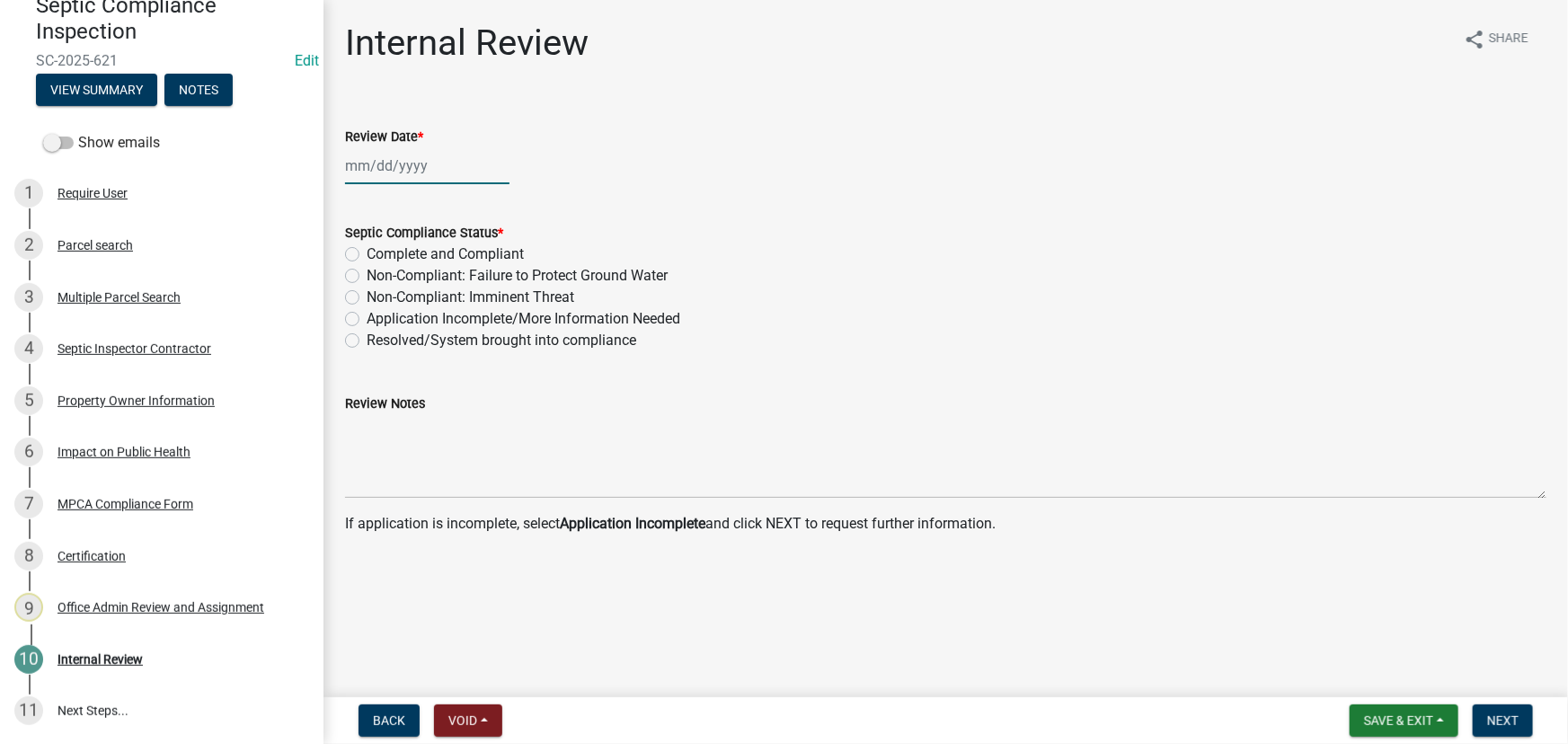
click at [391, 164] on div at bounding box center [428, 165] width 164 height 37
select select "9"
select select "2025"
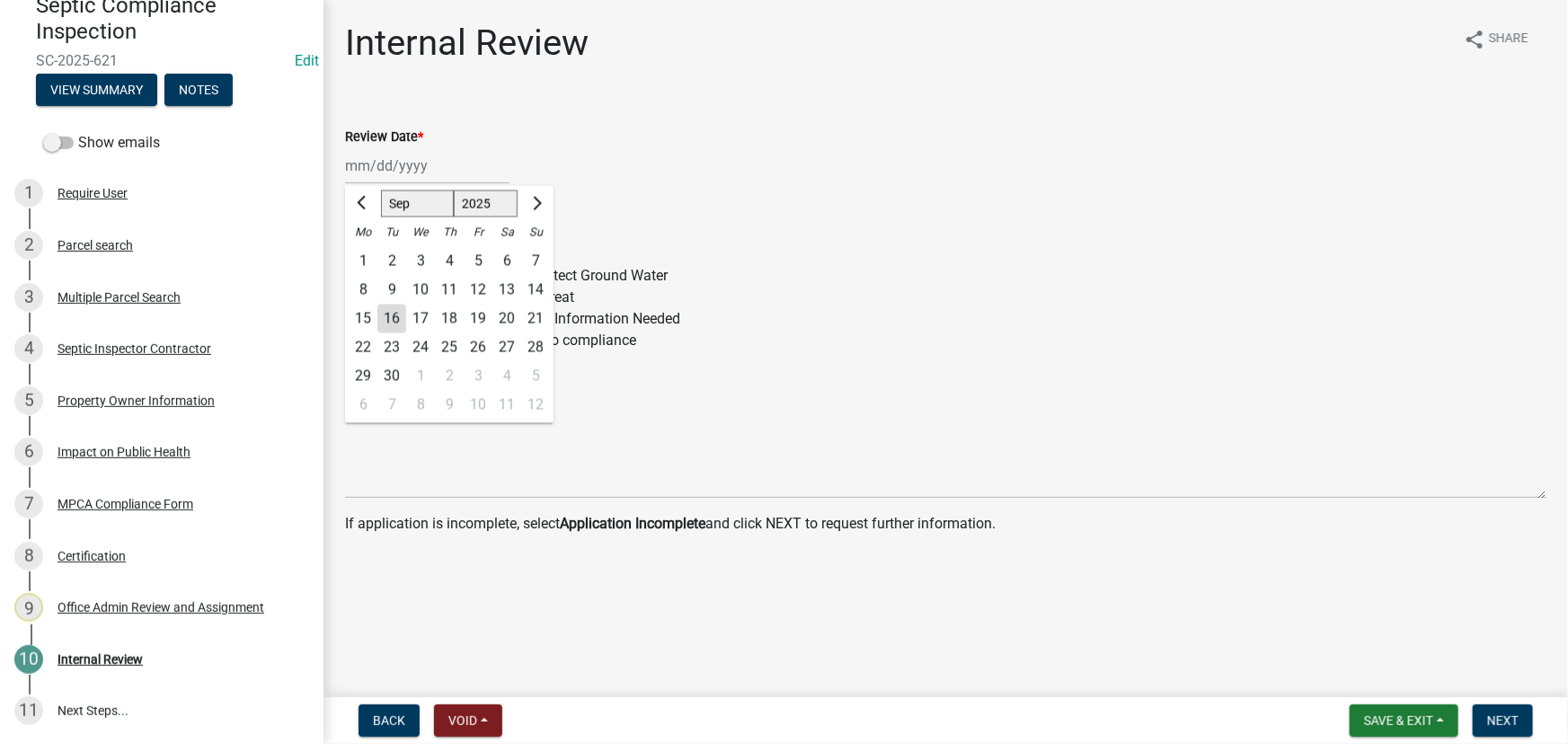
click at [400, 320] on div "16" at bounding box center [392, 319] width 29 height 29
type input "09/16/2025"
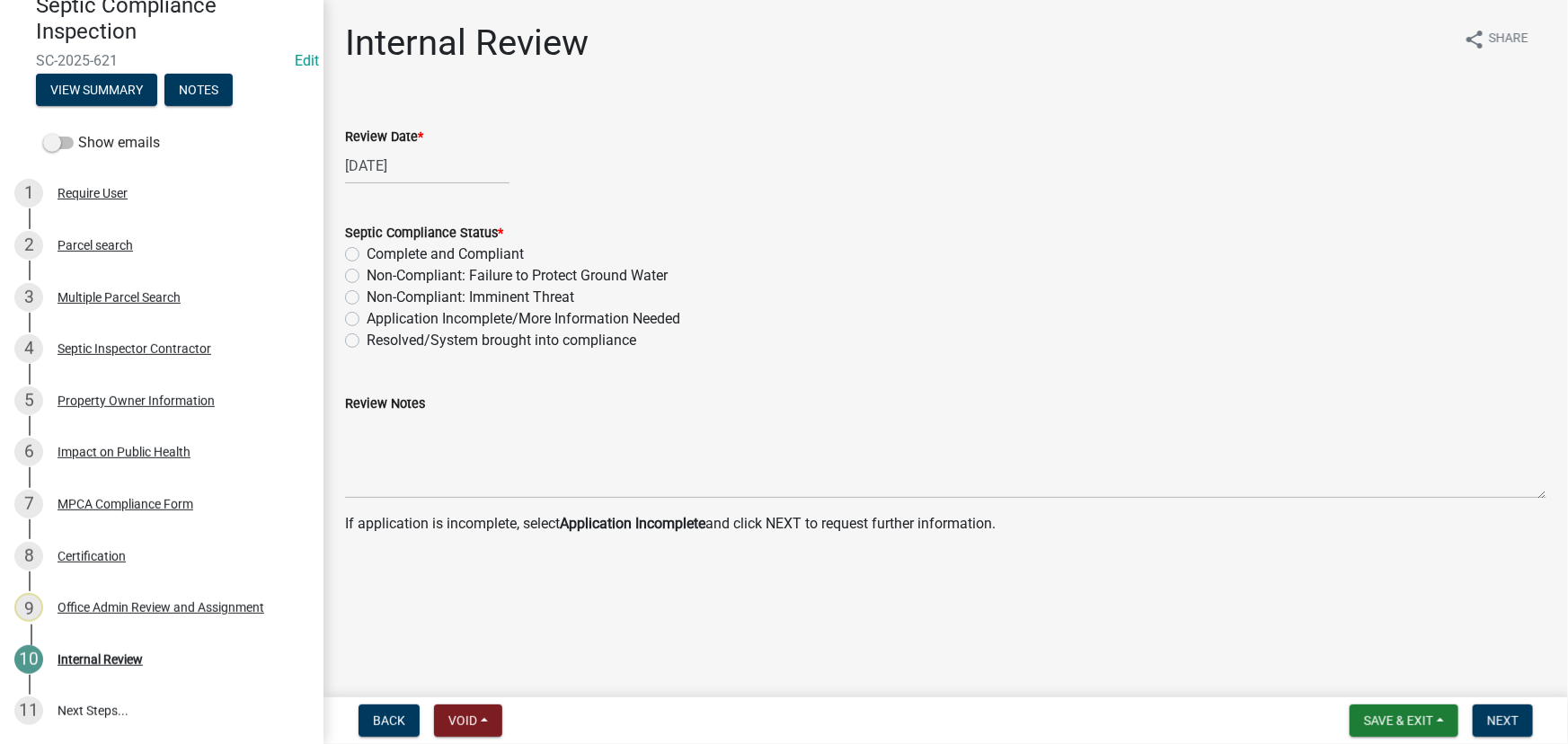
click at [530, 265] on label "Non-Compliant: Failure to Protect Ground Water" at bounding box center [517, 276] width 301 height 21
click at [378, 265] on input "Non-Compliant: Failure to Protect Ground Water" at bounding box center [372, 271] width 12 height 12
radio input "true"
click at [1508, 719] on span "Next" at bounding box center [1502, 720] width 32 height 15
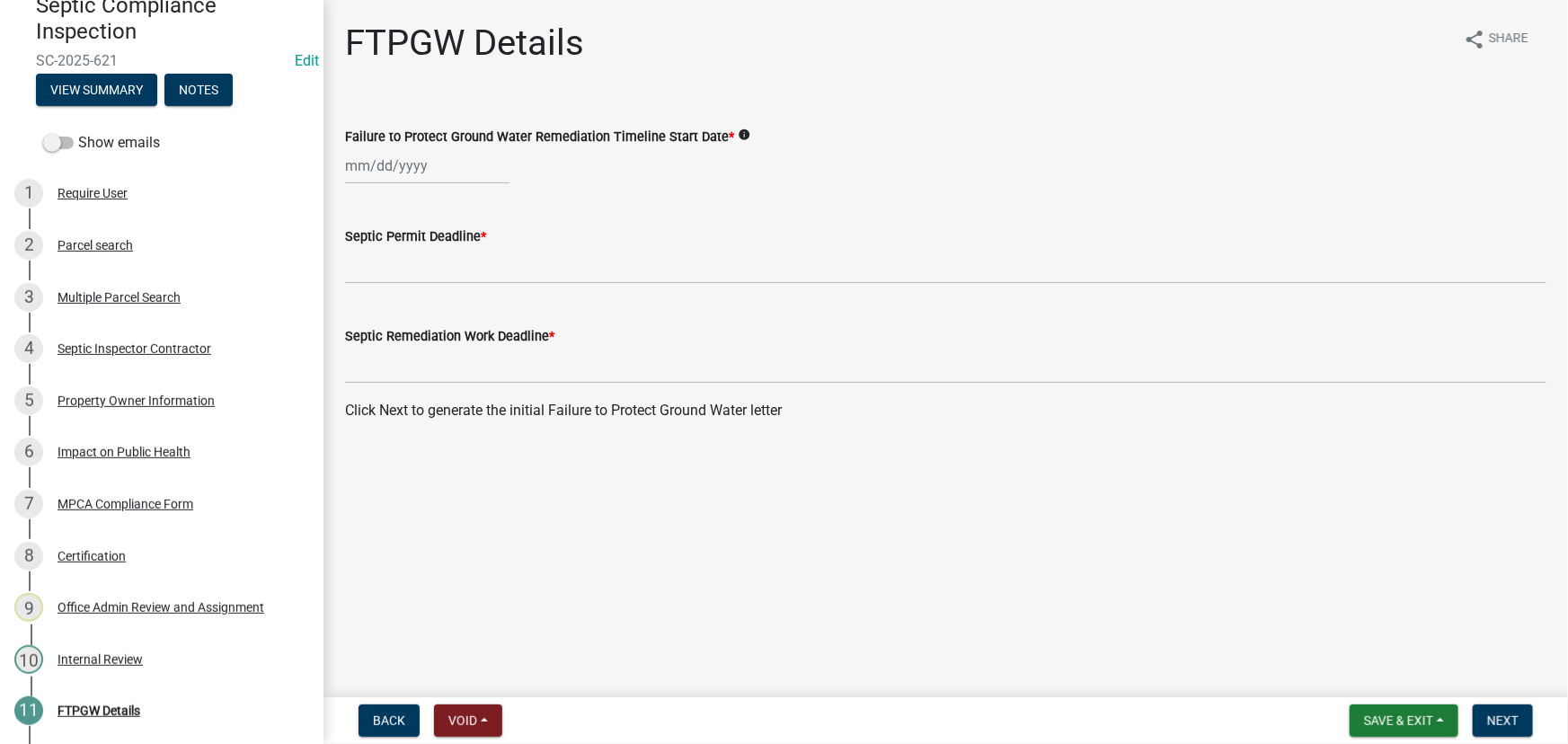
click at [436, 180] on div at bounding box center [428, 165] width 164 height 37
select select "9"
select select "2025"
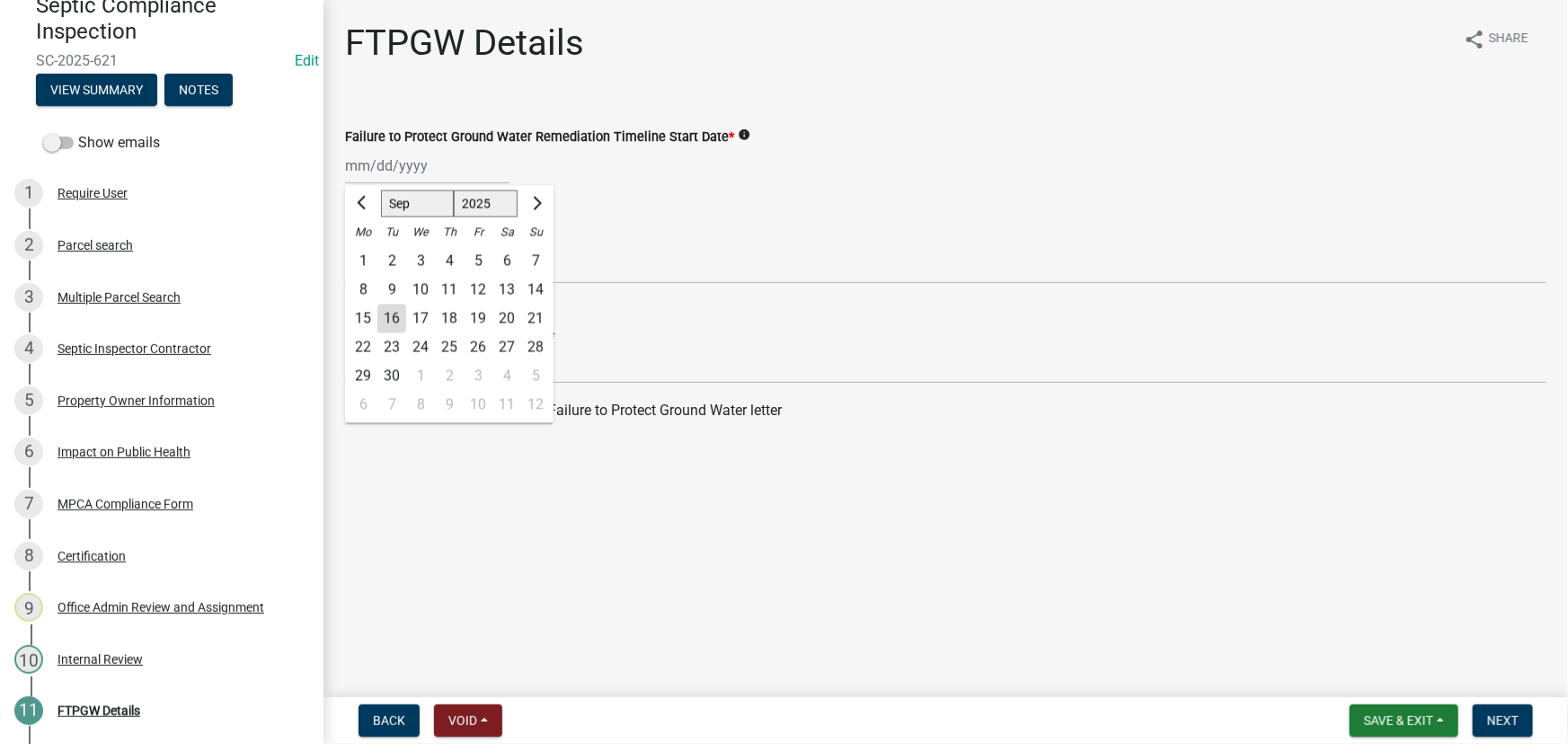
click at [398, 315] on div "16" at bounding box center [392, 319] width 29 height 29
type input "09/16/2025"
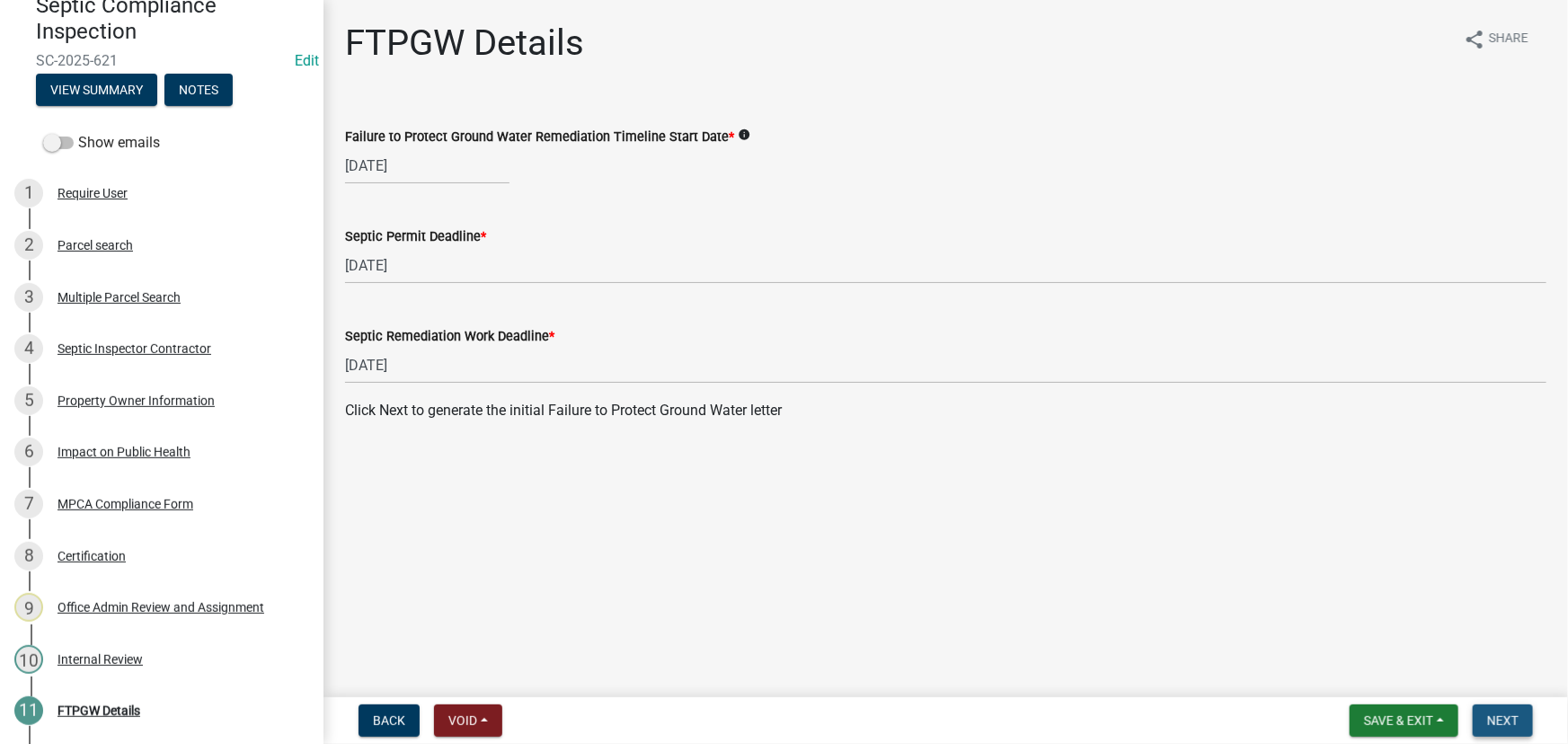
click at [1495, 706] on button "Next" at bounding box center [1502, 720] width 60 height 32
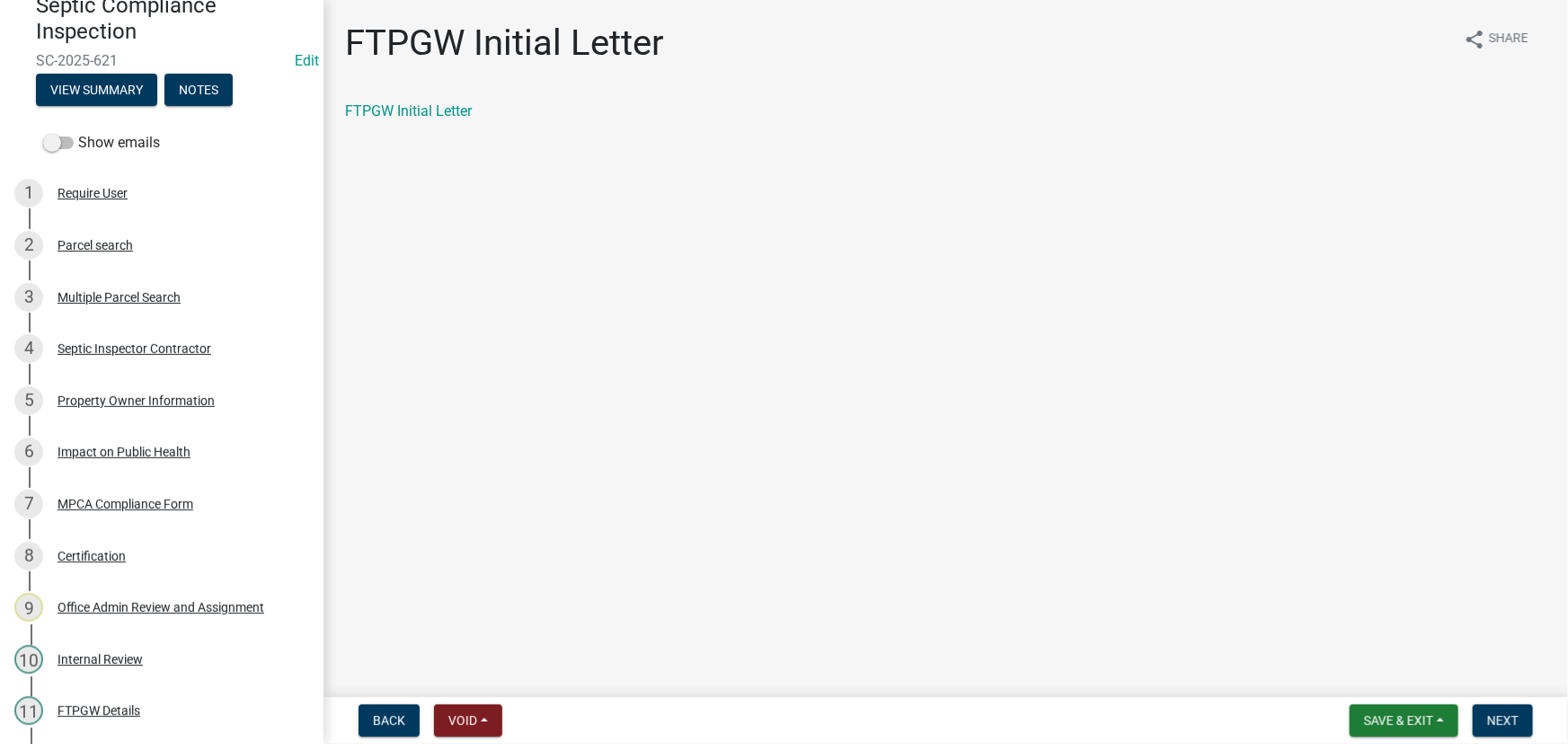
click at [388, 126] on div "FTPGW Initial Letter" at bounding box center [946, 118] width 1228 height 36
click at [385, 117] on link "FTPGW Initial Letter" at bounding box center [408, 111] width 127 height 17
click at [1500, 726] on span "Next" at bounding box center [1502, 720] width 32 height 15
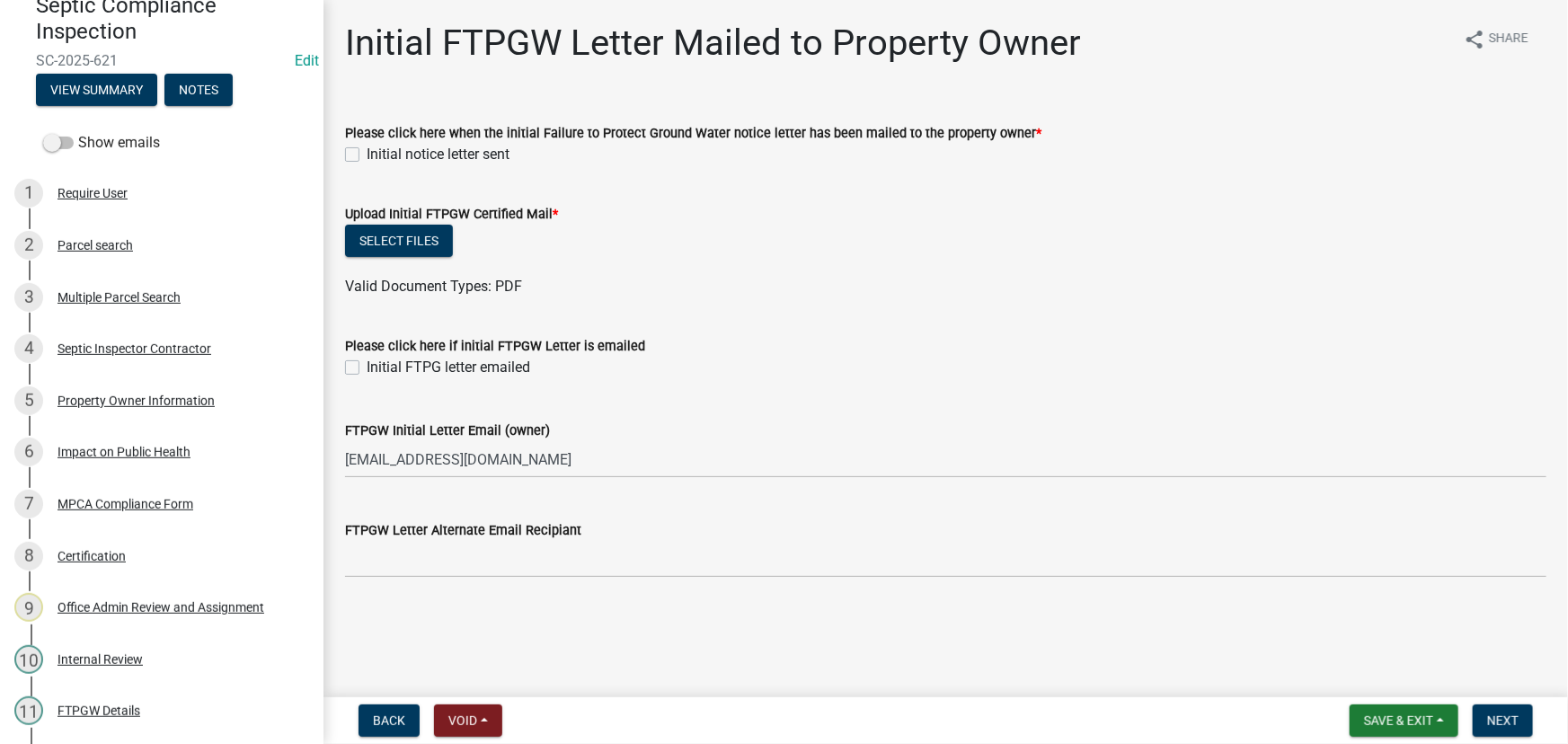
click at [398, 148] on label "Initial notice letter sent" at bounding box center [438, 155] width 143 height 21
click at [378, 148] on input "Initial notice letter sent" at bounding box center [372, 150] width 12 height 12
checkbox input "true"
click at [386, 245] on button "Select files" at bounding box center [399, 240] width 107 height 32
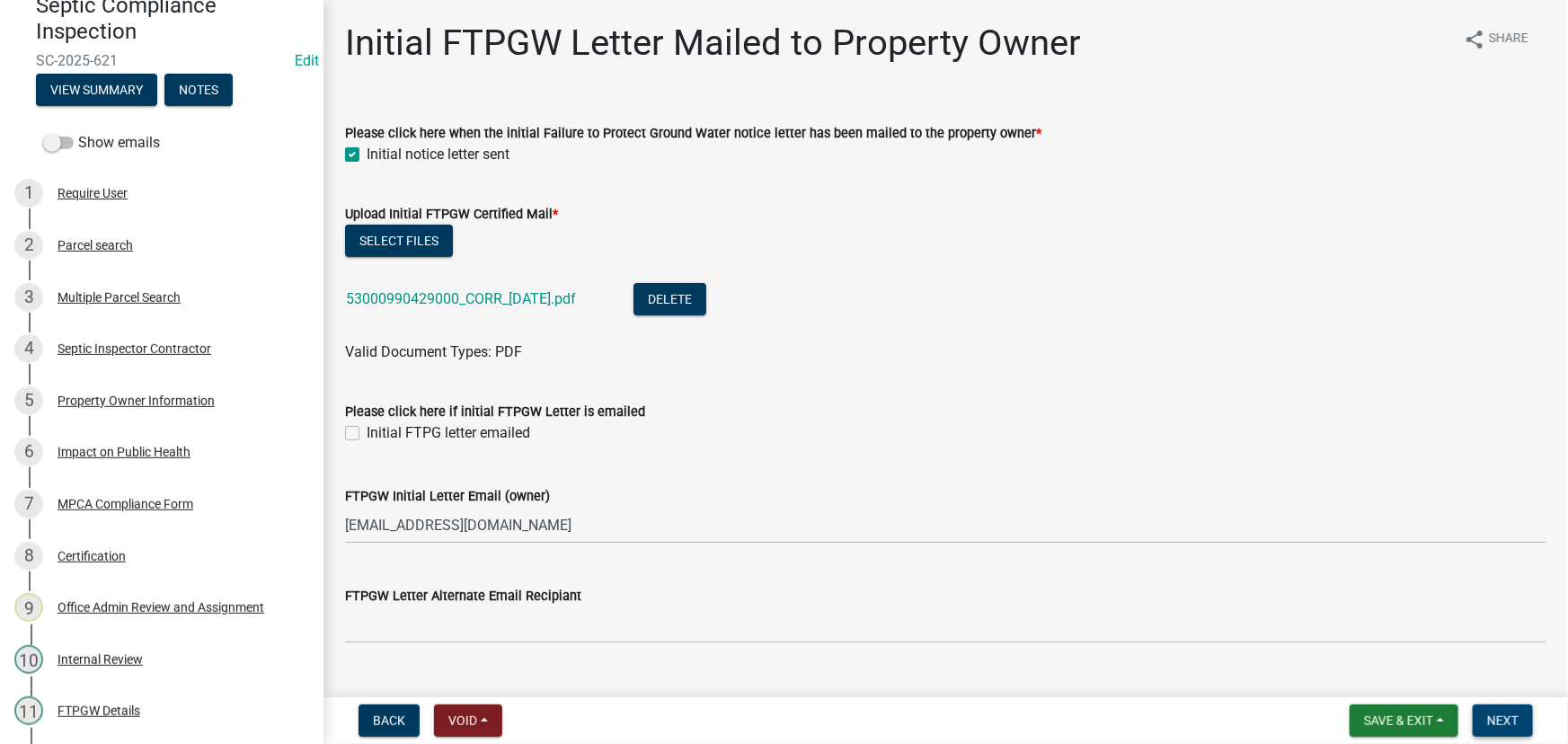
click at [1498, 707] on button "Next" at bounding box center [1502, 720] width 60 height 32
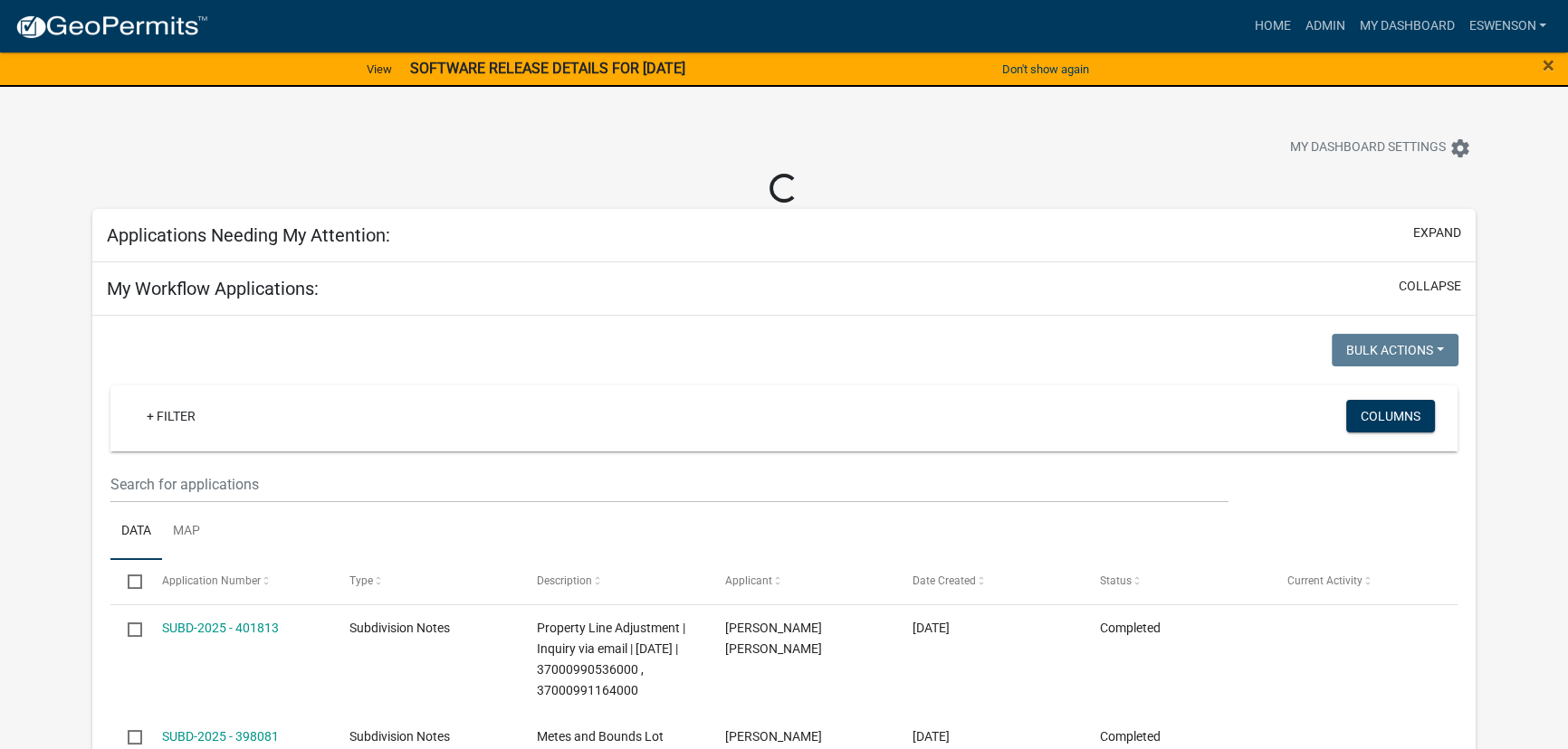
select select "3: 100"
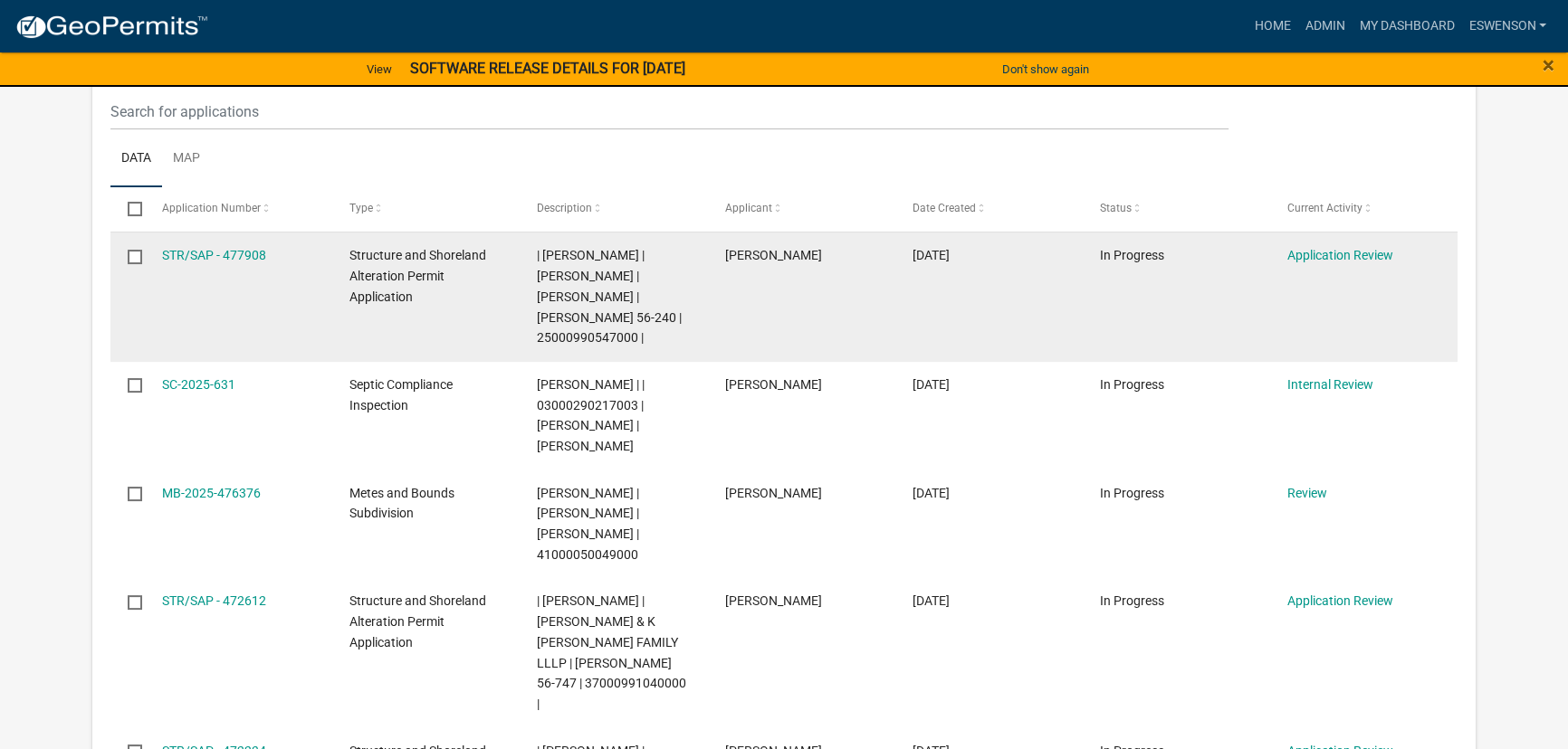
scroll to position [328, 0]
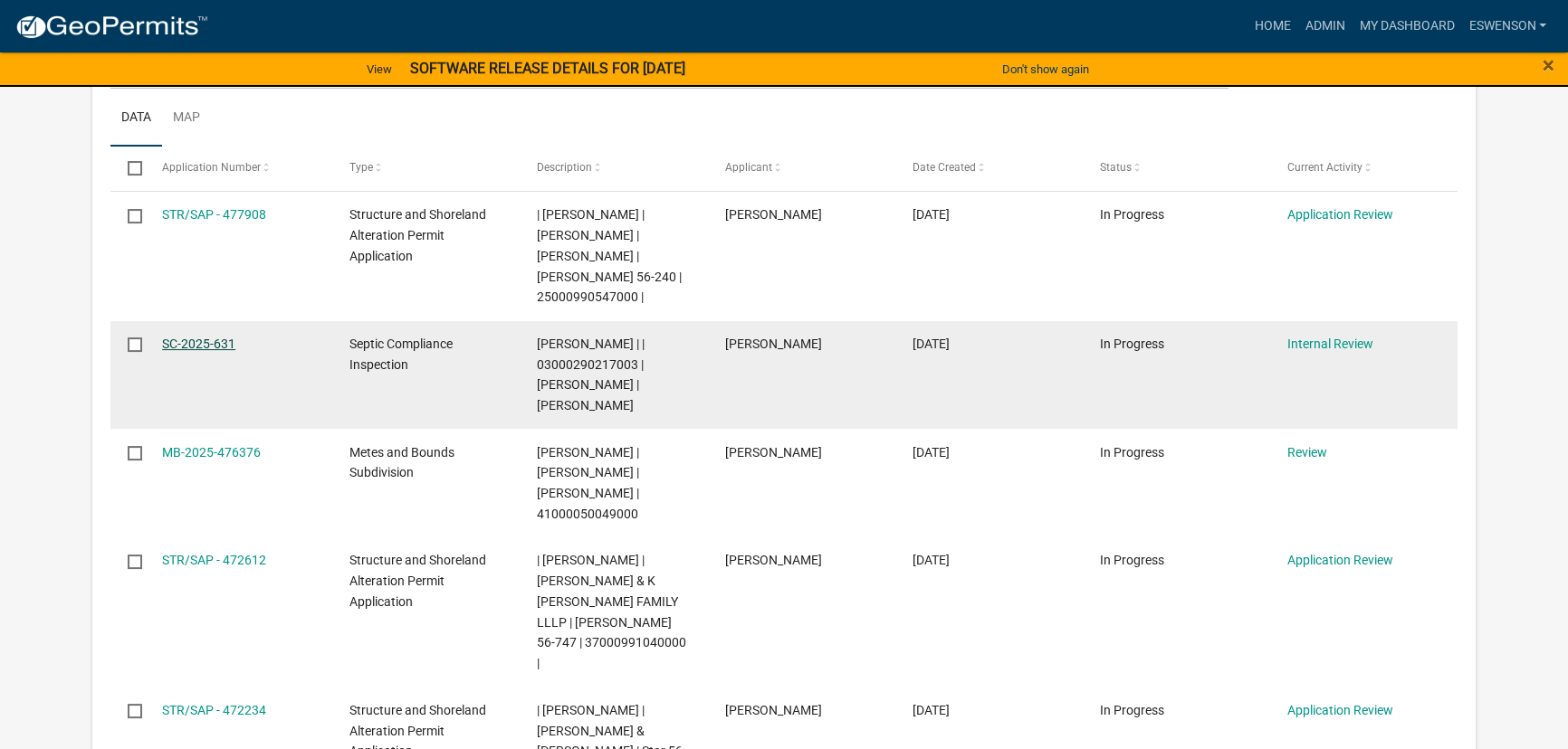
click at [193, 337] on link "SC-2025-631" at bounding box center [198, 344] width 73 height 15
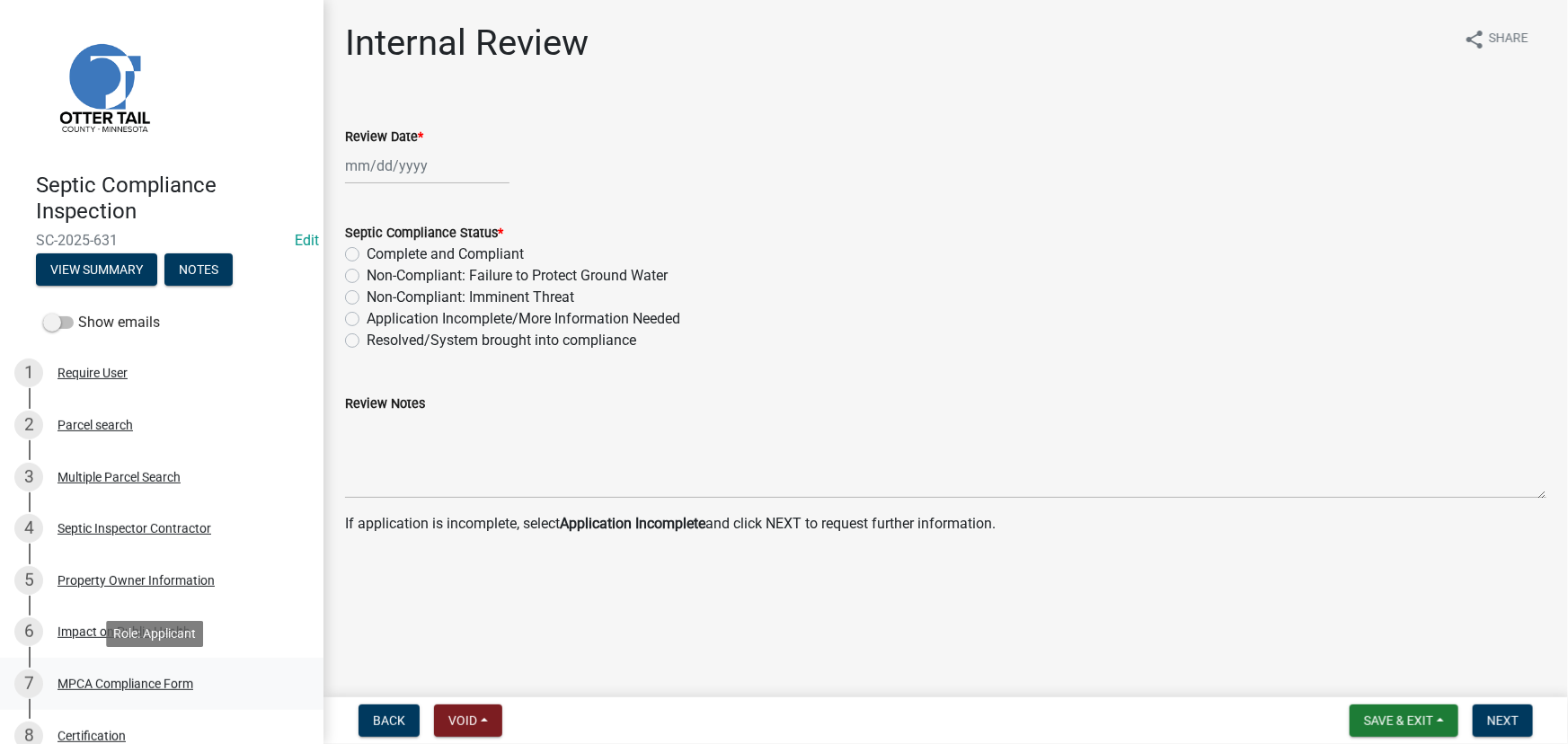
click at [134, 681] on div "MPCA Compliance Form" at bounding box center [125, 683] width 135 height 13
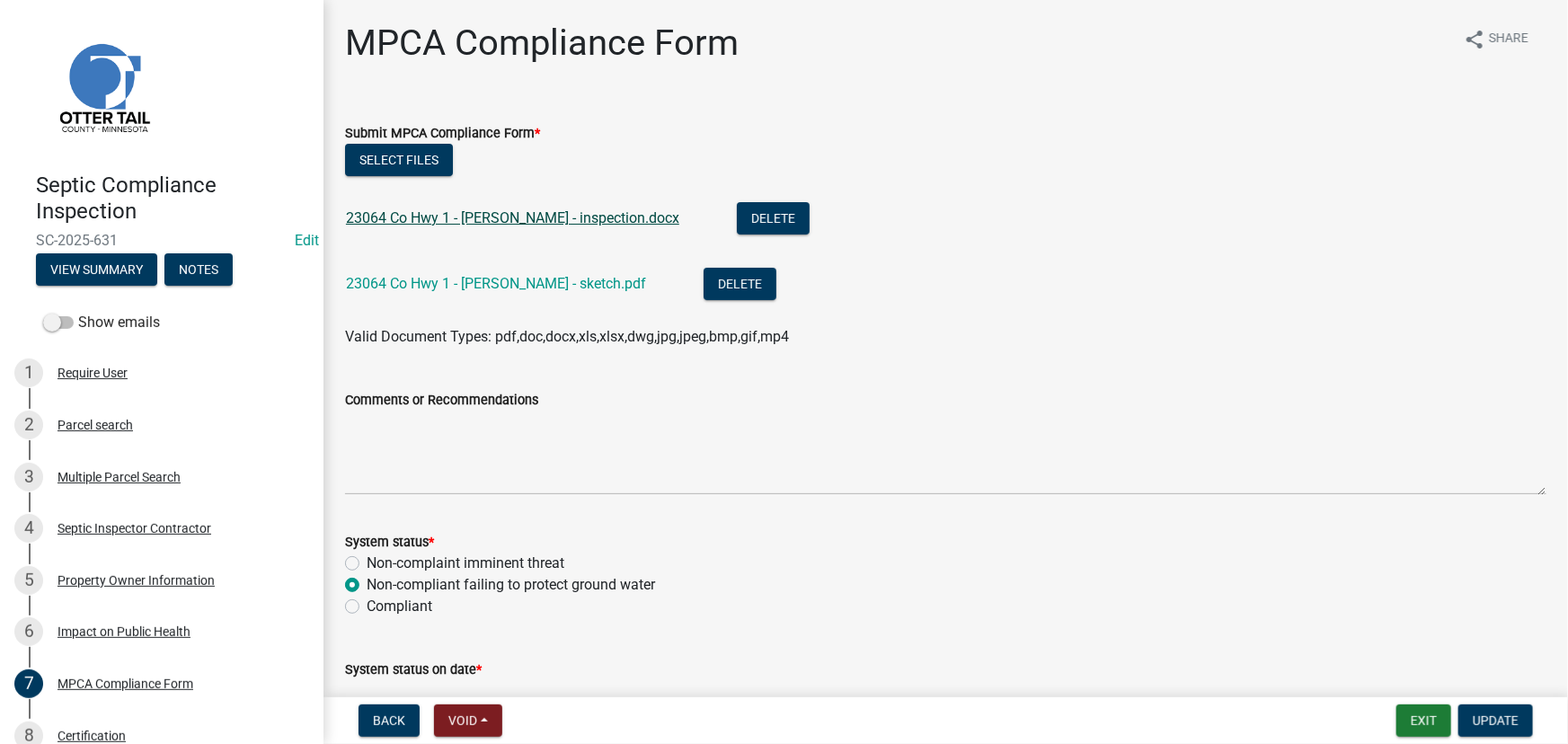
click at [424, 211] on link "23064 Co Hwy 1 - Jensen - inspection.docx" at bounding box center [513, 218] width 334 height 17
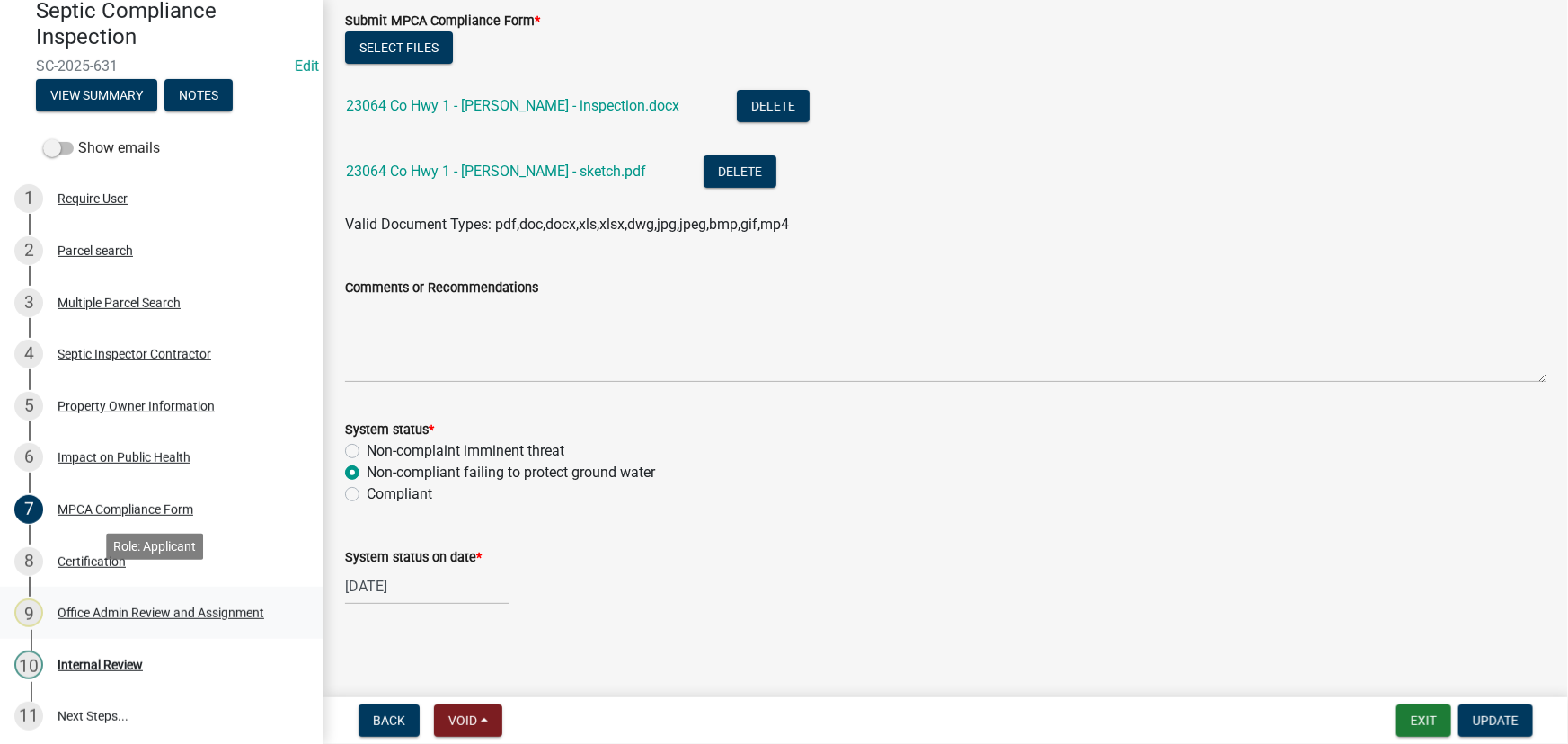
scroll to position [180, 0]
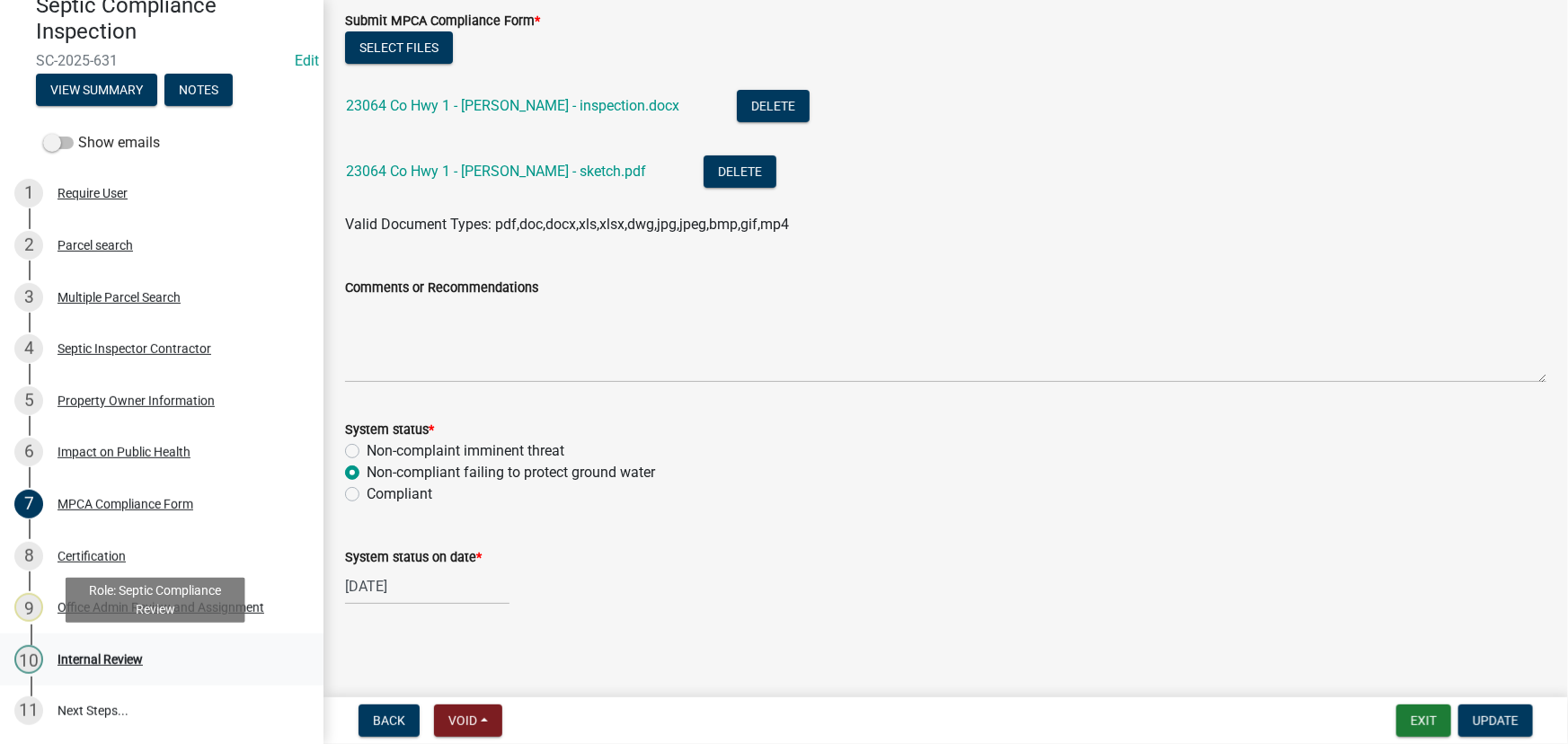
click at [112, 657] on div "Internal Review" at bounding box center [100, 659] width 85 height 13
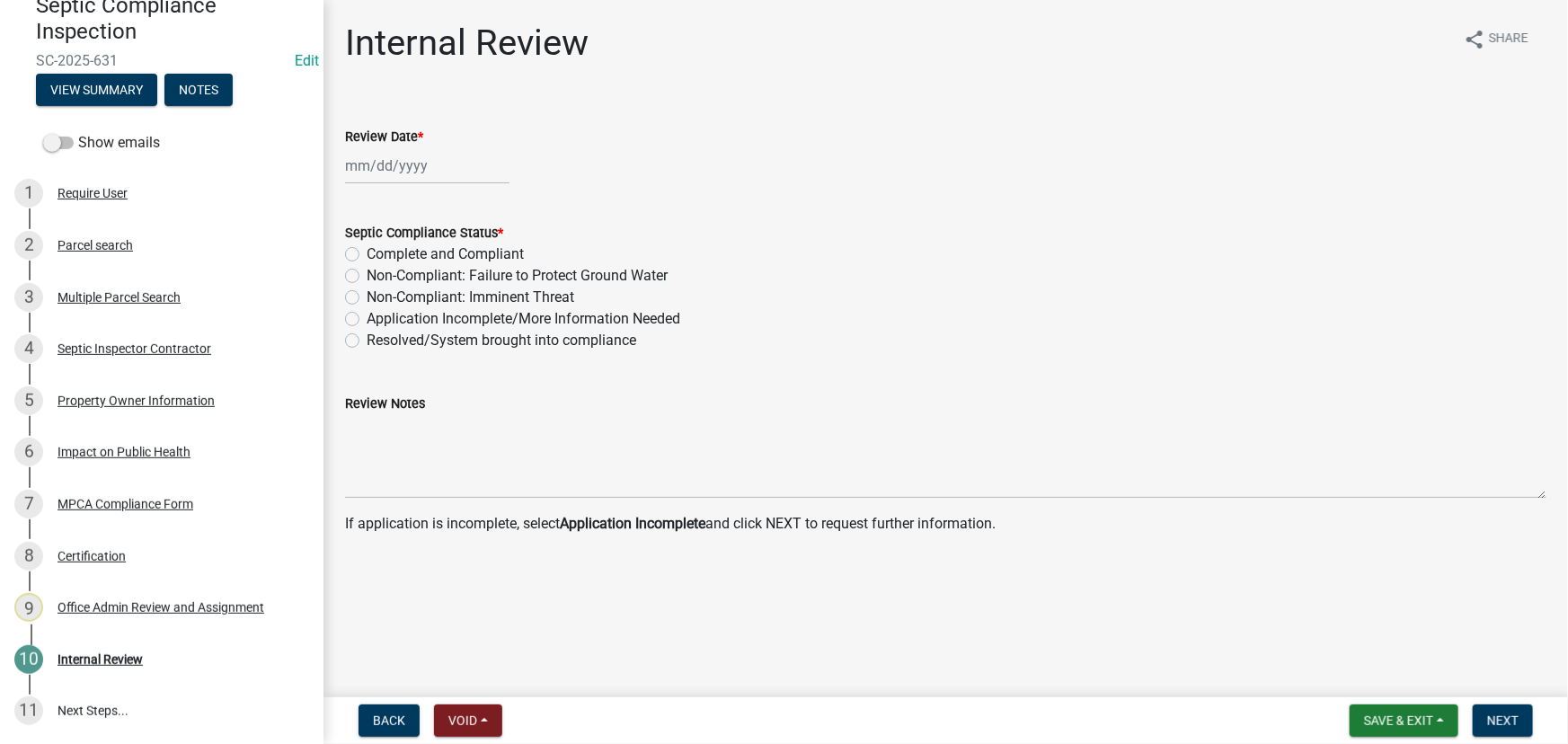
click at [451, 319] on label "Application Incomplete/More Information Needed" at bounding box center [523, 319] width 313 height 21
click at [378, 319] on input "Application Incomplete/More Information Needed" at bounding box center [372, 314] width 12 height 12
radio input "true"
select select "9"
select select "2025"
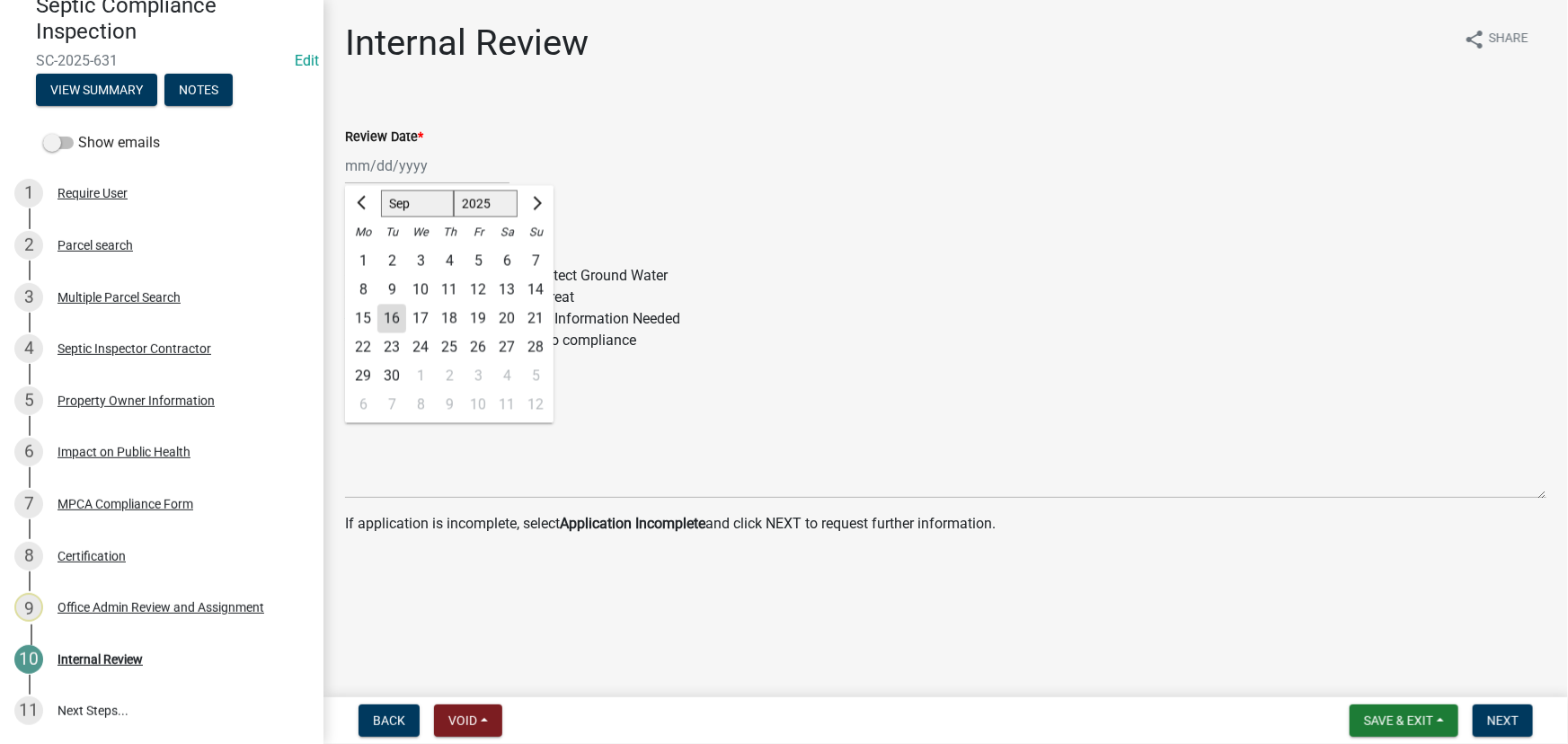
click at [403, 164] on div "Jan Feb Mar Apr May Jun Jul Aug Sep Oct Nov Dec 1525 1526 1527 1528 1529 1530 1…" at bounding box center [428, 165] width 164 height 37
click at [398, 321] on div "16" at bounding box center [392, 319] width 29 height 29
type input "09/16/2025"
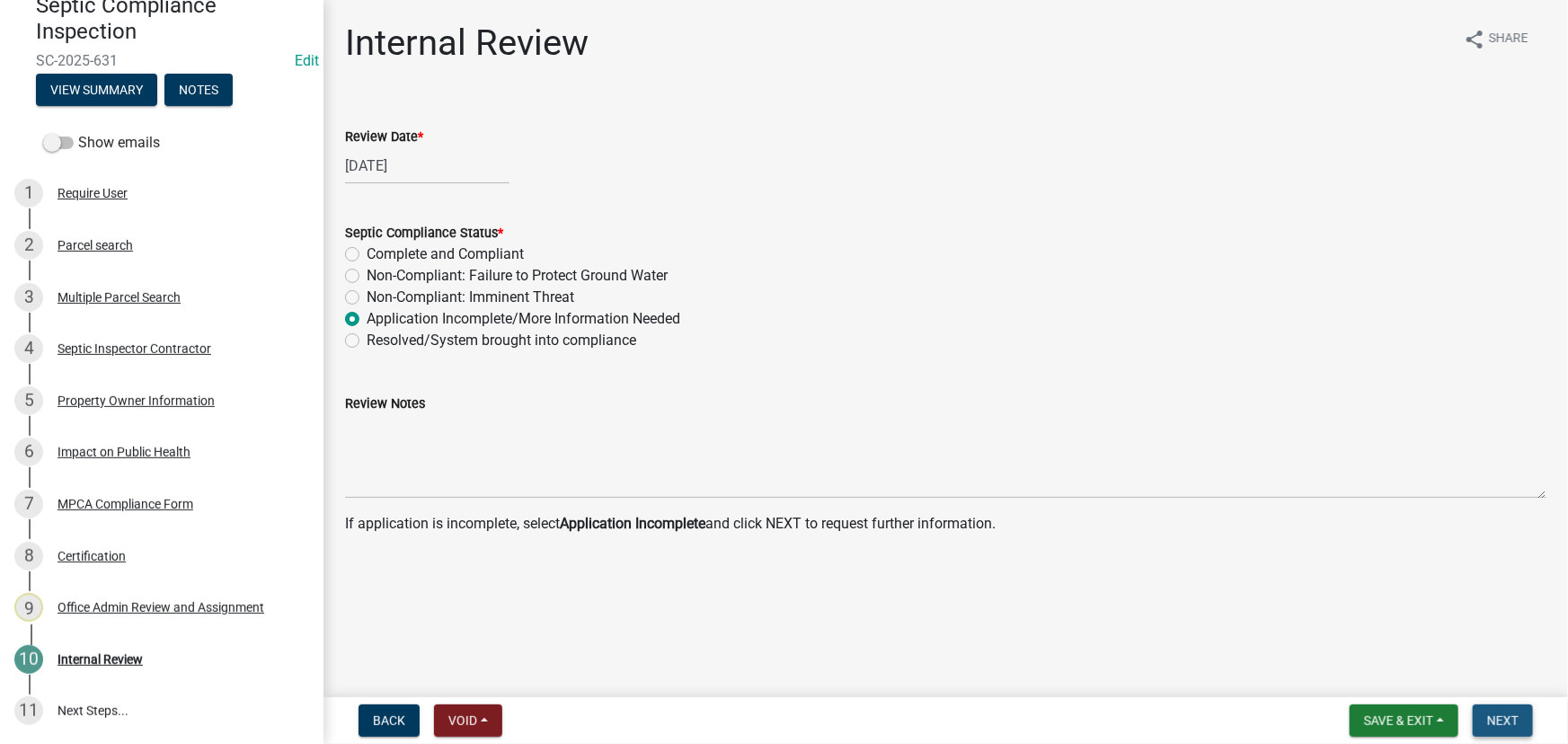
click at [1501, 722] on span "Next" at bounding box center [1502, 720] width 32 height 15
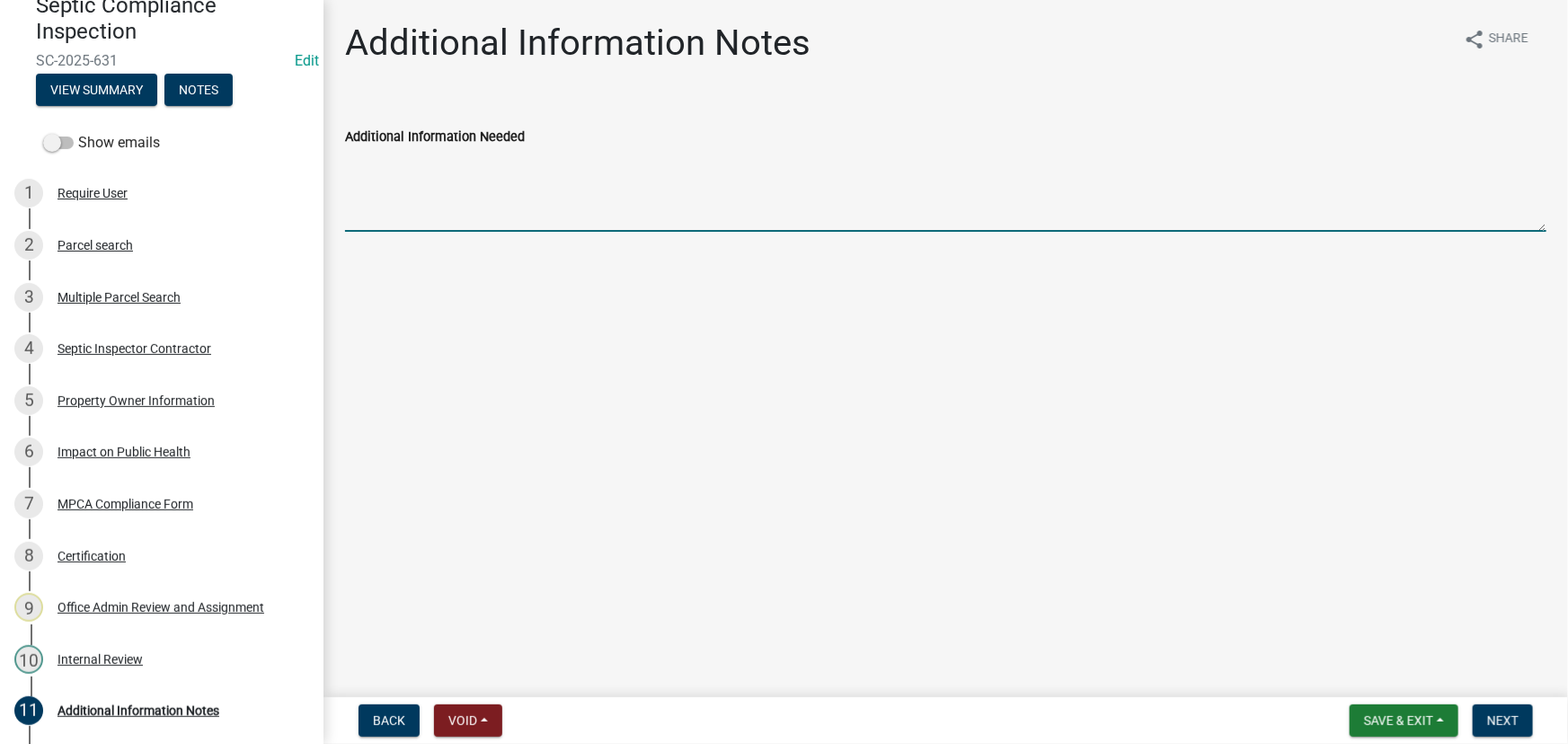
click at [513, 194] on textarea "Additional Information Needed" at bounding box center [946, 189] width 1201 height 84
type textarea "o"
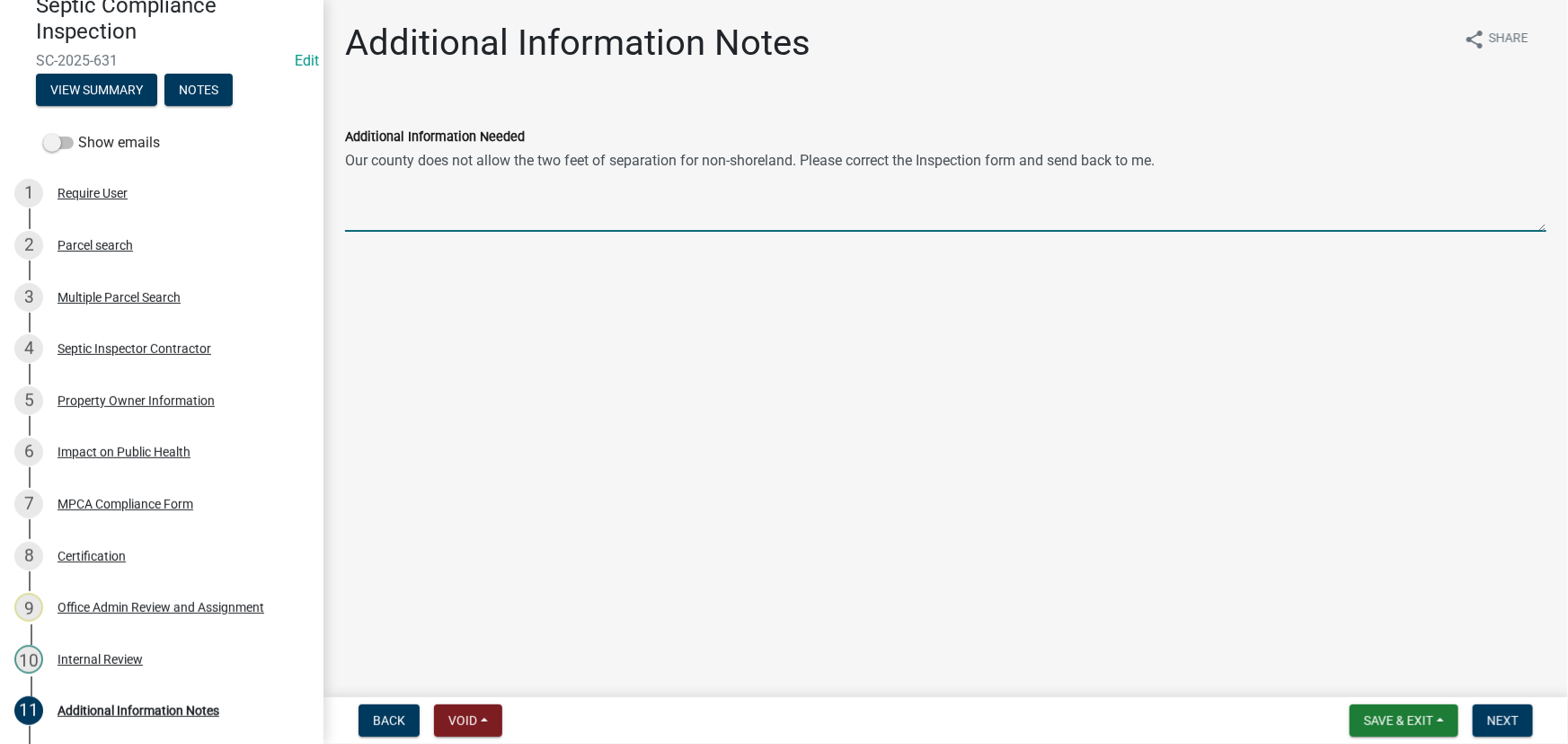
click at [793, 161] on textarea "Our county does not allow the two feet of separation for non-shoreland. Please …" at bounding box center [946, 189] width 1201 height 84
click at [1404, 195] on textarea "Our county does not allow the two feet of separation for non-shoreland so the d…" at bounding box center [946, 189] width 1201 height 84
click at [1453, 160] on textarea "Our county does not allow the two feet of separation for non-shoreland so the d…" at bounding box center [946, 189] width 1201 height 84
type textarea "Our county does not allow the two feet of separation for non-shoreland so the d…"
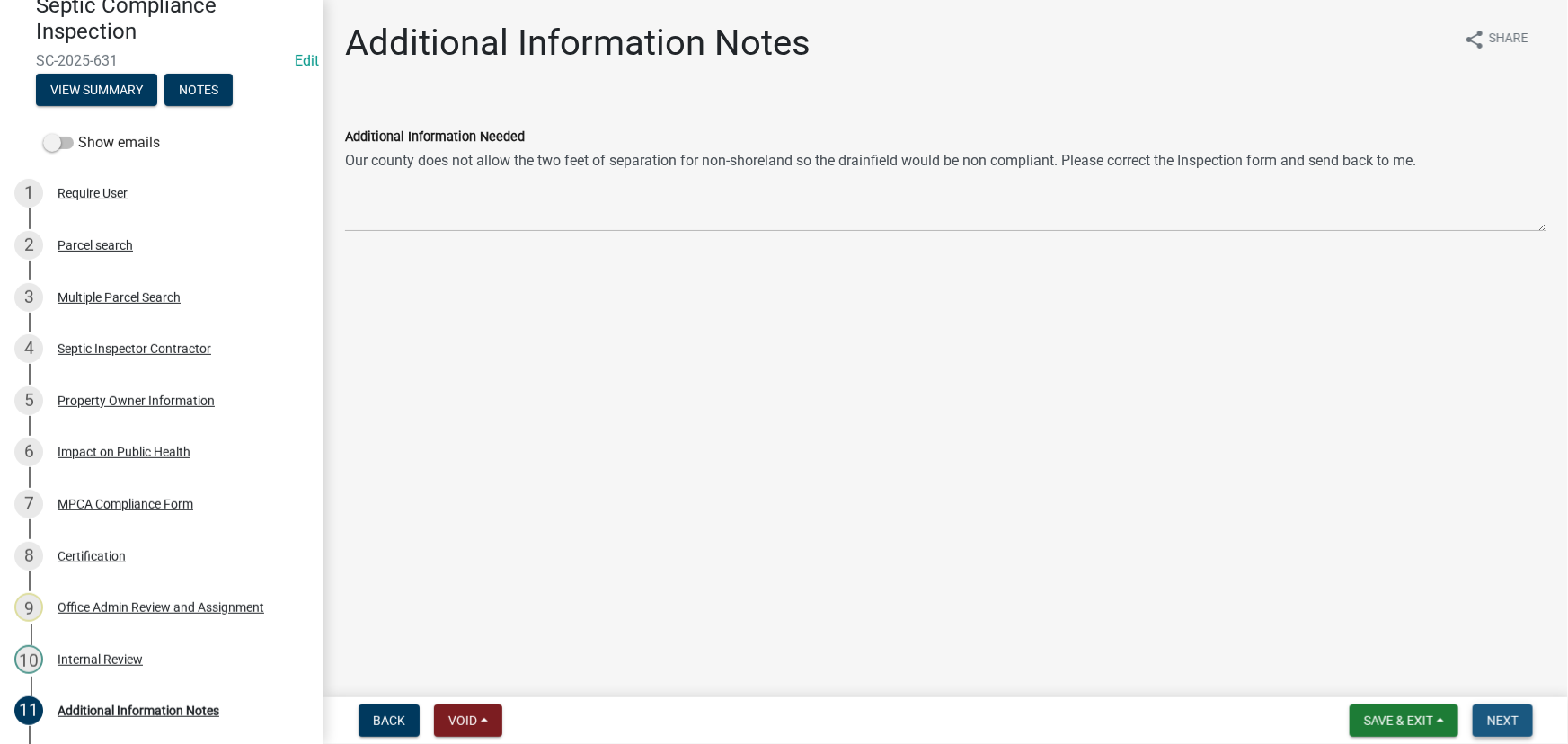
click at [1507, 729] on button "Next" at bounding box center [1502, 720] width 60 height 32
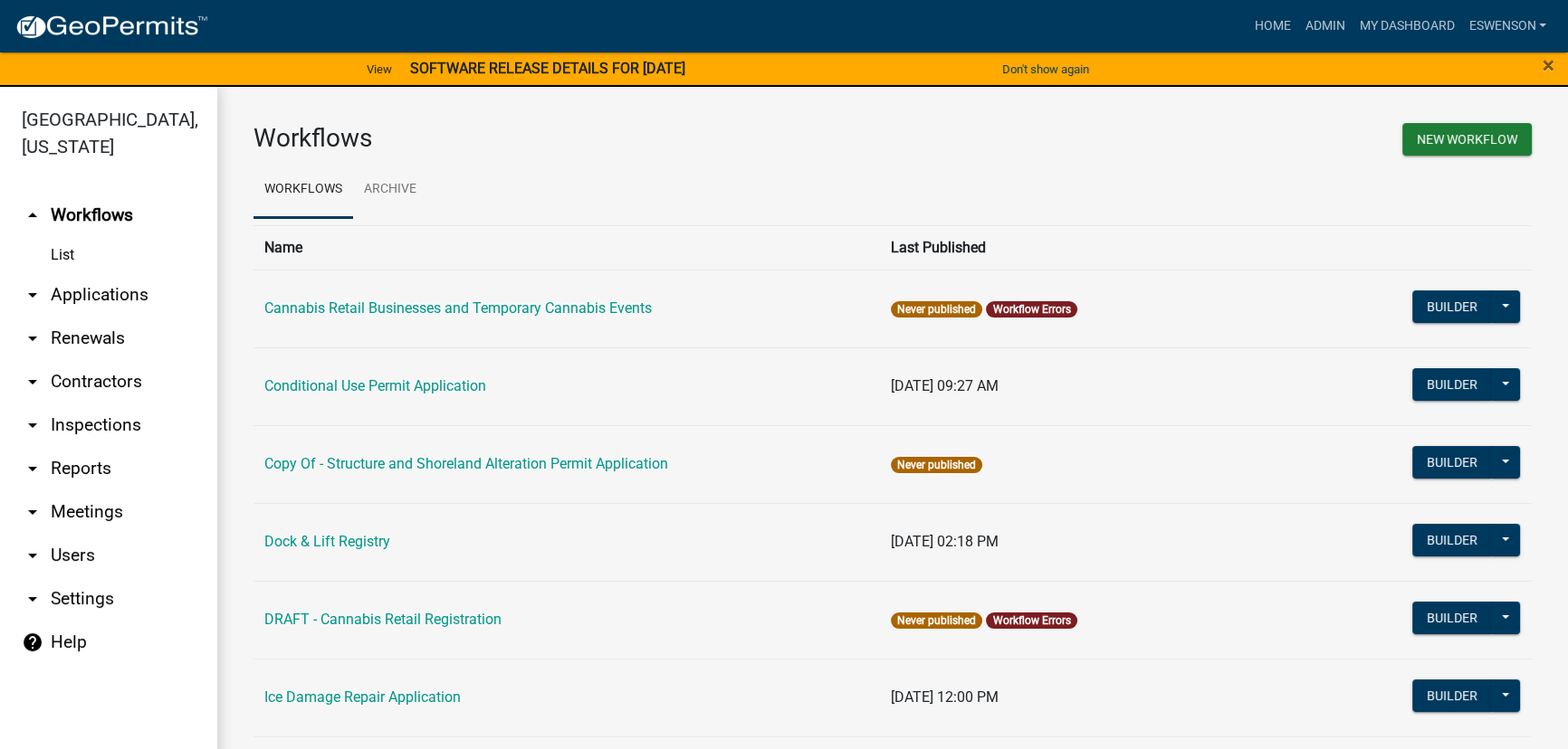
click at [150, 297] on link "arrow_drop_down Applications" at bounding box center [108, 295] width 217 height 44
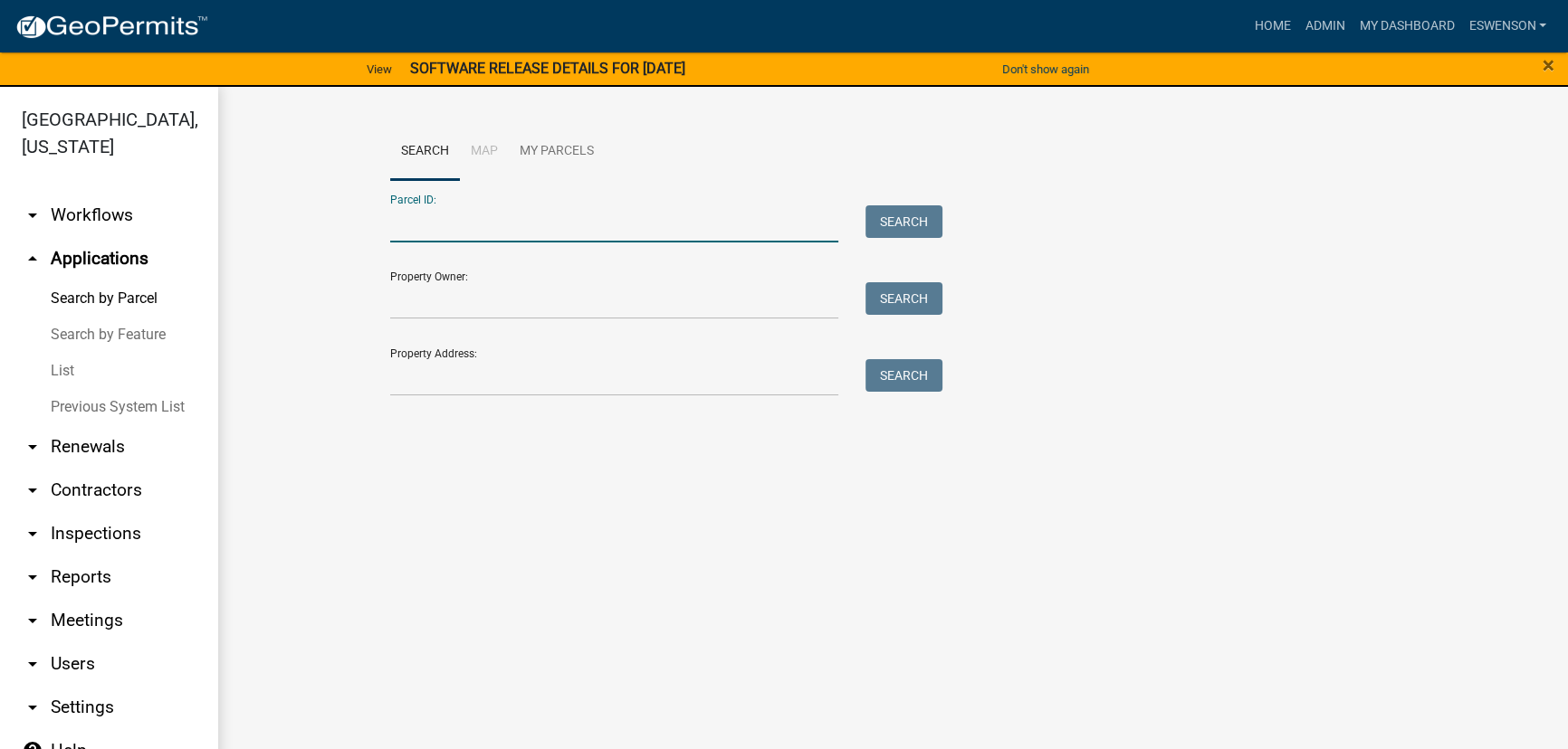
paste input "[PERSON_NAME] | [PERSON_NAME] [STREET_ADDRESS]"
type input "[PERSON_NAME] | [PERSON_NAME] [STREET_ADDRESS]"
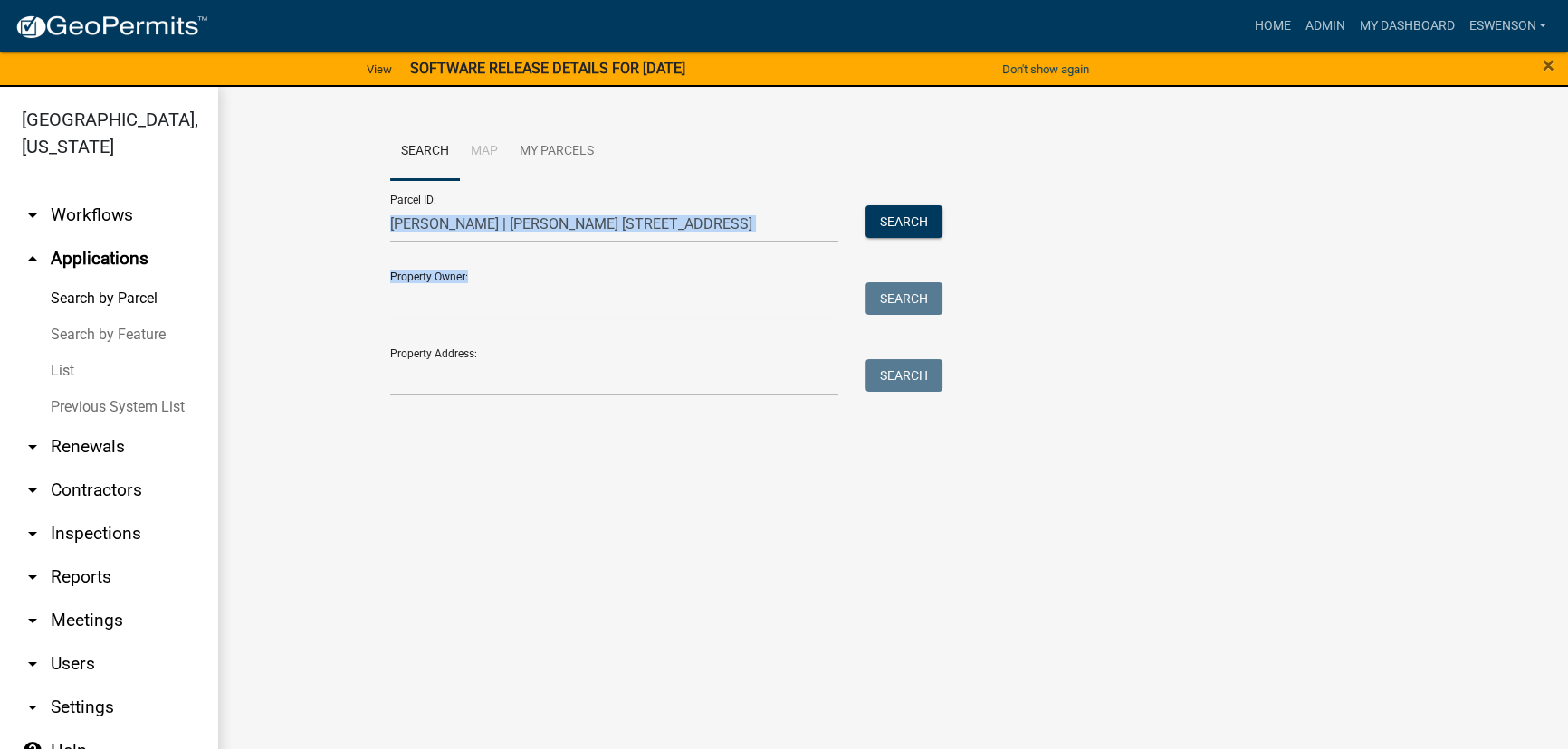
drag, startPoint x: 839, startPoint y: 221, endPoint x: -108, endPoint y: 249, distance: 947.4
click at [0, 249] on html "Internet Explorer does NOT work with GeoPermits. Get a new browser for more sec…" at bounding box center [784, 374] width 1568 height 749
click at [424, 221] on input "RYAN MCGINNIS | CHELSEY MCGINNIS 25948 190TH AVE FERGUS FALLS MN 56537" at bounding box center [614, 224] width 448 height 37
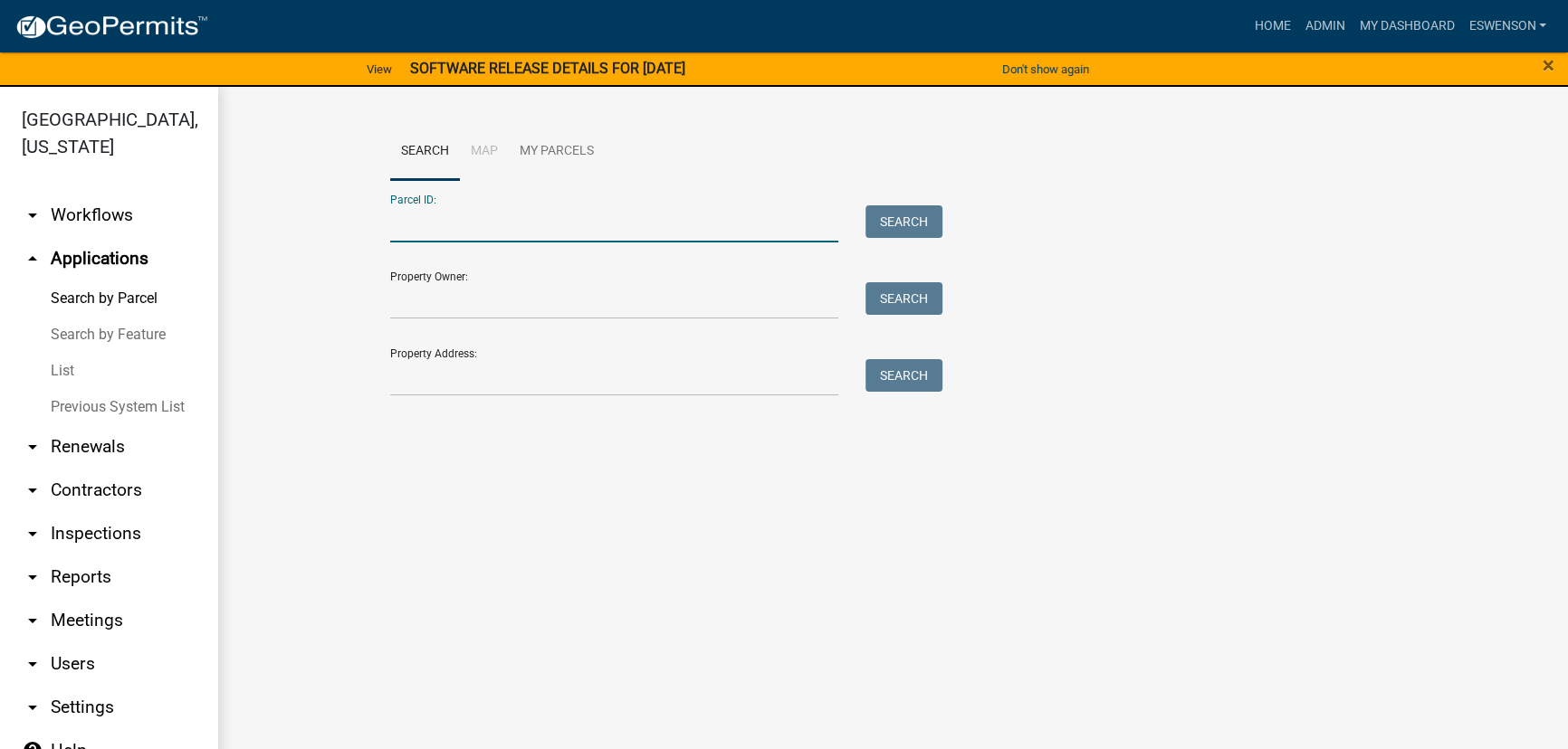
click at [470, 218] on input "Parcel ID:" at bounding box center [614, 224] width 448 height 37
paste input "40000270273001"
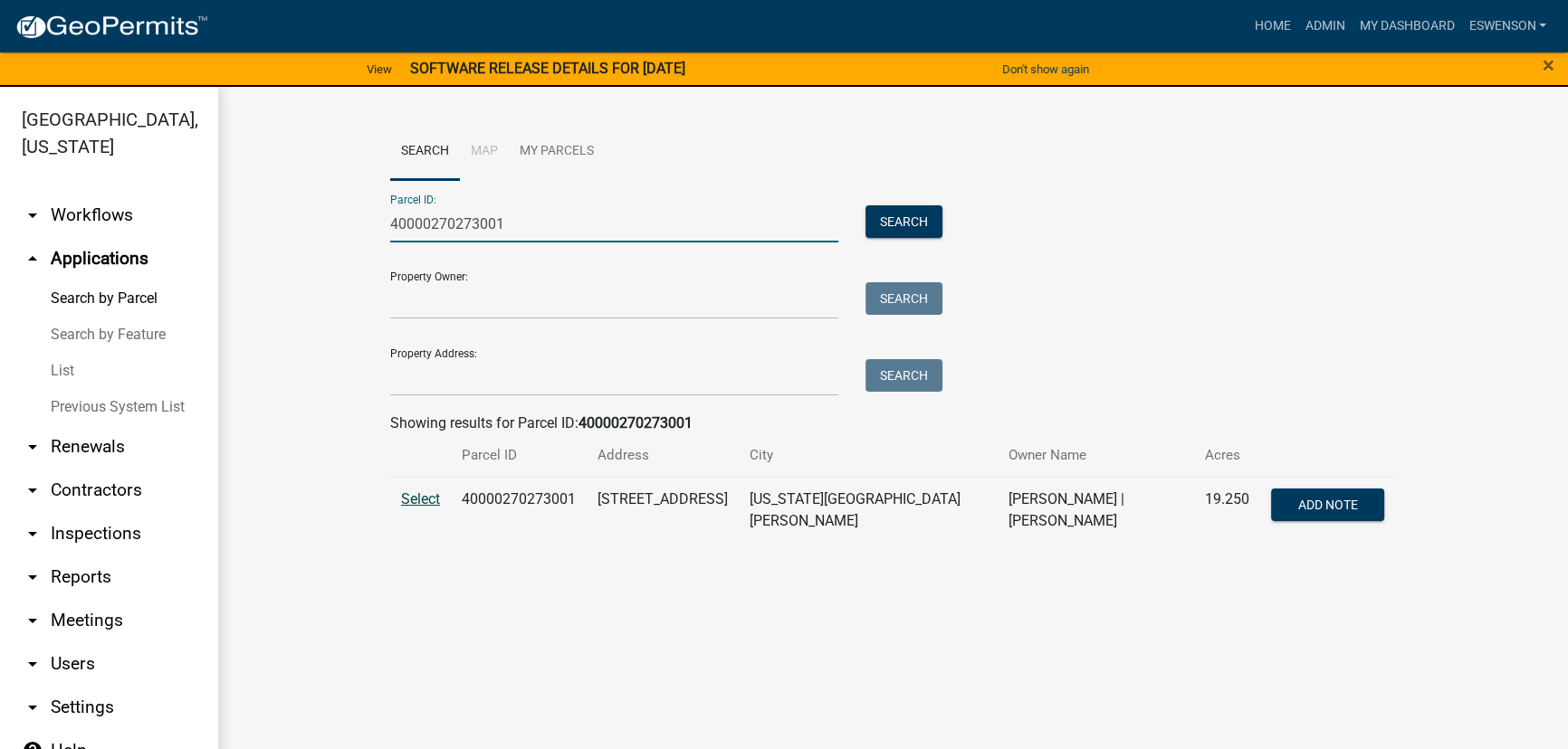
click at [432, 495] on span "Select" at bounding box center [420, 499] width 39 height 18
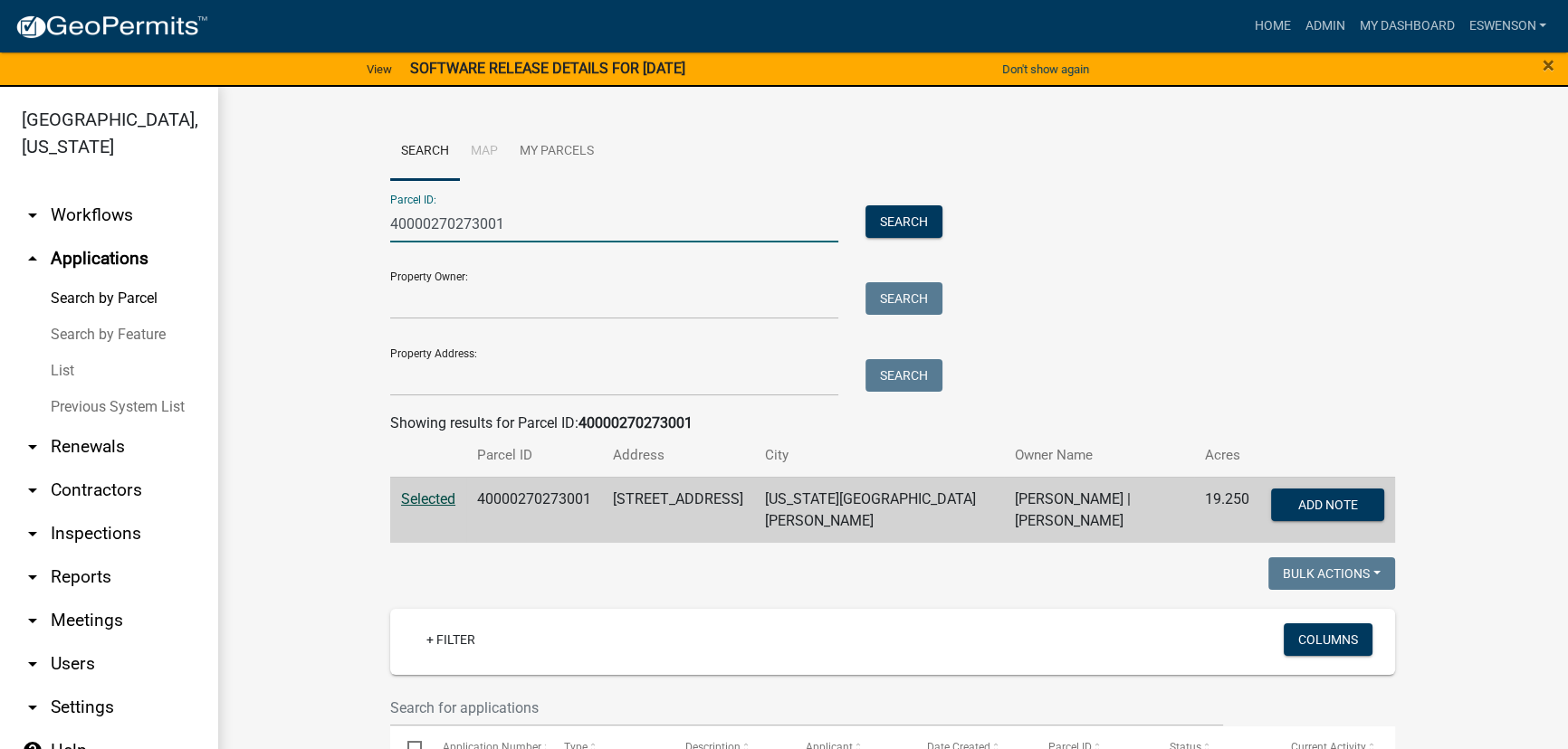
click at [500, 225] on input "40000270273001" at bounding box center [614, 224] width 448 height 37
paste input "HOWARD E HEATH | NORMA J HEATH 3404 KOENIGSTEIN AVE UNIT 10 NORFOLK NE 687"
type input "HOWARD E HEATH | NORMA J HEATH 3404 KOENIGSTEIN AVE UNIT 10 NORFOLK NE 68701"
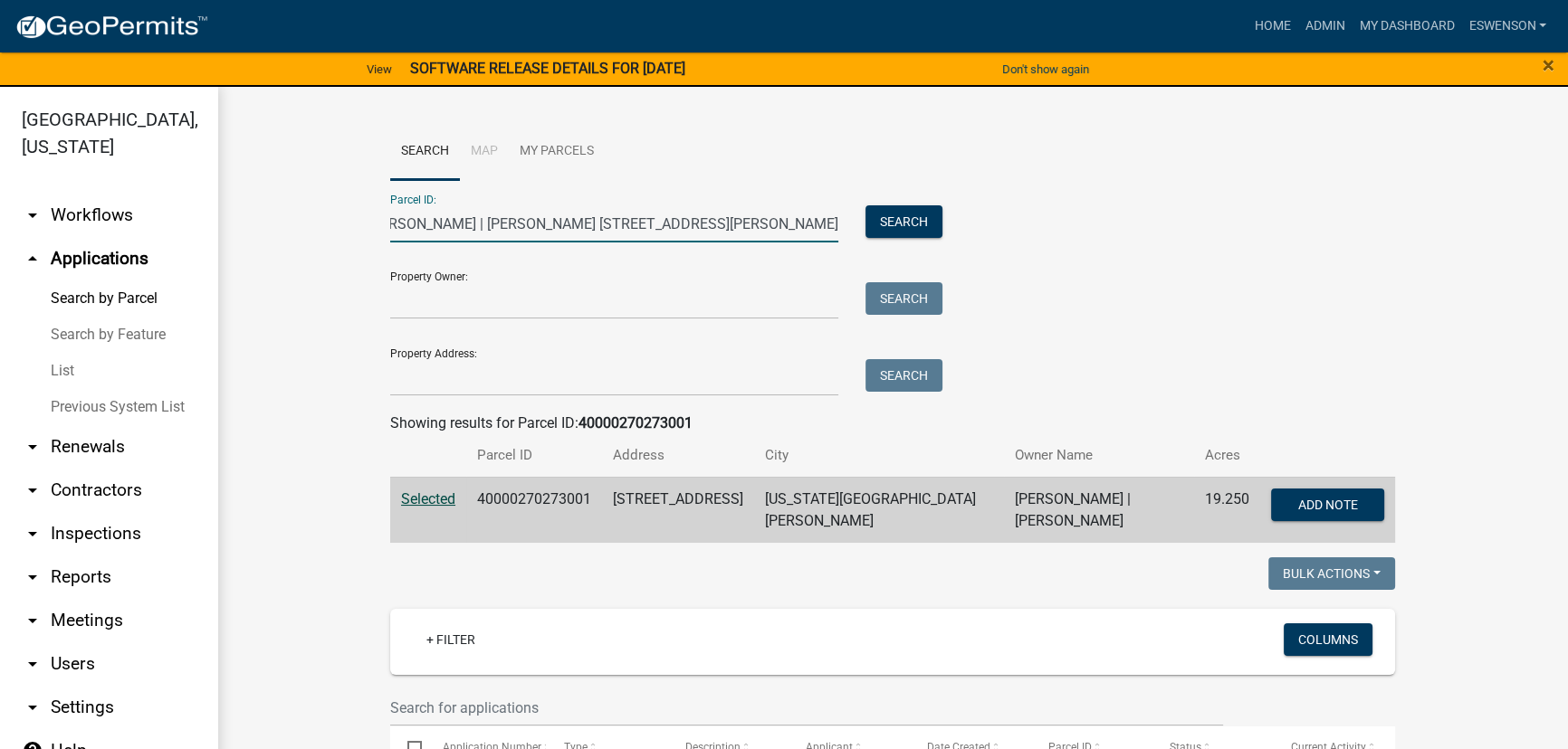
click at [517, 209] on input "HOWARD E HEATH | NORMA J HEATH 3404 KOENIGSTEIN AVE UNIT 10 NORFOLK NE 68701" at bounding box center [614, 224] width 448 height 37
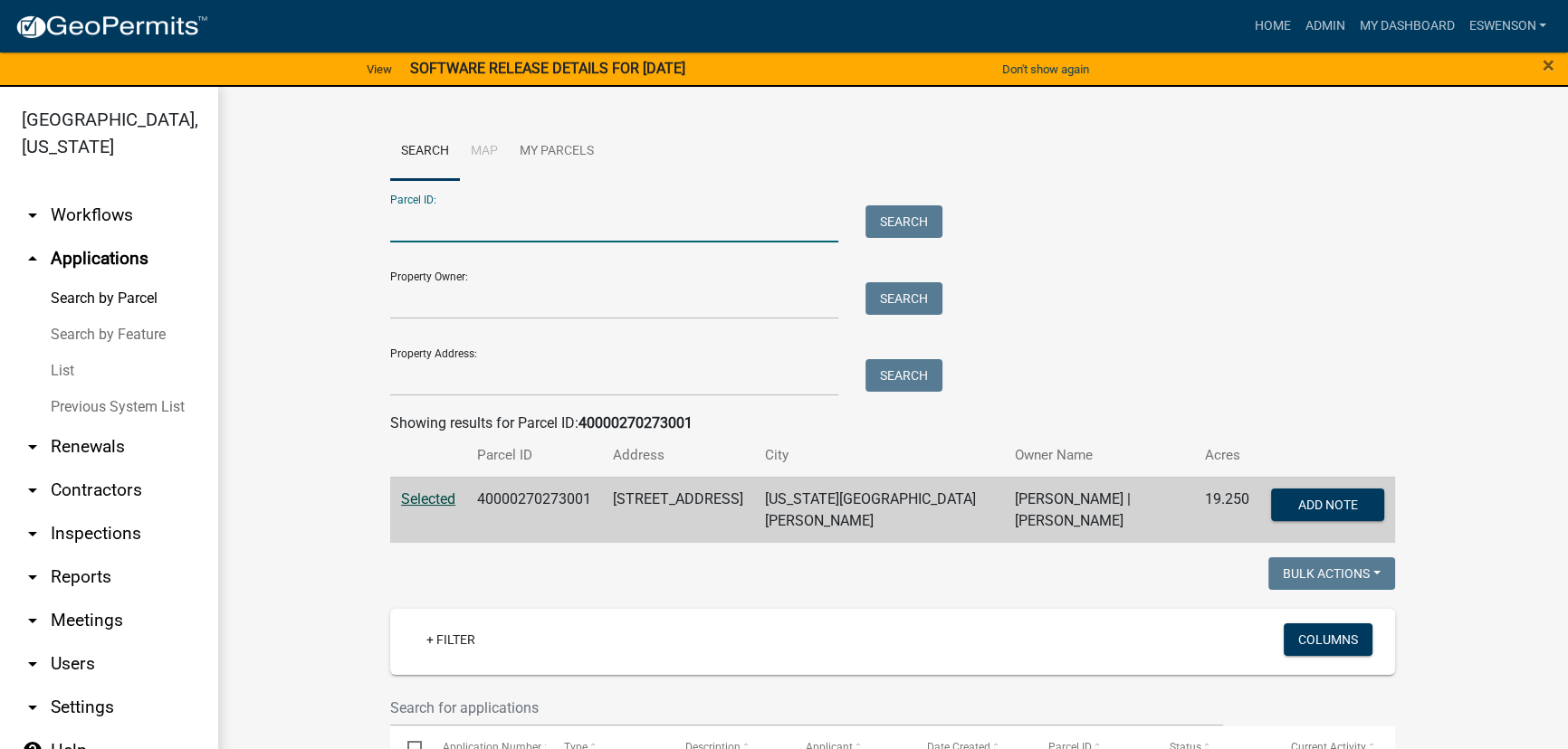
click at [498, 225] on input "Parcel ID:" at bounding box center [614, 224] width 448 height 37
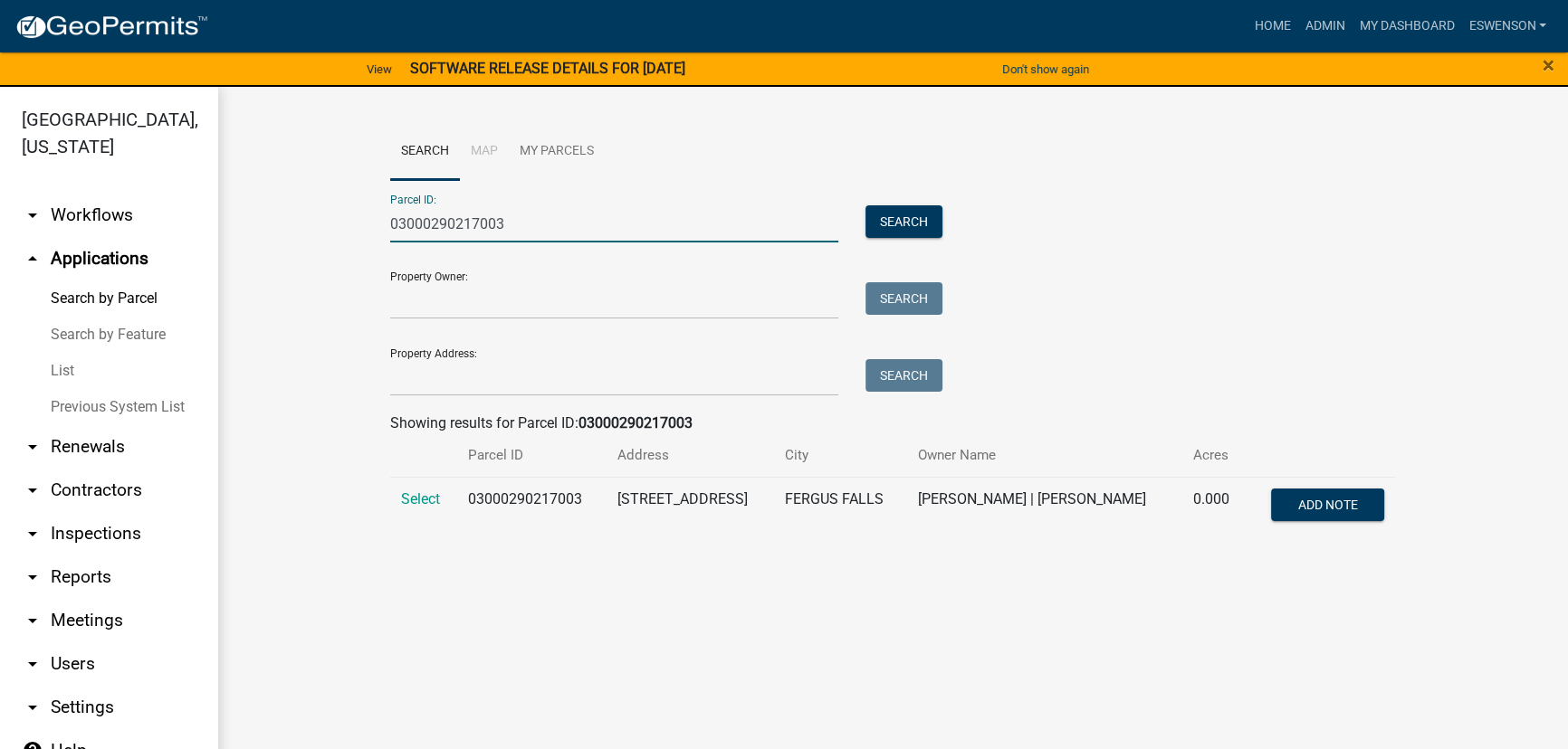
click at [444, 234] on input "03000290217003" at bounding box center [614, 224] width 448 height 37
type input "03000290217003"
click at [416, 505] on span "Select" at bounding box center [420, 499] width 39 height 18
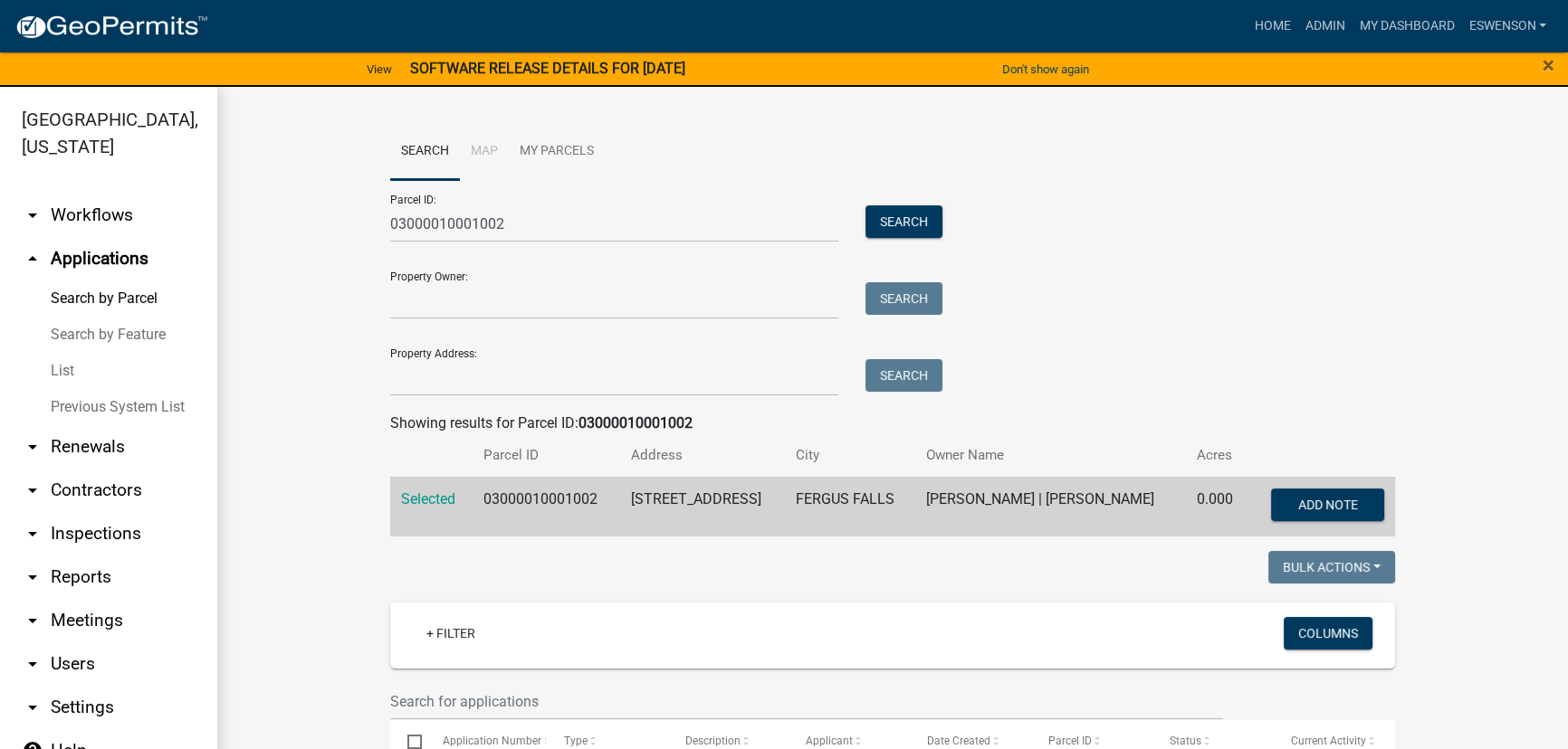
scroll to position [576, 0]
